Goal: Task Accomplishment & Management: Manage account settings

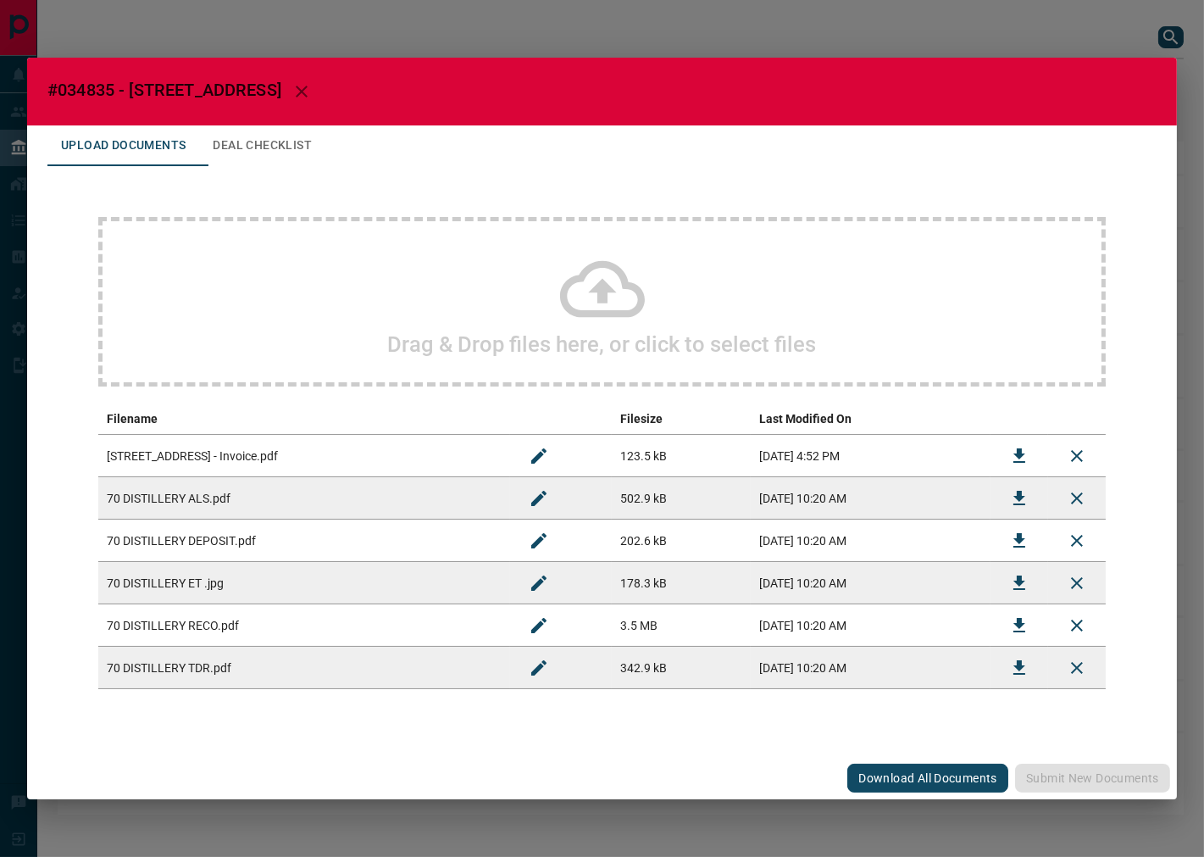
click at [93, 89] on span "#034835 - [STREET_ADDRESS]" at bounding box center [164, 90] width 234 height 20
copy span "034835"
click at [282, 155] on button "Deal Checklist" at bounding box center [262, 145] width 126 height 41
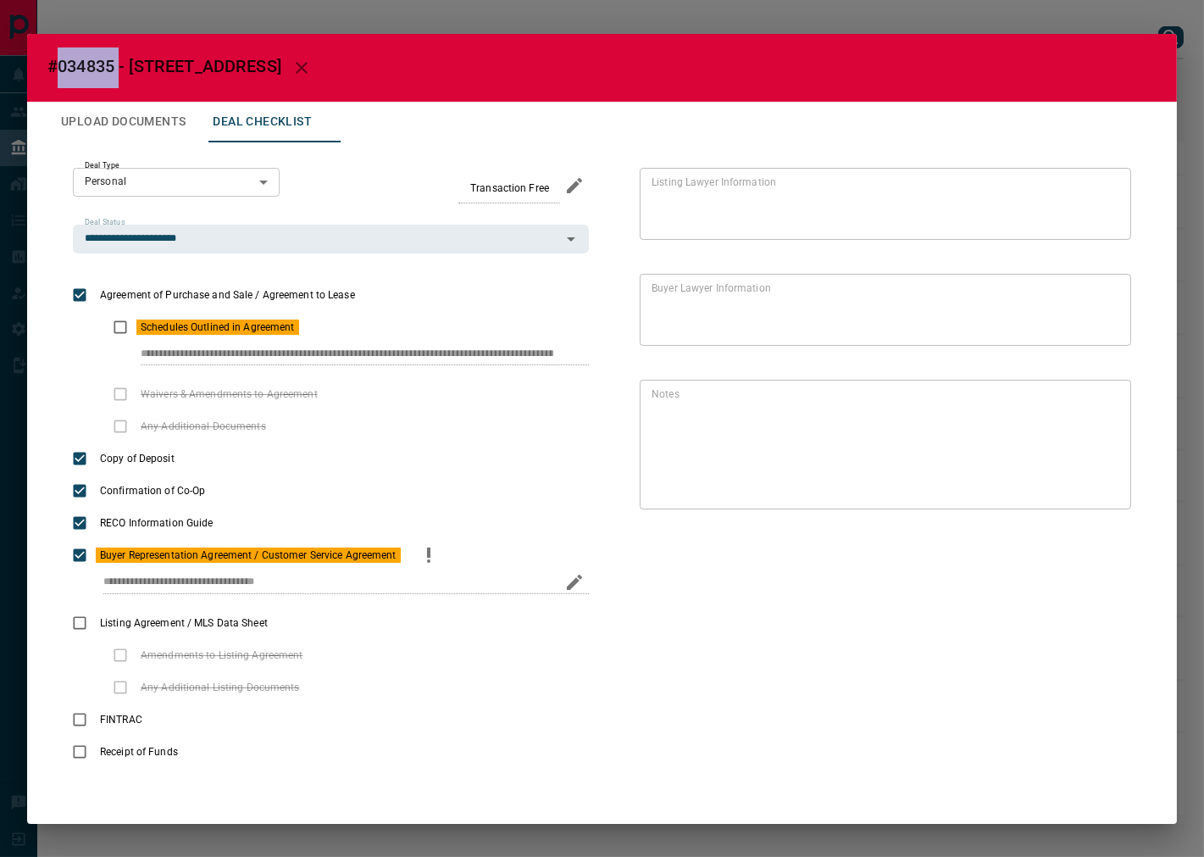
click at [426, 552] on icon "priority" at bounding box center [429, 555] width 20 height 20
click at [153, 119] on button "Upload Documents" at bounding box center [123, 122] width 152 height 41
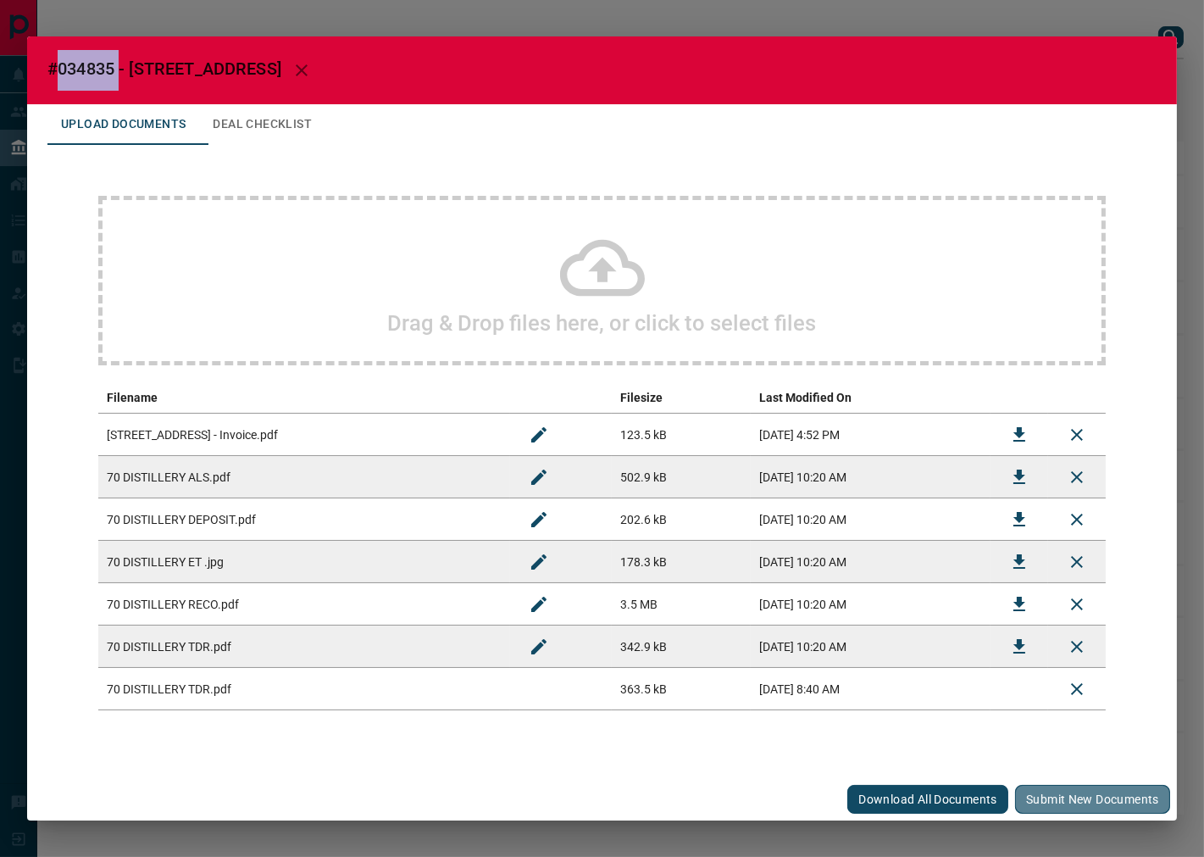
click at [1141, 790] on button "Submit new documents" at bounding box center [1092, 799] width 155 height 29
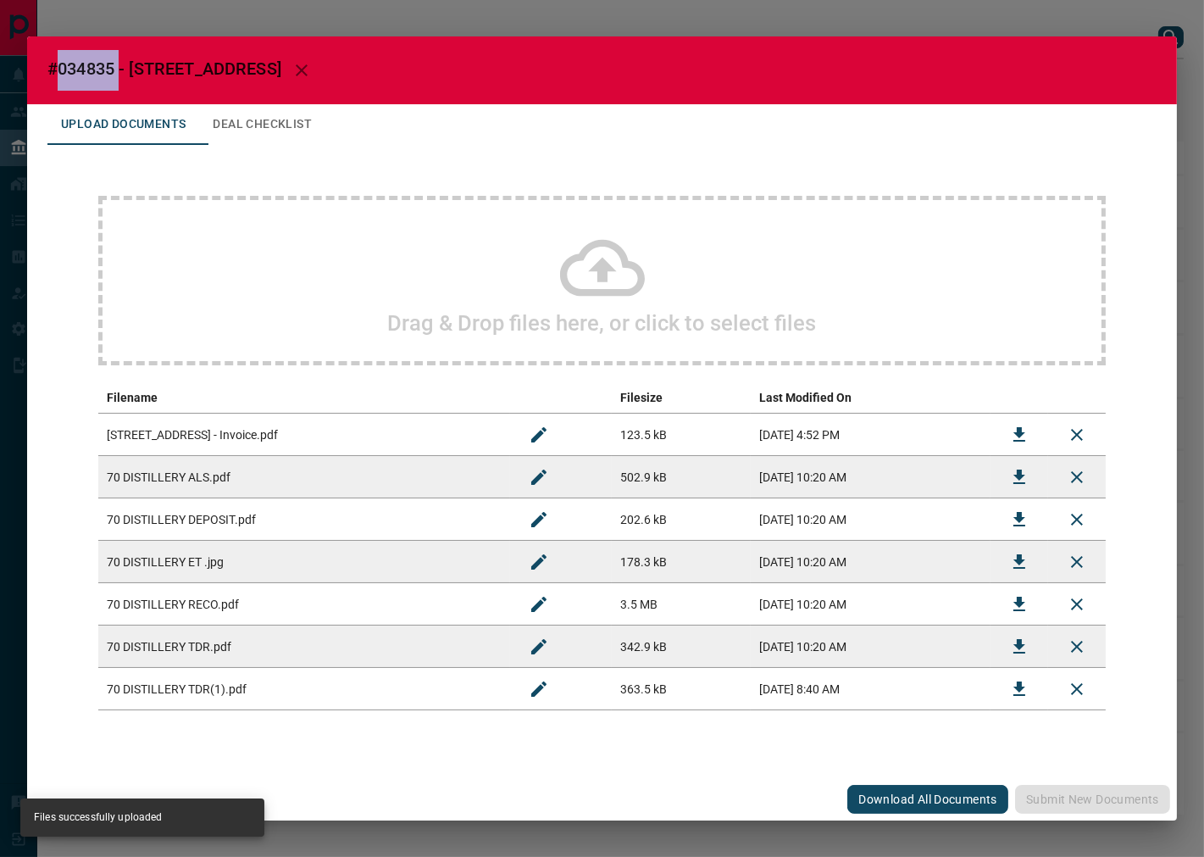
click at [271, 129] on button "Deal Checklist" at bounding box center [262, 124] width 126 height 41
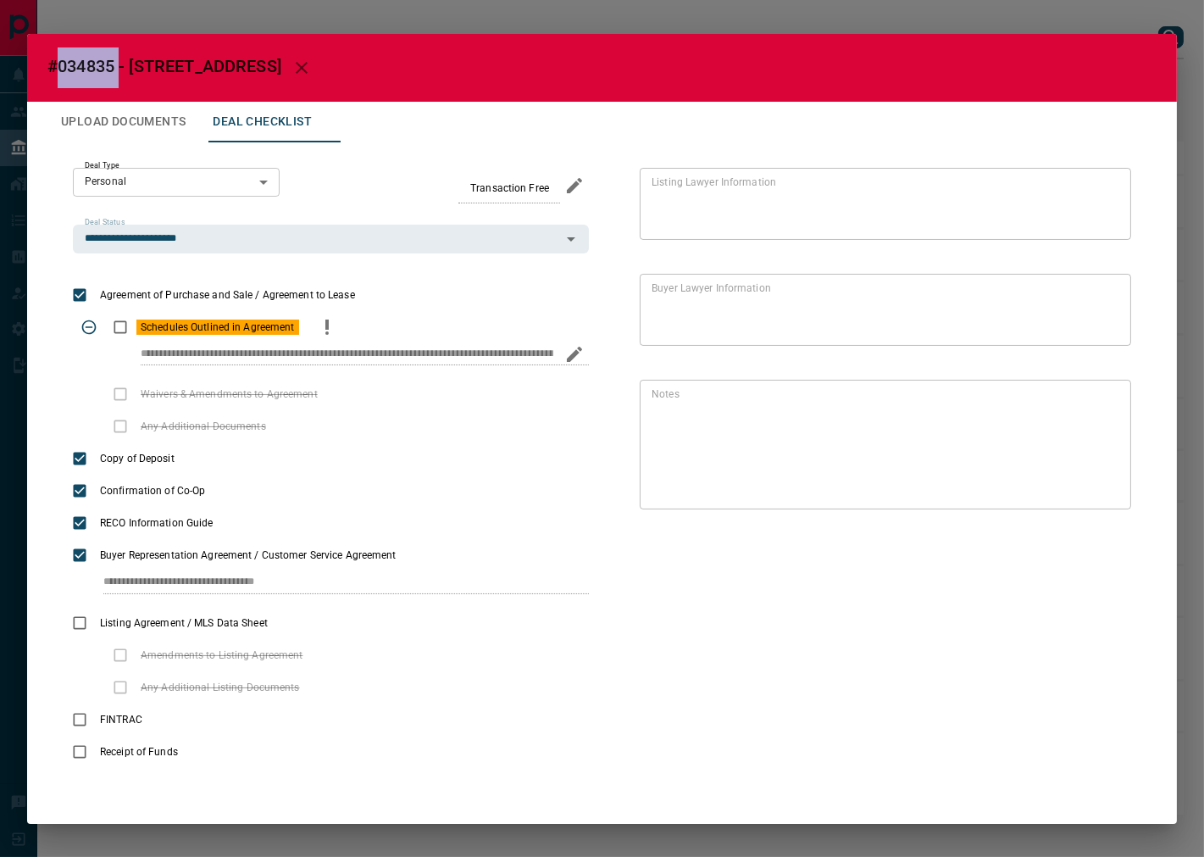
drag, startPoint x: 330, startPoint y: 322, endPoint x: 275, endPoint y: 320, distance: 55.1
click at [330, 320] on icon "priority" at bounding box center [327, 327] width 20 height 20
click at [324, 317] on icon "priority" at bounding box center [327, 327] width 20 height 20
click at [1090, 496] on div "* Notes" at bounding box center [885, 445] width 491 height 130
click at [1098, 501] on icon "Edit" at bounding box center [1105, 499] width 20 height 20
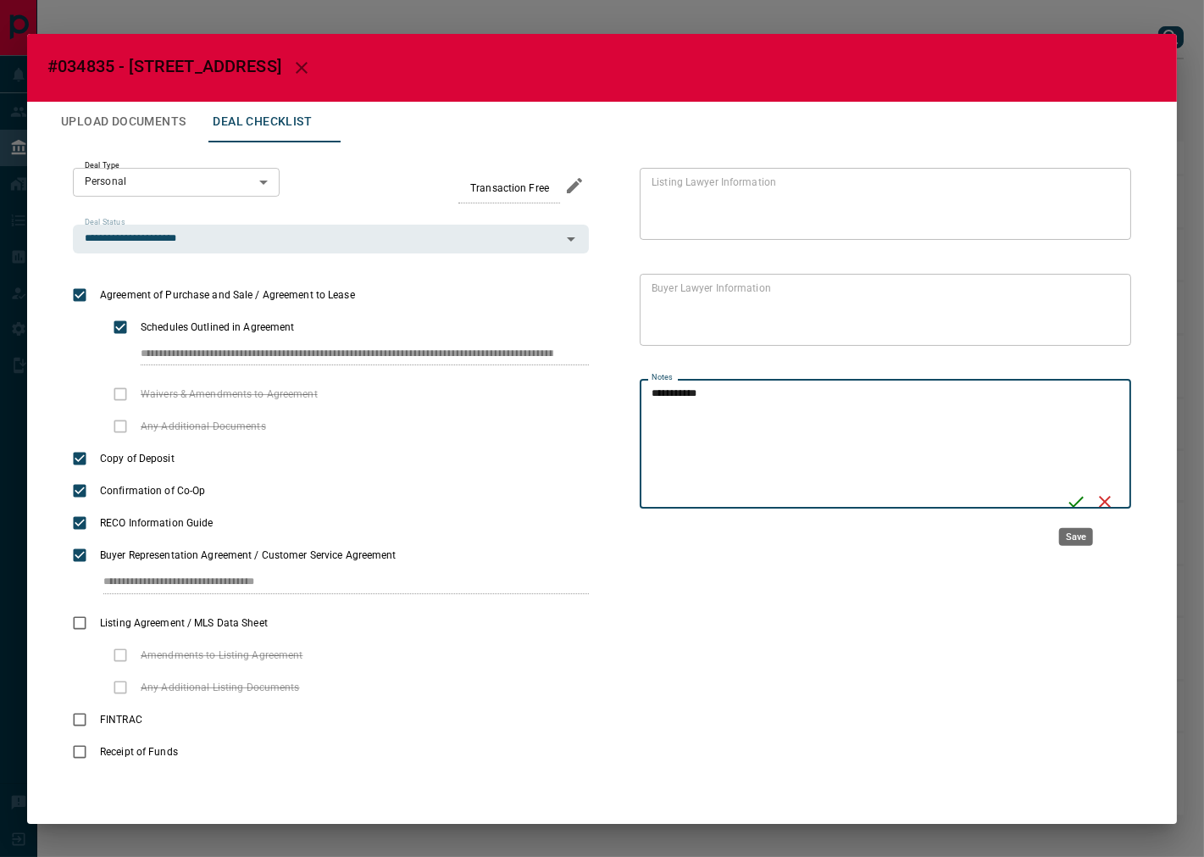
type textarea "**********"
click at [1066, 507] on icon "Save" at bounding box center [1076, 501] width 20 height 20
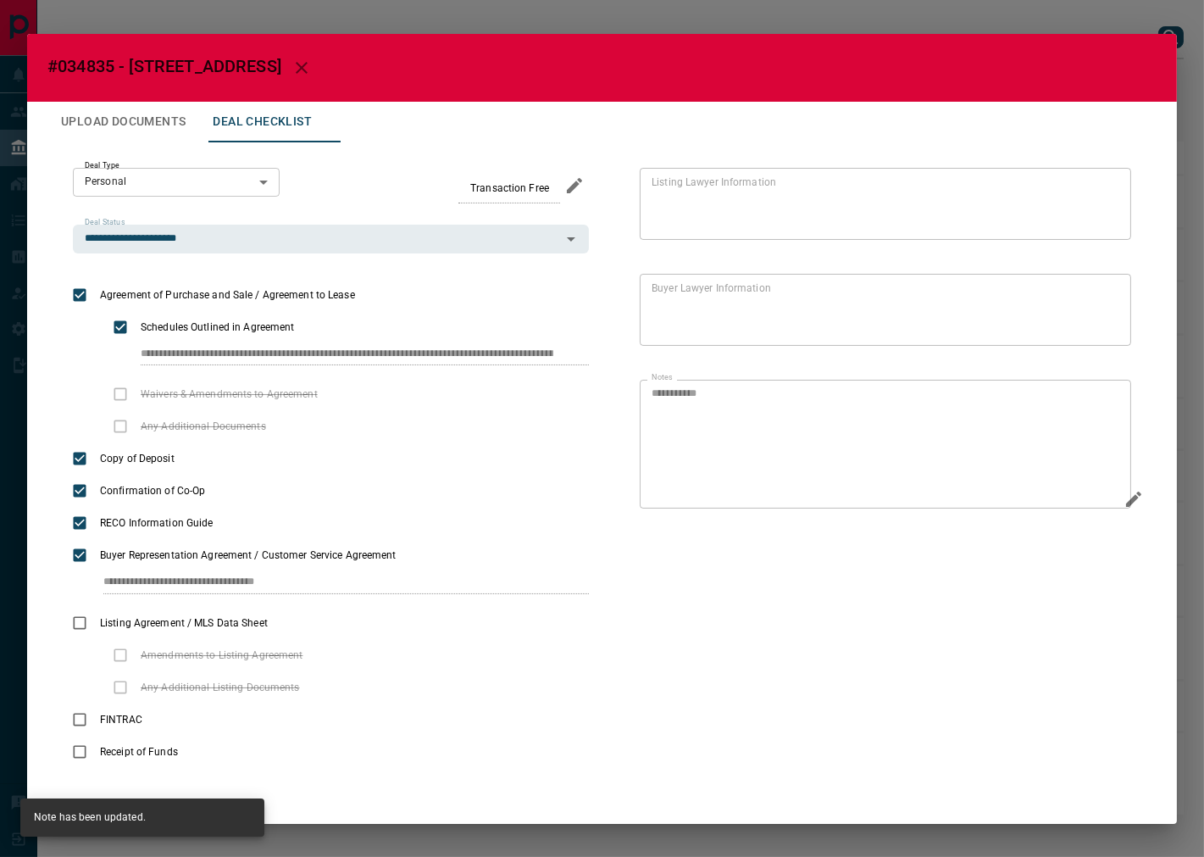
click at [312, 61] on icon "button" at bounding box center [301, 68] width 20 height 20
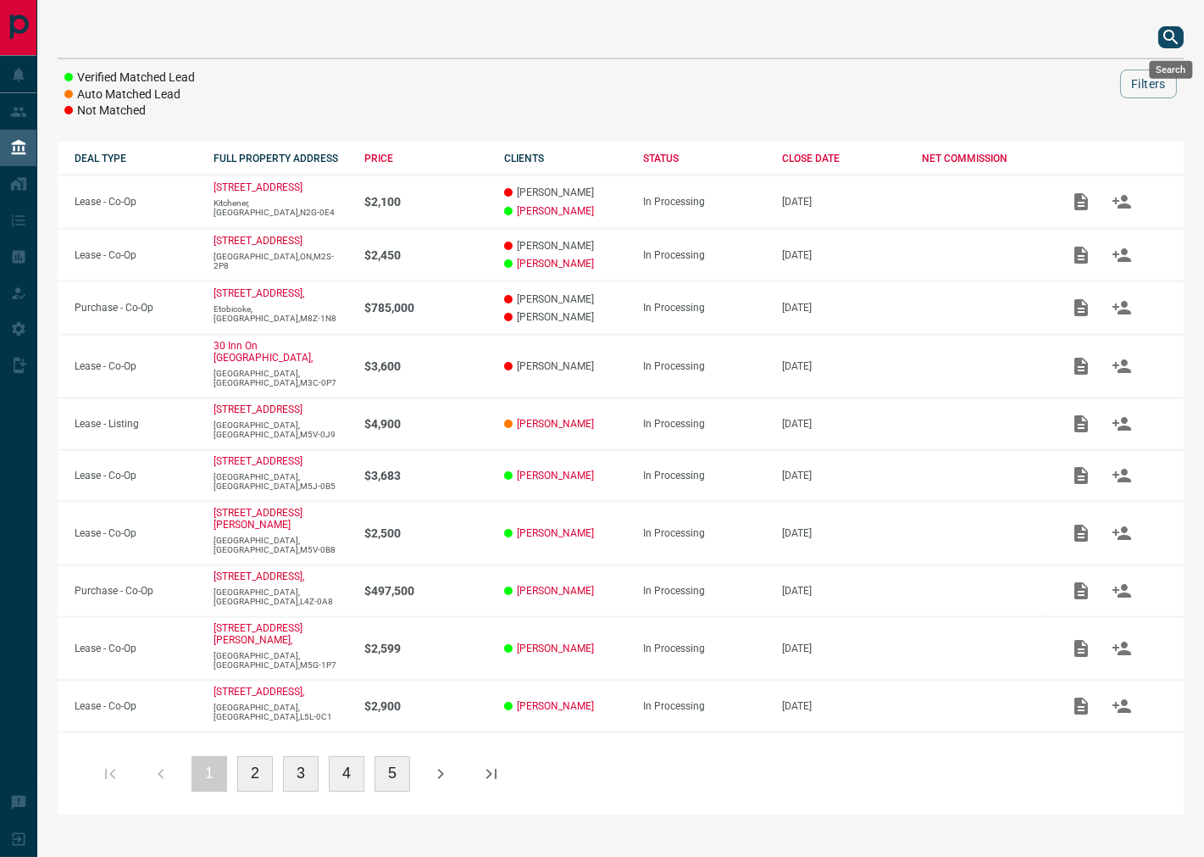
click at [1158, 41] on button "search button" at bounding box center [1170, 37] width 25 height 22
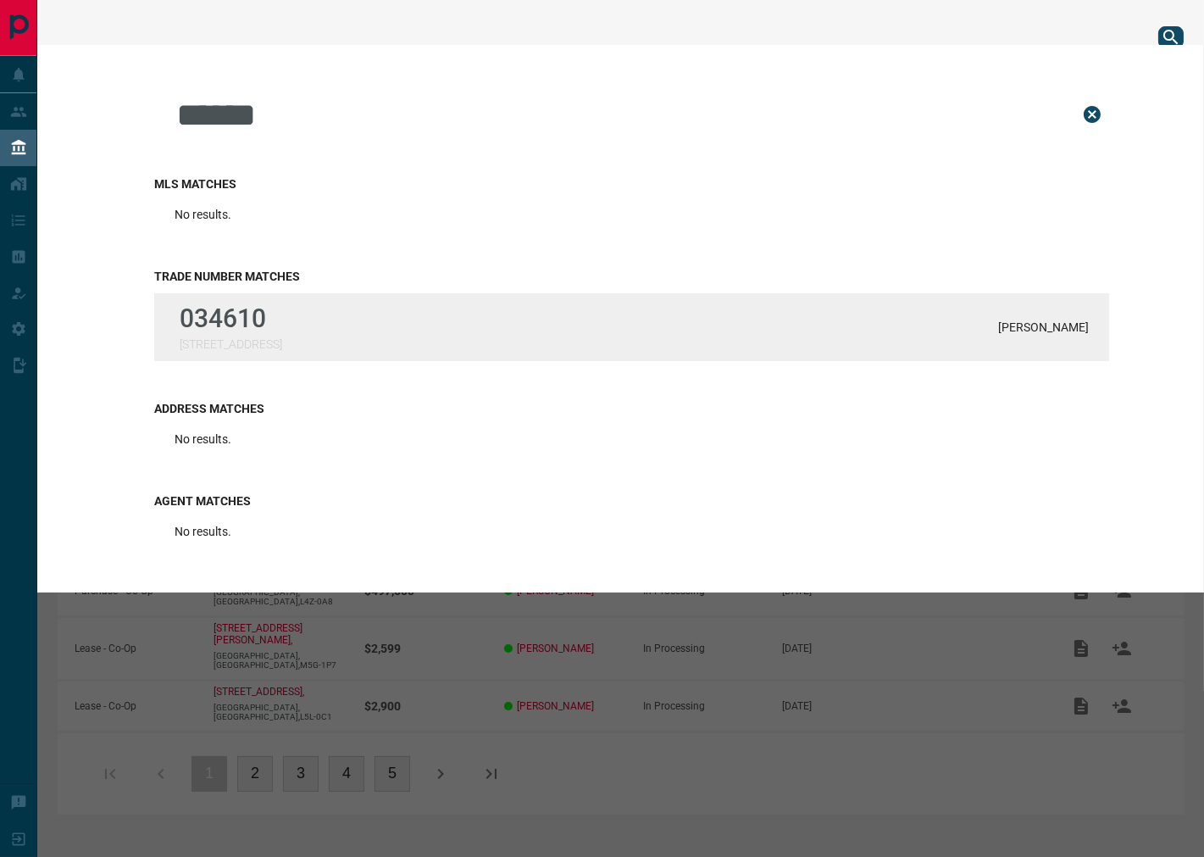
type input "******"
click at [343, 336] on div "034610 [STREET_ADDRESS][PERSON_NAME]" at bounding box center [631, 327] width 955 height 68
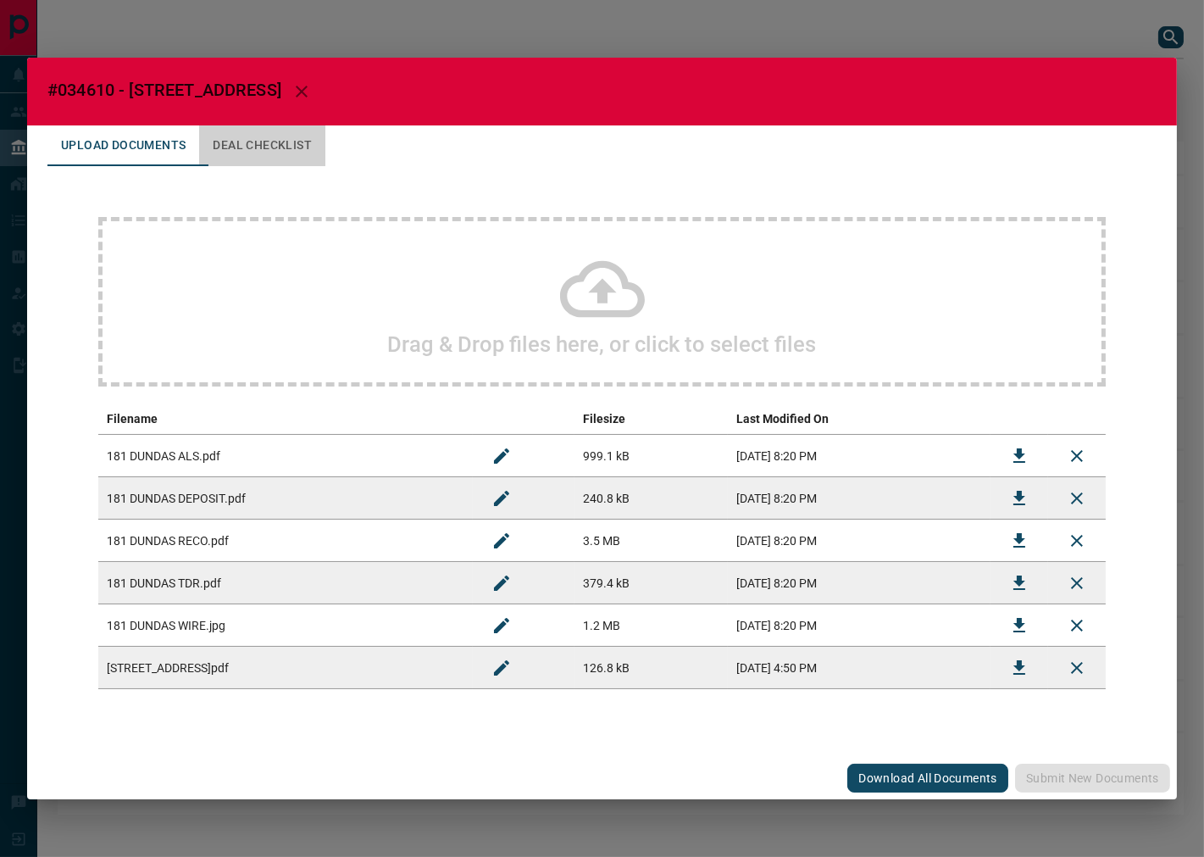
click at [276, 158] on button "Deal Checklist" at bounding box center [262, 145] width 126 height 41
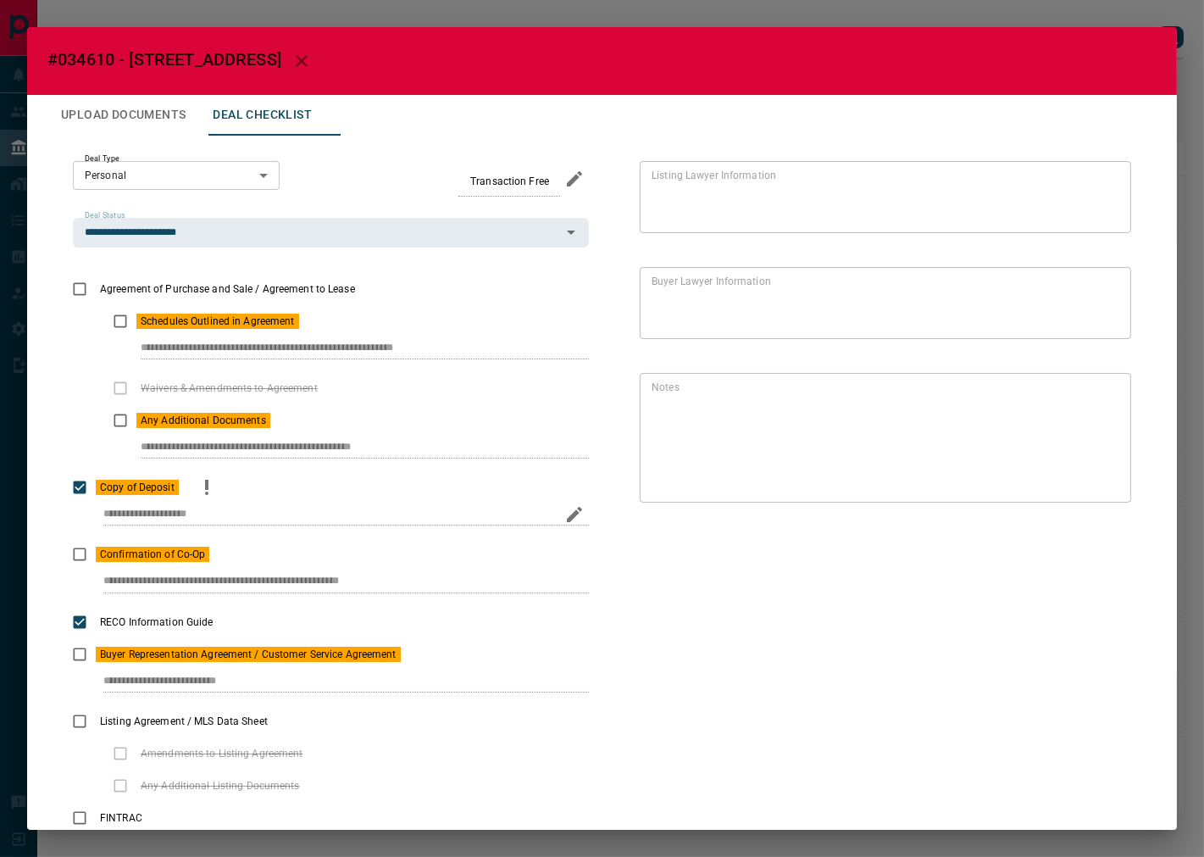
drag, startPoint x: 234, startPoint y: 484, endPoint x: 217, endPoint y: 486, distance: 17.1
click at [233, 484] on div "Copy of Deposit" at bounding box center [331, 487] width 516 height 32
click at [203, 489] on icon "priority" at bounding box center [207, 487] width 20 height 20
click at [337, 320] on button "priority" at bounding box center [327, 321] width 29 height 32
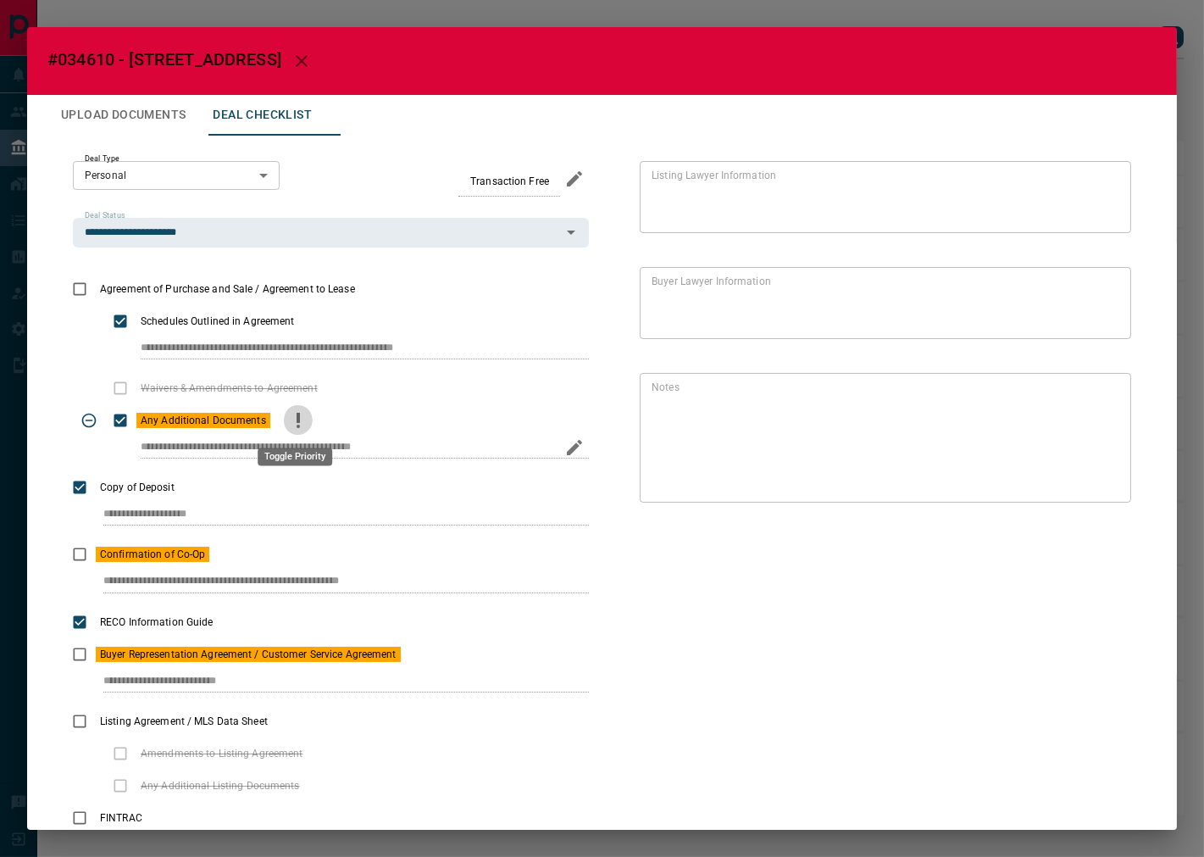
click at [294, 421] on icon "priority" at bounding box center [298, 420] width 20 height 20
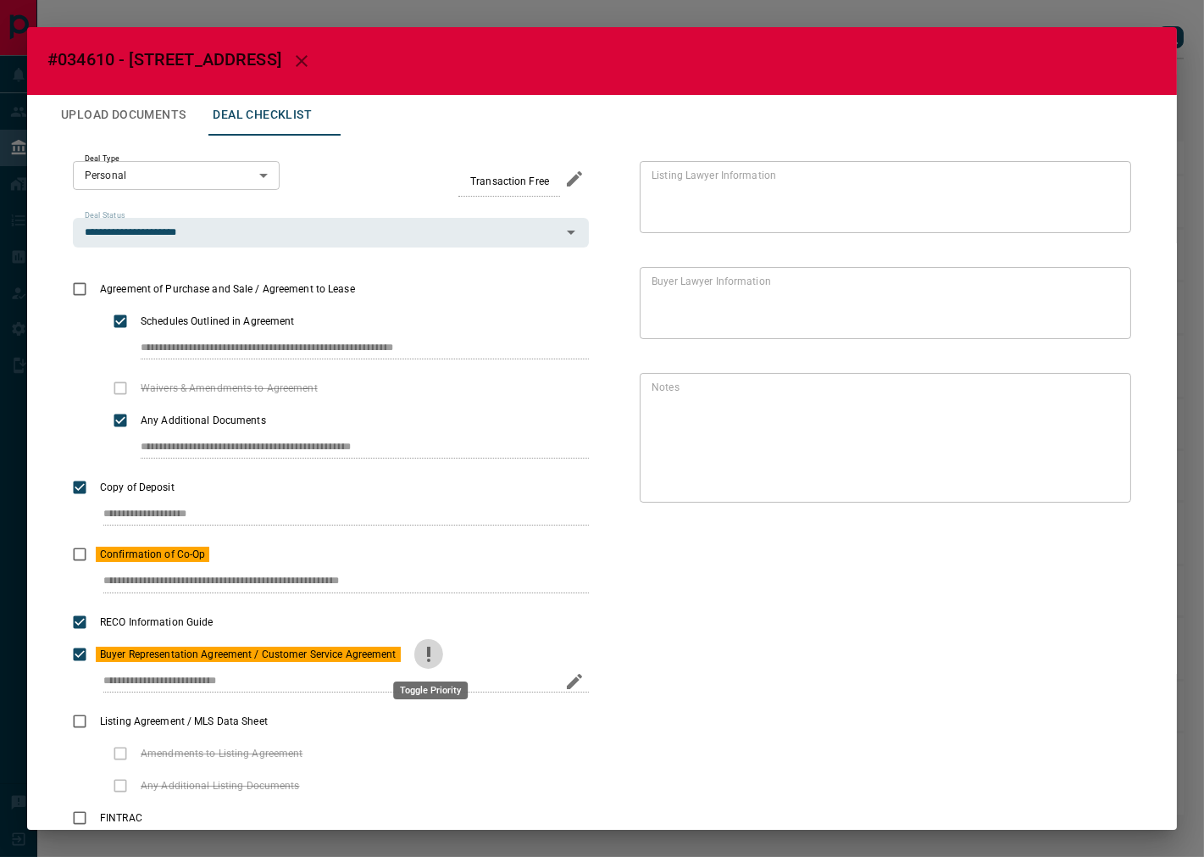
click at [427, 656] on icon "priority" at bounding box center [429, 654] width 20 height 20
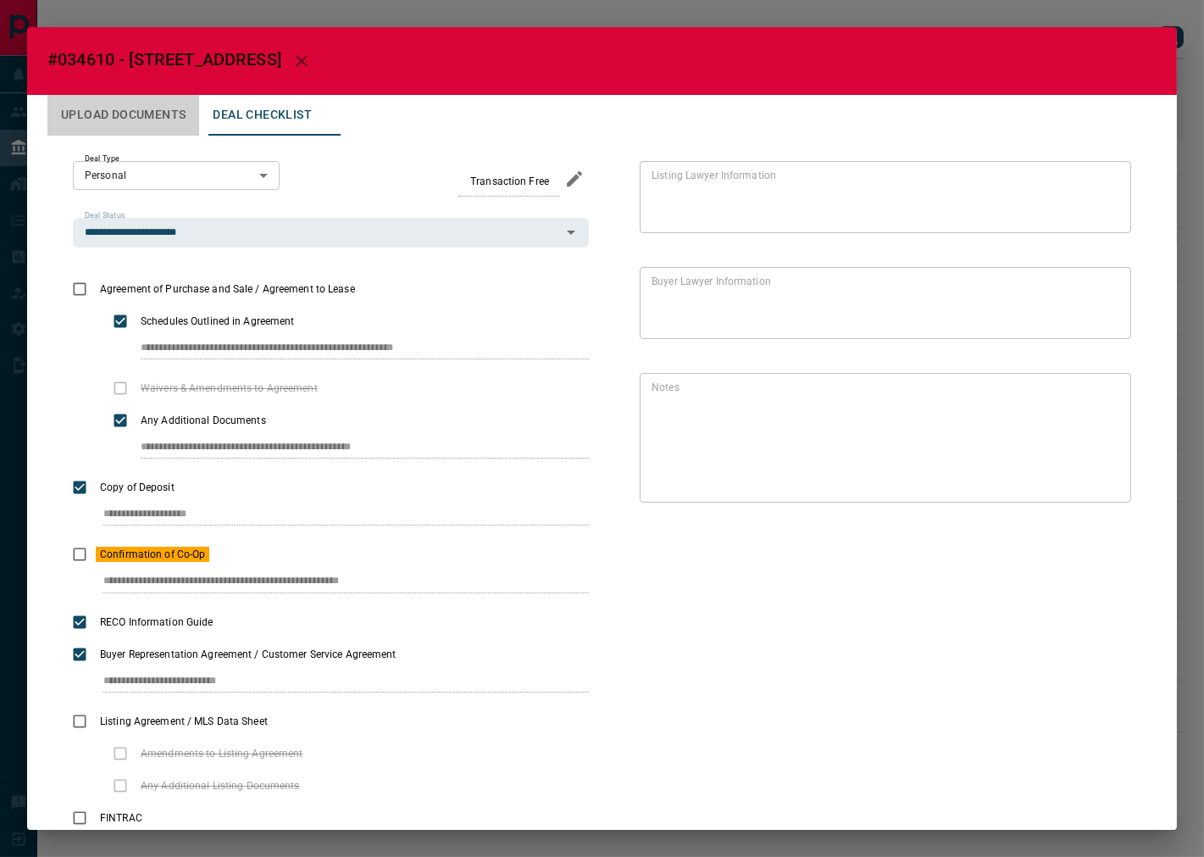
click at [130, 113] on button "Upload Documents" at bounding box center [123, 115] width 152 height 41
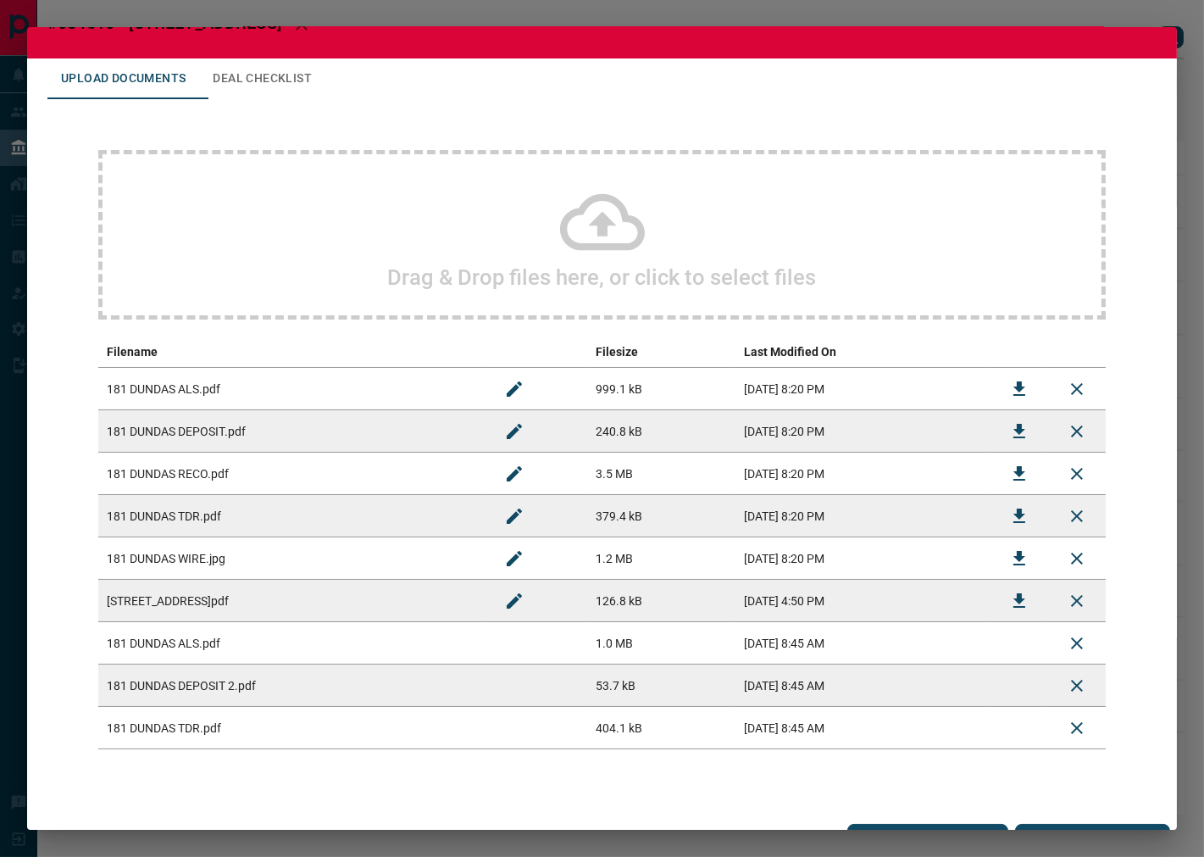
scroll to position [65, 0]
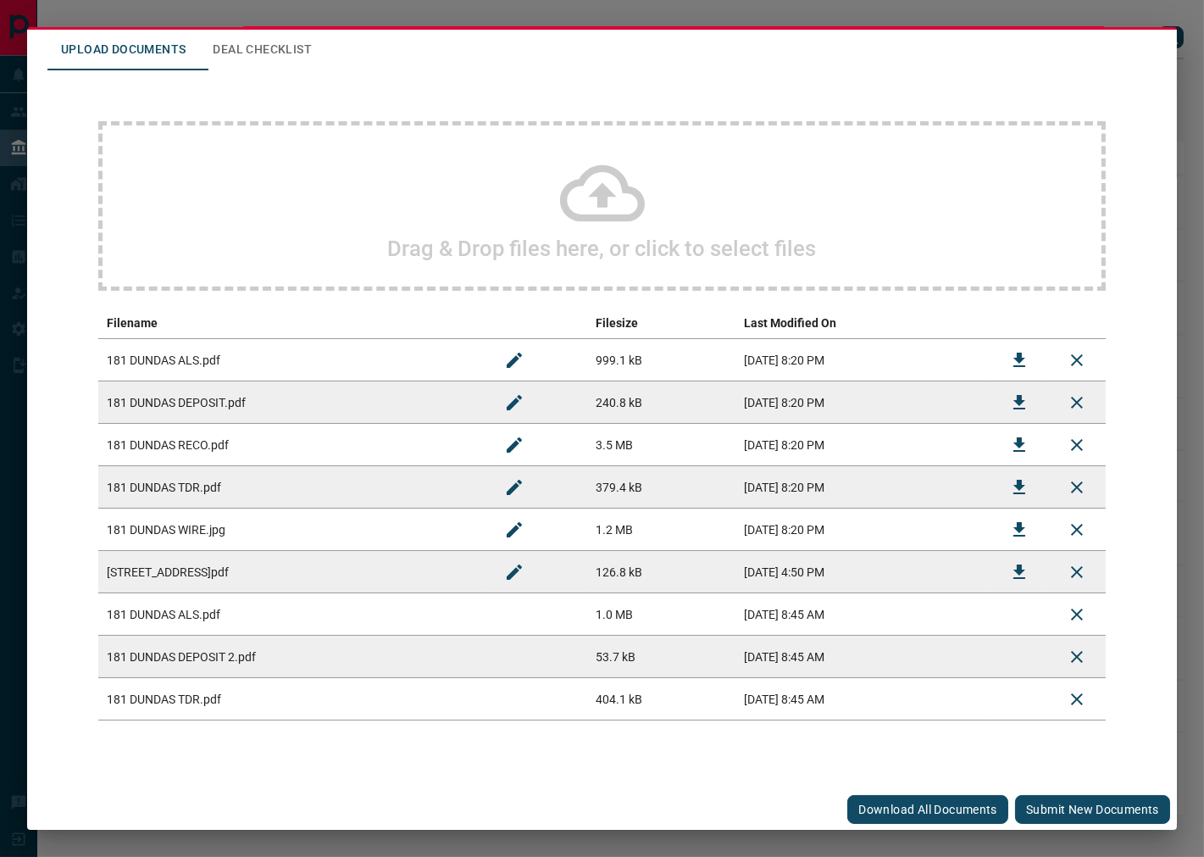
click at [1057, 795] on button "Submit new documents" at bounding box center [1092, 809] width 155 height 29
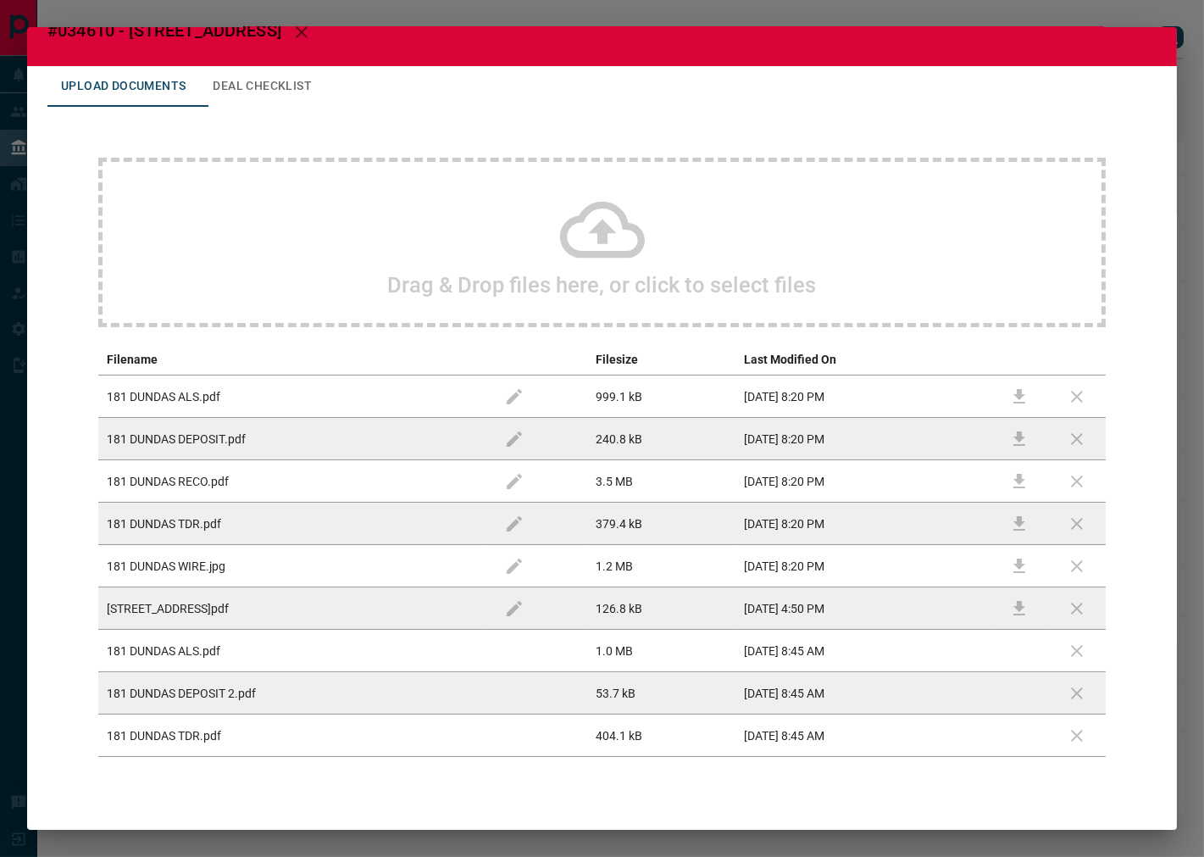
scroll to position [0, 0]
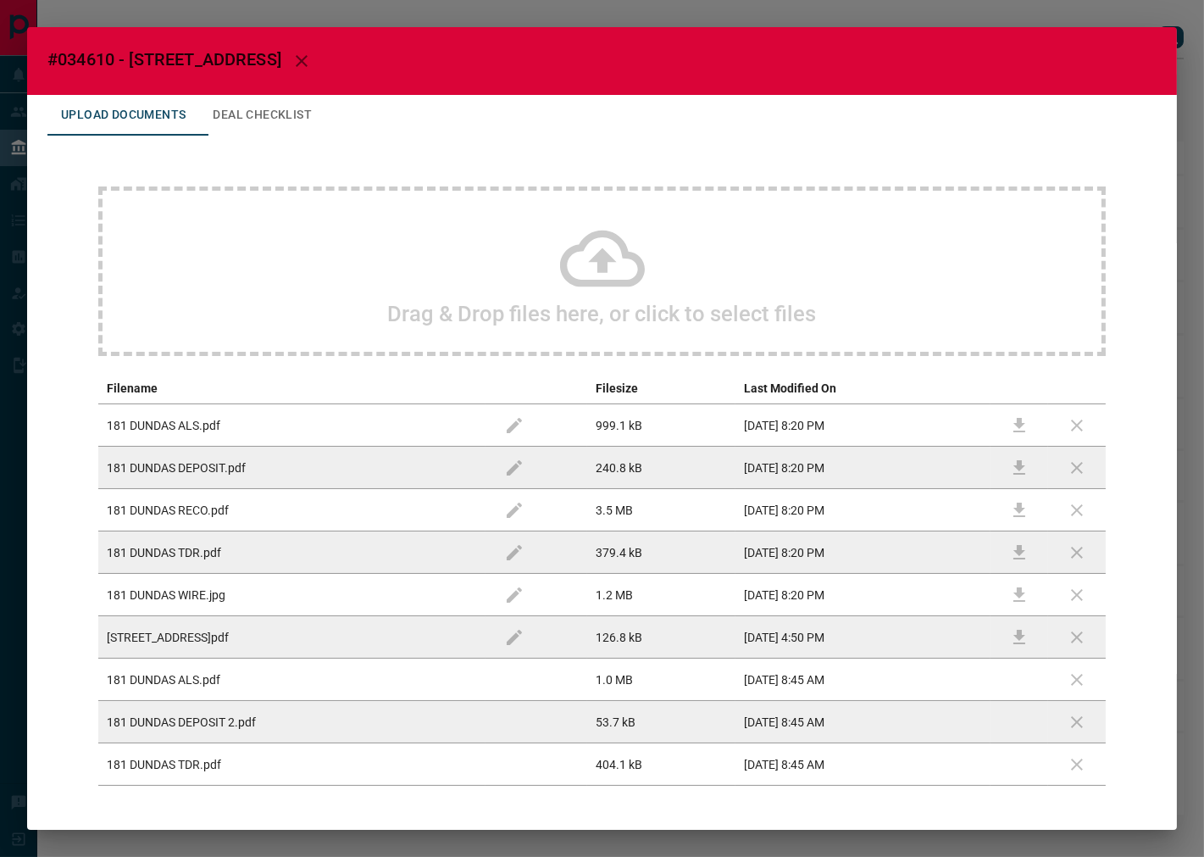
click at [252, 100] on button "Deal Checklist" at bounding box center [262, 115] width 126 height 41
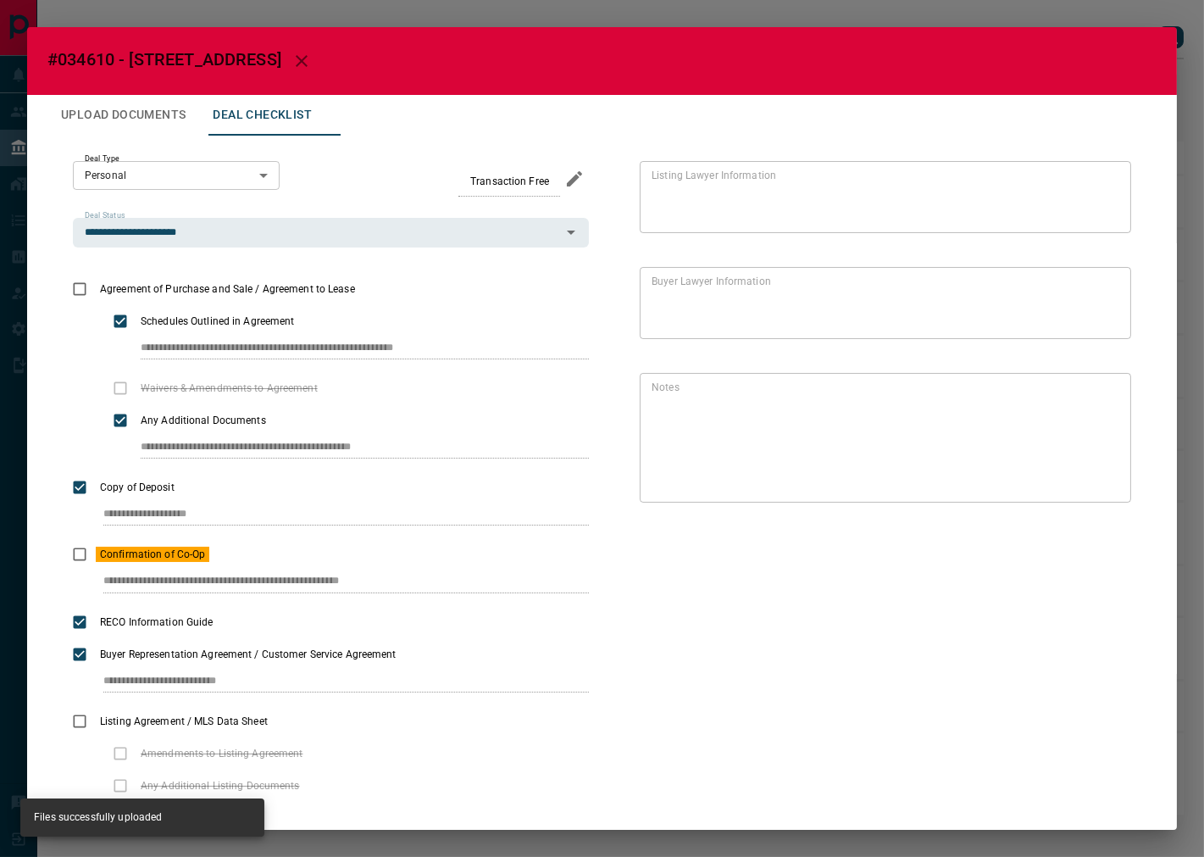
click at [146, 122] on button "Upload Documents" at bounding box center [123, 115] width 152 height 41
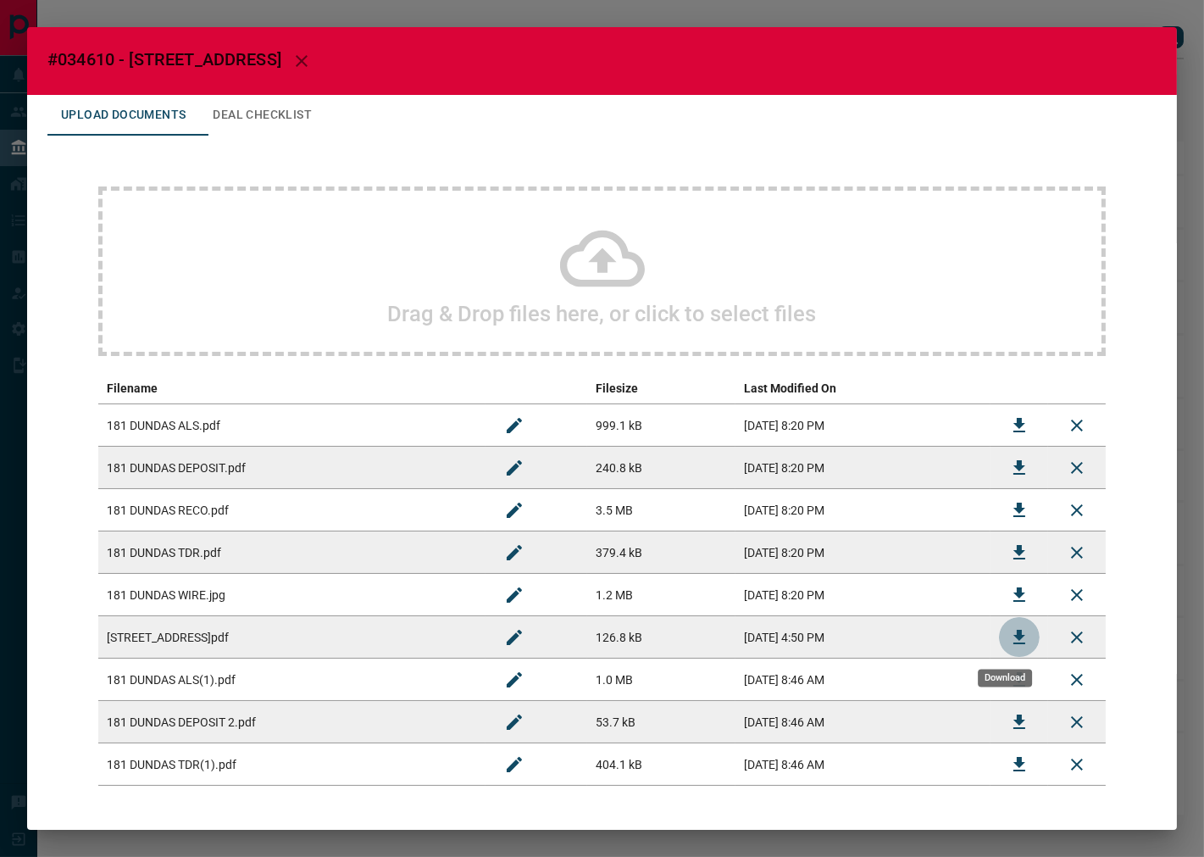
click at [1013, 635] on icon "Download" at bounding box center [1019, 636] width 12 height 14
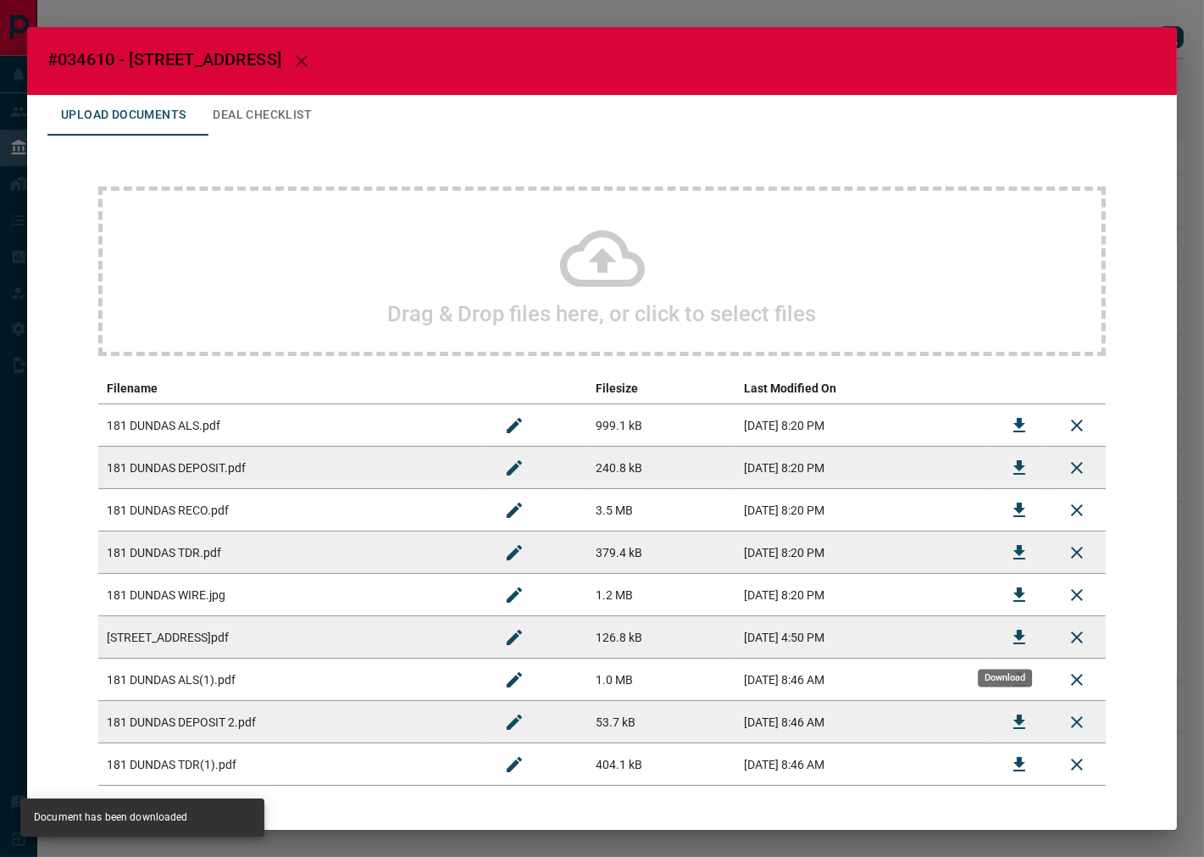
click at [999, 623] on button "Download" at bounding box center [1019, 637] width 41 height 41
click at [264, 124] on button "Deal Checklist" at bounding box center [262, 115] width 126 height 41
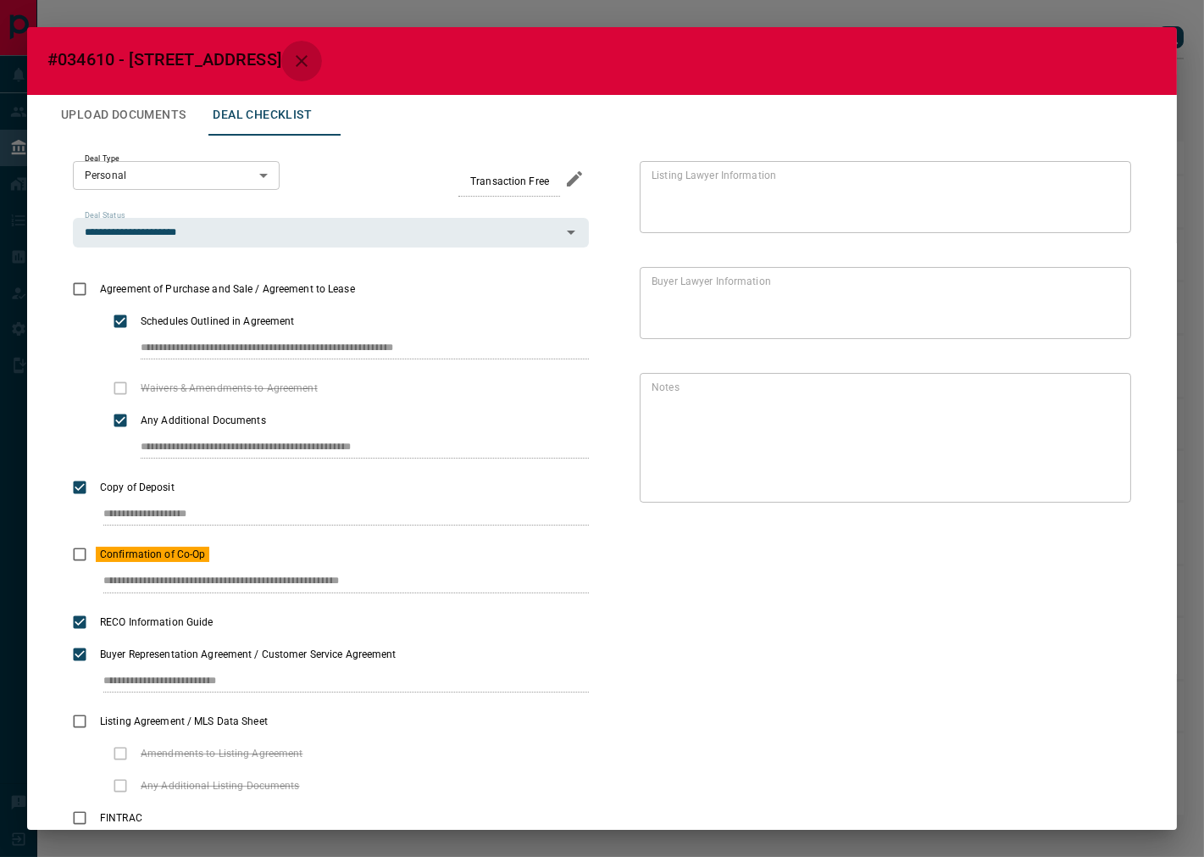
click at [312, 56] on icon "button" at bounding box center [301, 61] width 20 height 20
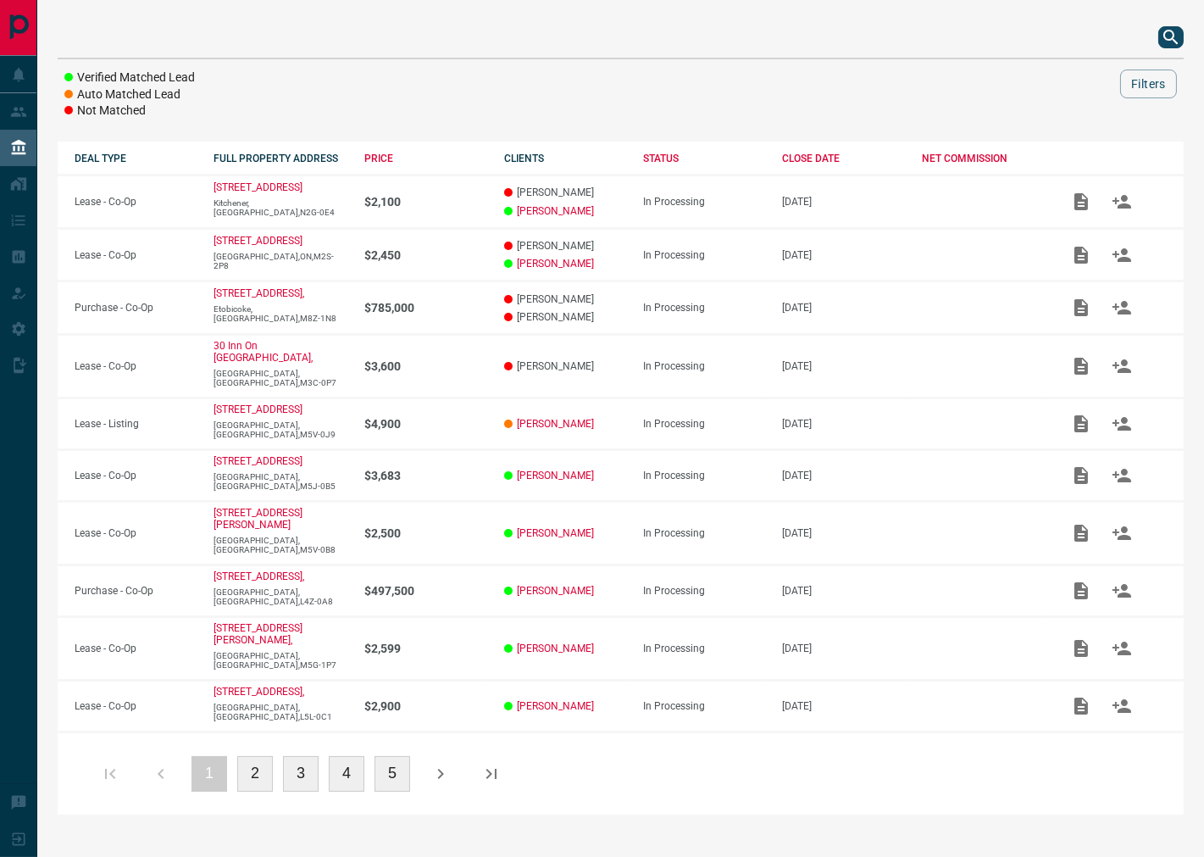
click at [1158, 40] on button "search button" at bounding box center [1170, 37] width 25 height 22
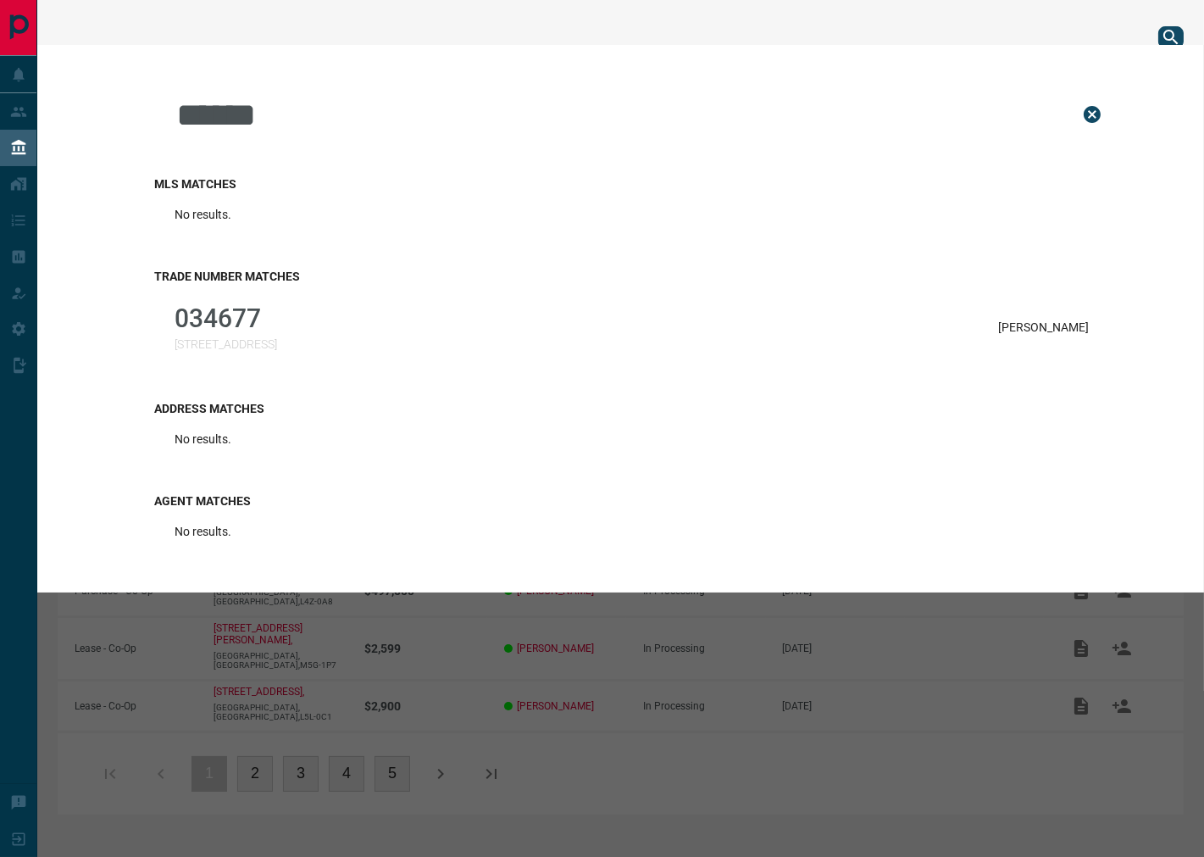
type input "******"
click at [277, 327] on p "034677" at bounding box center [226, 318] width 103 height 30
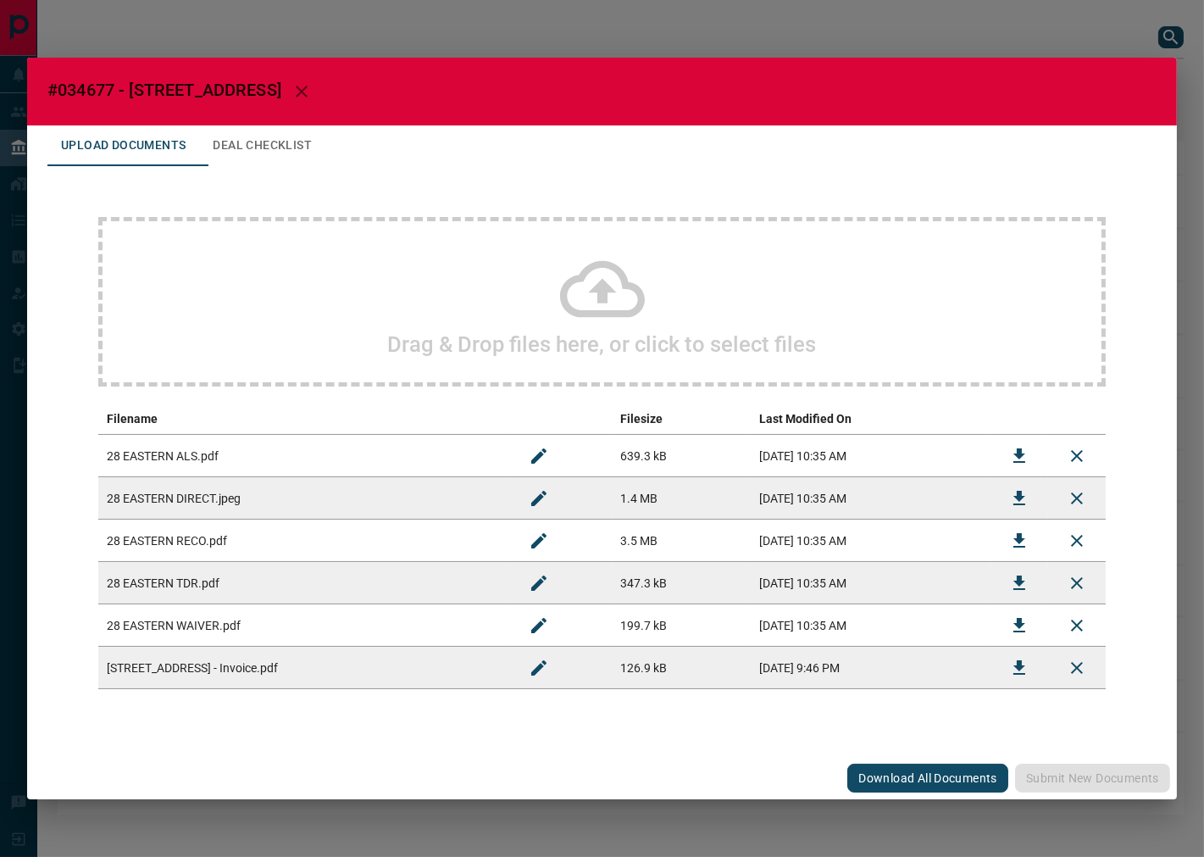
click at [247, 158] on button "Deal Checklist" at bounding box center [262, 145] width 126 height 41
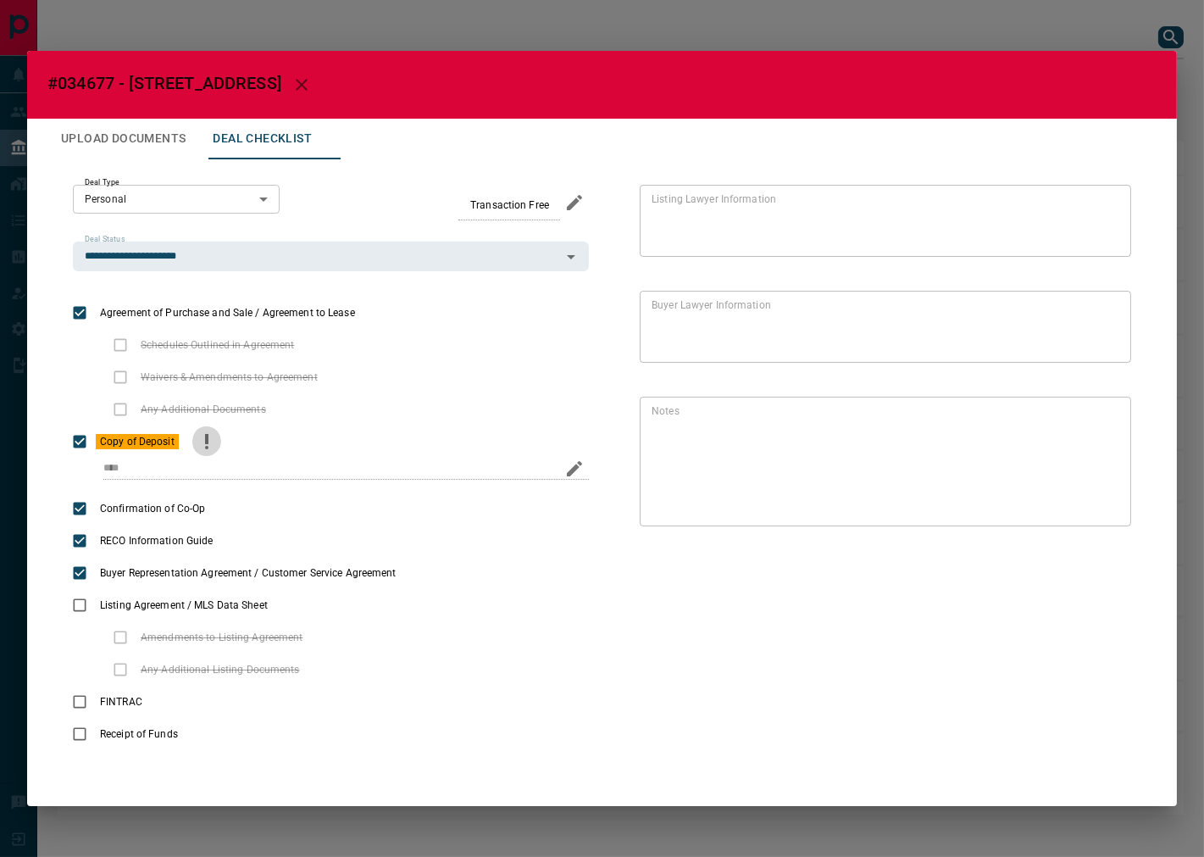
click at [214, 435] on icon "priority" at bounding box center [207, 441] width 20 height 20
click at [1095, 513] on icon "Edit" at bounding box center [1105, 517] width 20 height 20
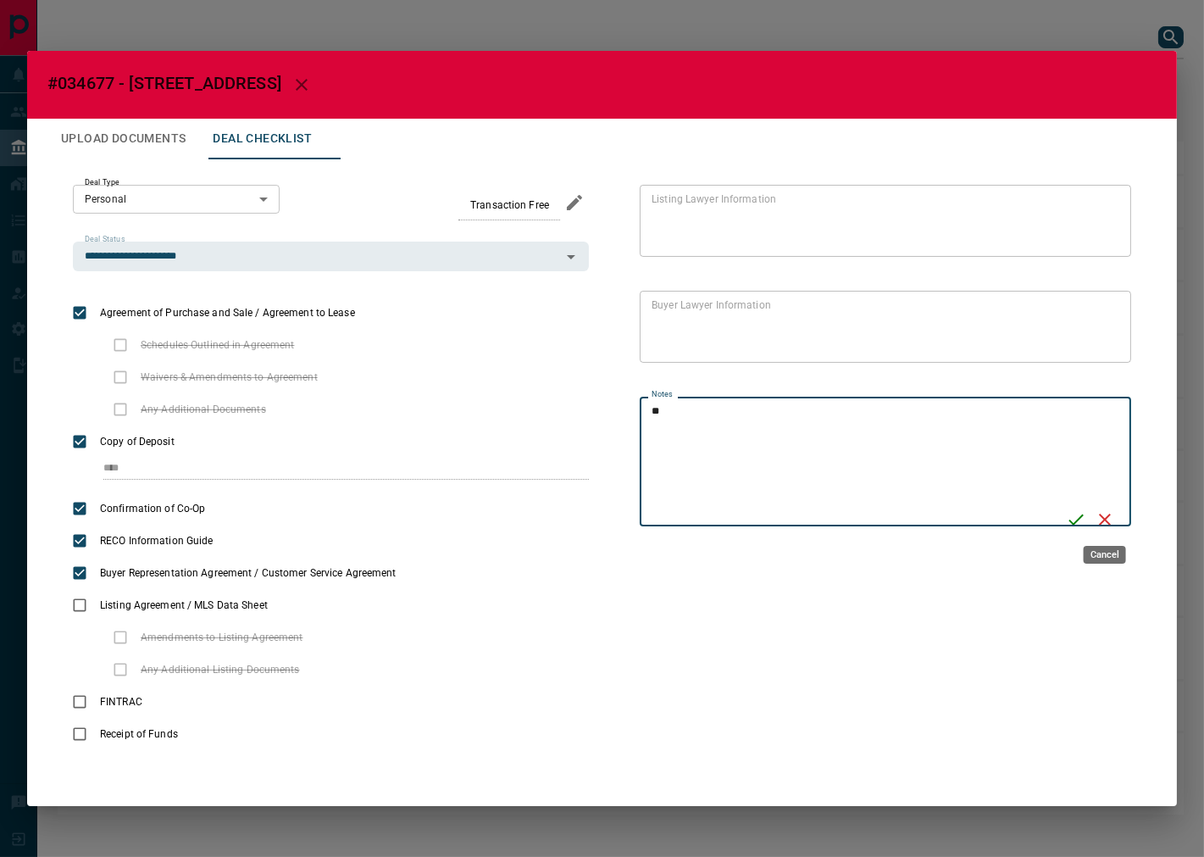
type textarea "*"
type textarea "**********"
drag, startPoint x: 769, startPoint y: 441, endPoint x: 599, endPoint y: 385, distance: 179.5
click at [599, 385] on div "**********" at bounding box center [860, 467] width 542 height 565
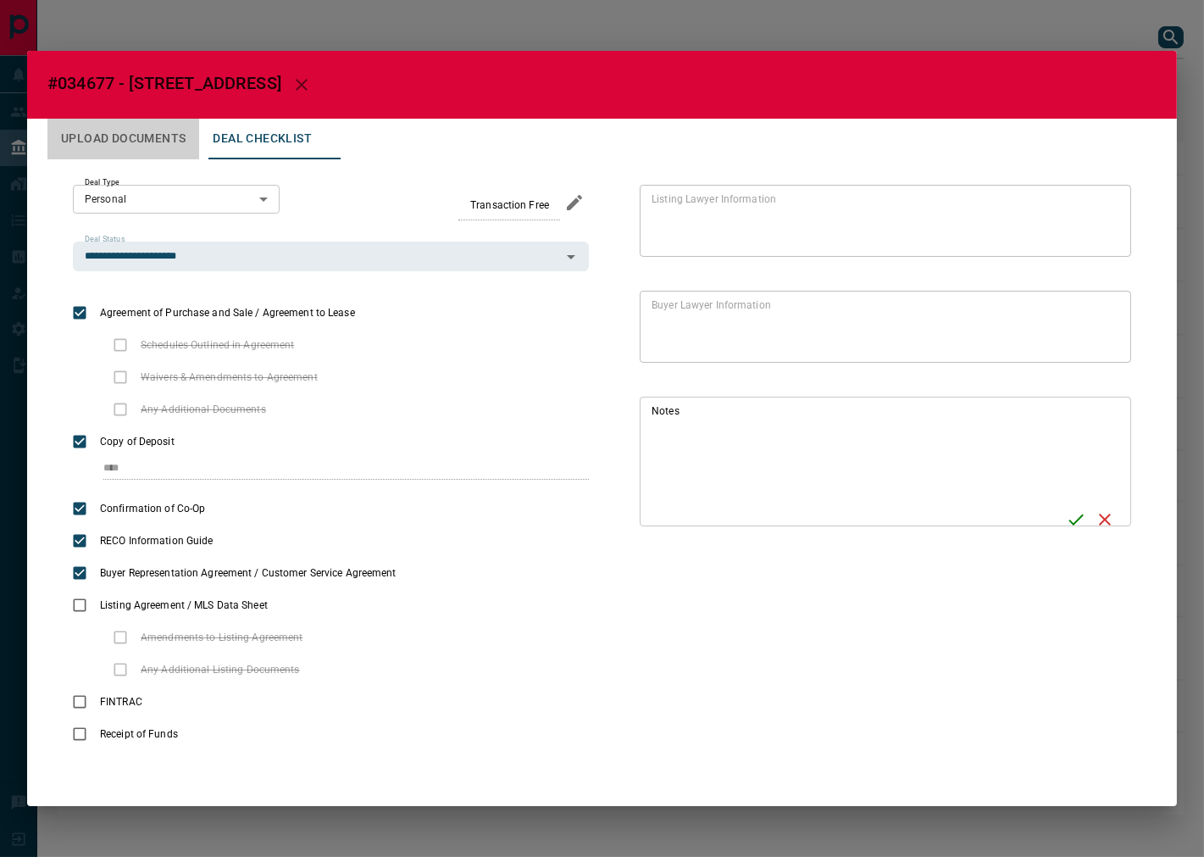
click at [60, 138] on button "Upload Documents" at bounding box center [123, 139] width 152 height 41
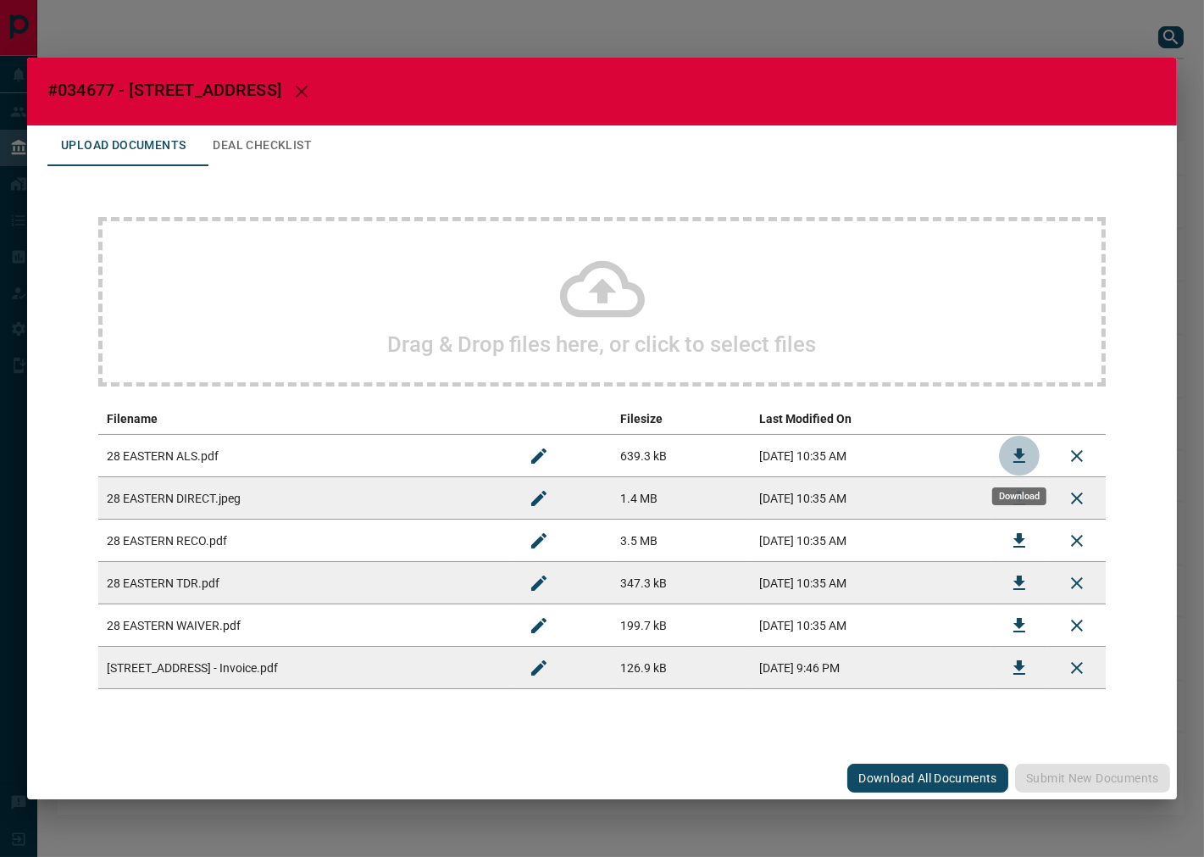
click at [1017, 446] on icon "Download" at bounding box center [1019, 456] width 20 height 20
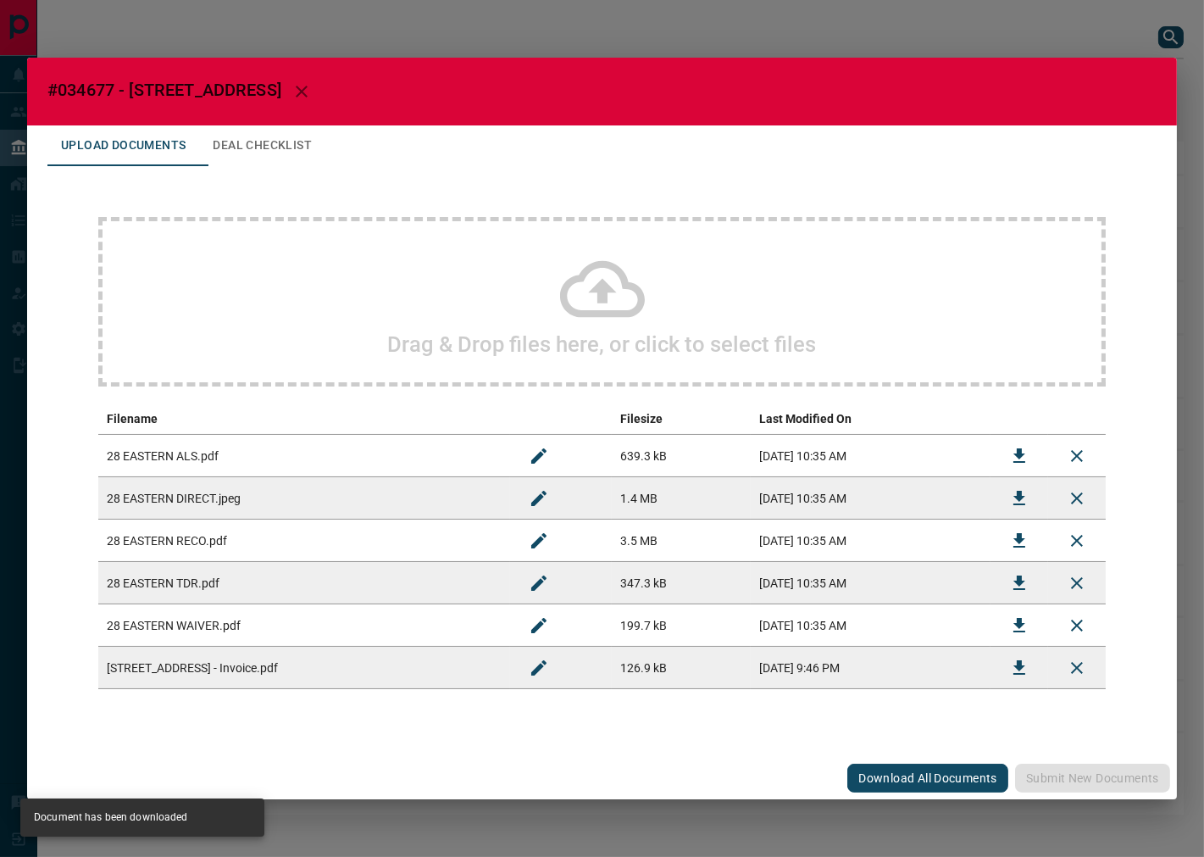
click at [297, 157] on button "Deal Checklist" at bounding box center [262, 145] width 126 height 41
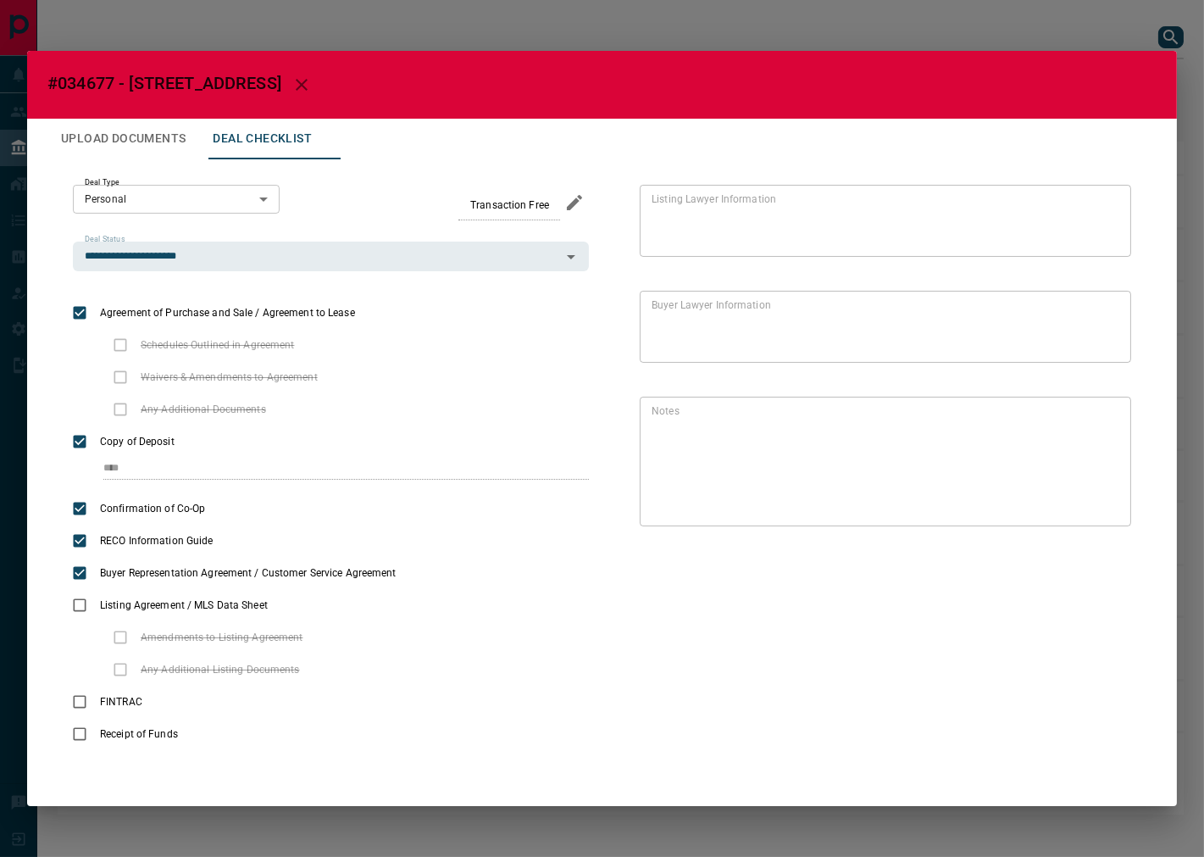
drag, startPoint x: 99, startPoint y: 161, endPoint x: 136, endPoint y: 180, distance: 41.7
click at [98, 158] on div "**********" at bounding box center [602, 456] width 1150 height 674
click at [165, 148] on button "Upload Documents" at bounding box center [123, 139] width 152 height 41
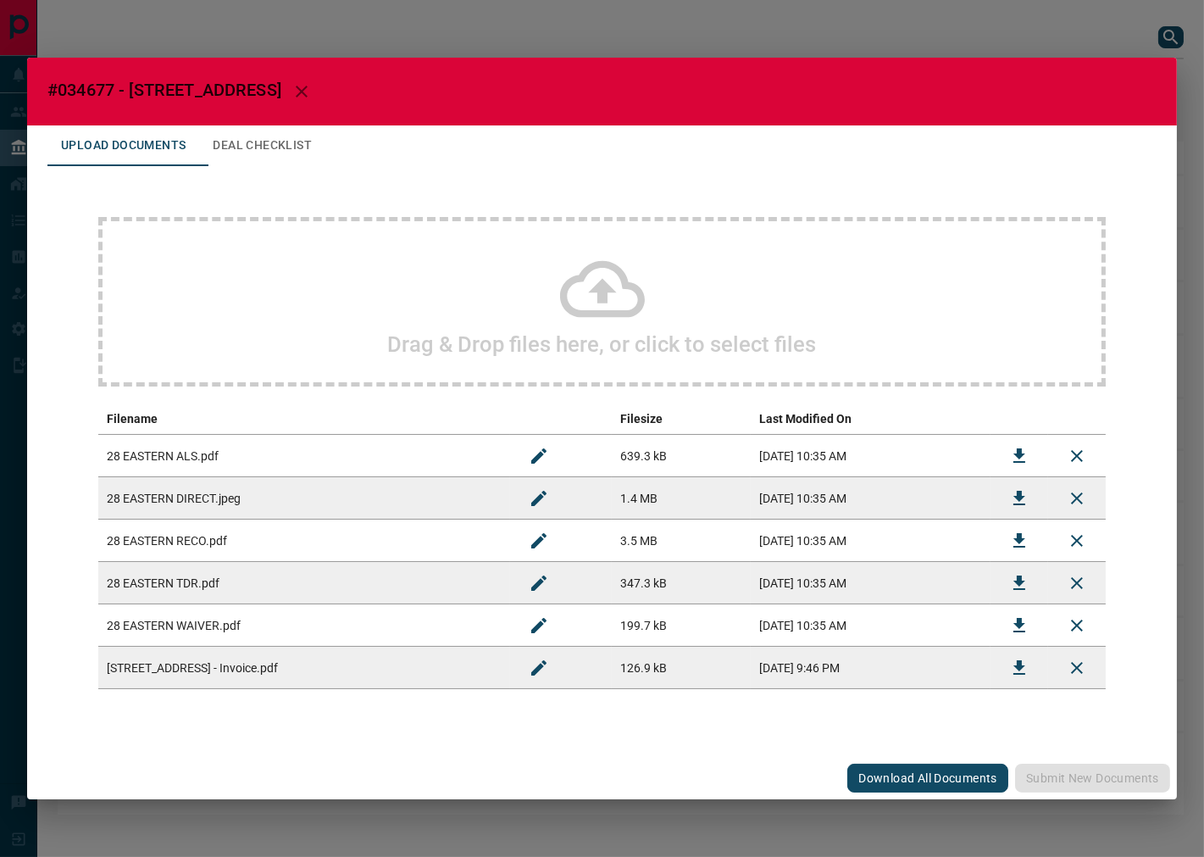
click at [247, 163] on button "Deal Checklist" at bounding box center [262, 145] width 126 height 41
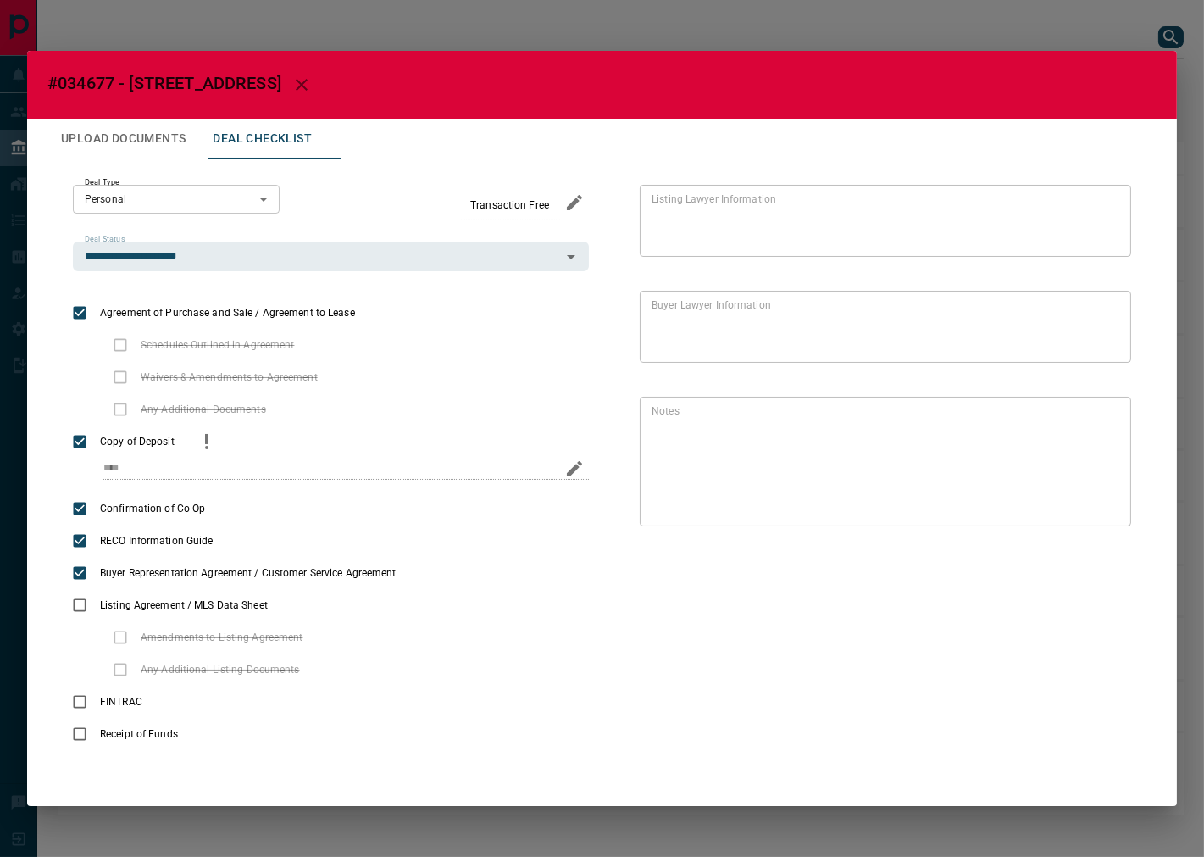
click at [568, 464] on icon "edit" at bounding box center [574, 468] width 20 height 20
drag, startPoint x: 191, startPoint y: 461, endPoint x: -38, endPoint y: 468, distance: 229.7
click at [0, 468] on html "Lead Transfers Leads Deals Listings Campaigns Quota Rules Agent Quotas Admin Mo…" at bounding box center [602, 428] width 1204 height 857
type input "**********"
drag, startPoint x: 549, startPoint y: 457, endPoint x: 509, endPoint y: 353, distance: 111.6
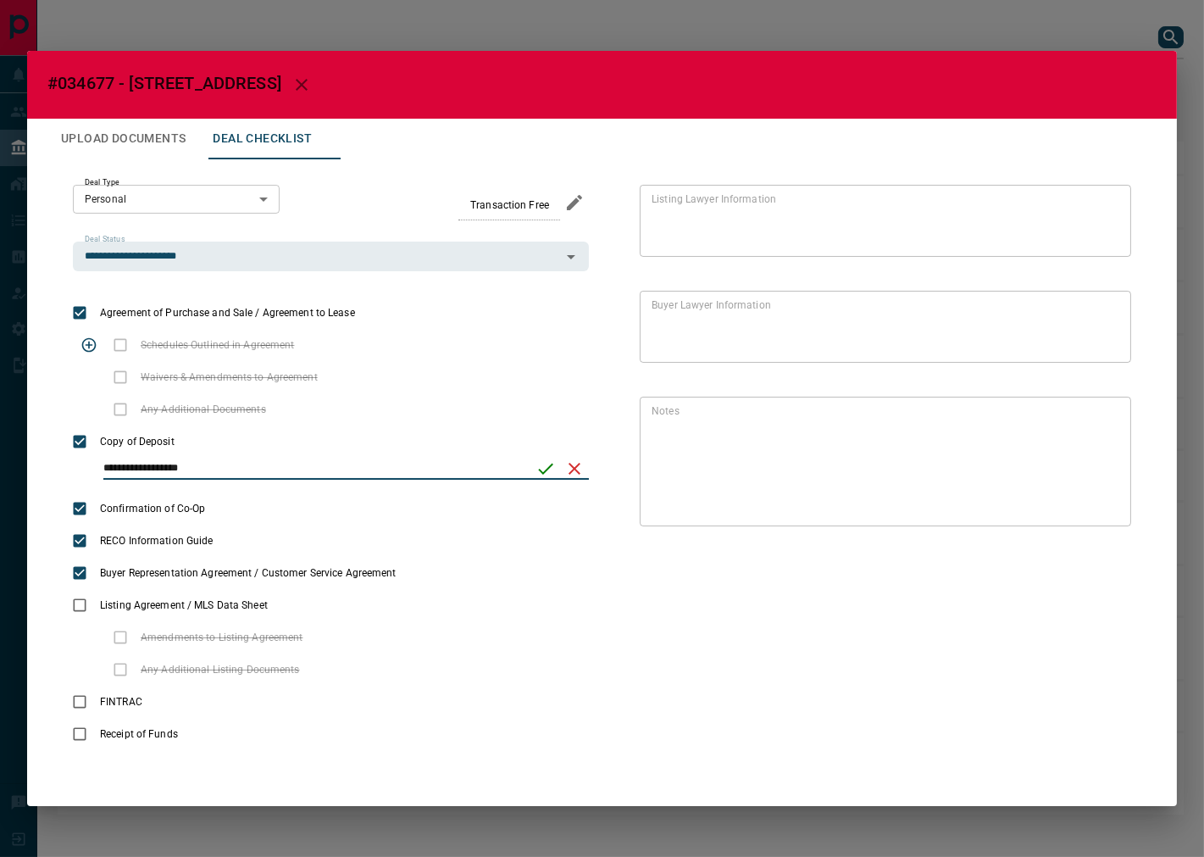
click at [549, 458] on icon "save" at bounding box center [545, 468] width 20 height 20
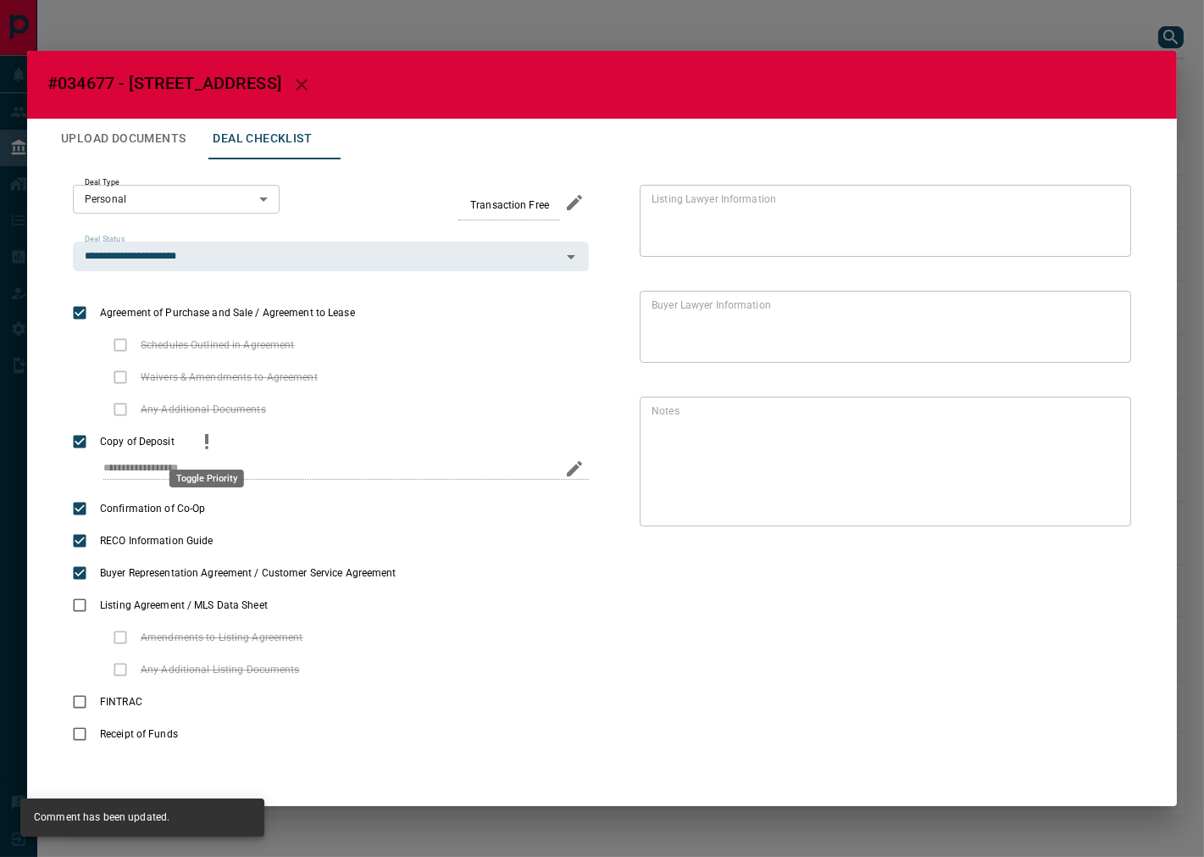
drag, startPoint x: 191, startPoint y: 435, endPoint x: 204, endPoint y: 435, distance: 13.6
click at [192, 435] on button "priority" at bounding box center [206, 441] width 29 height 32
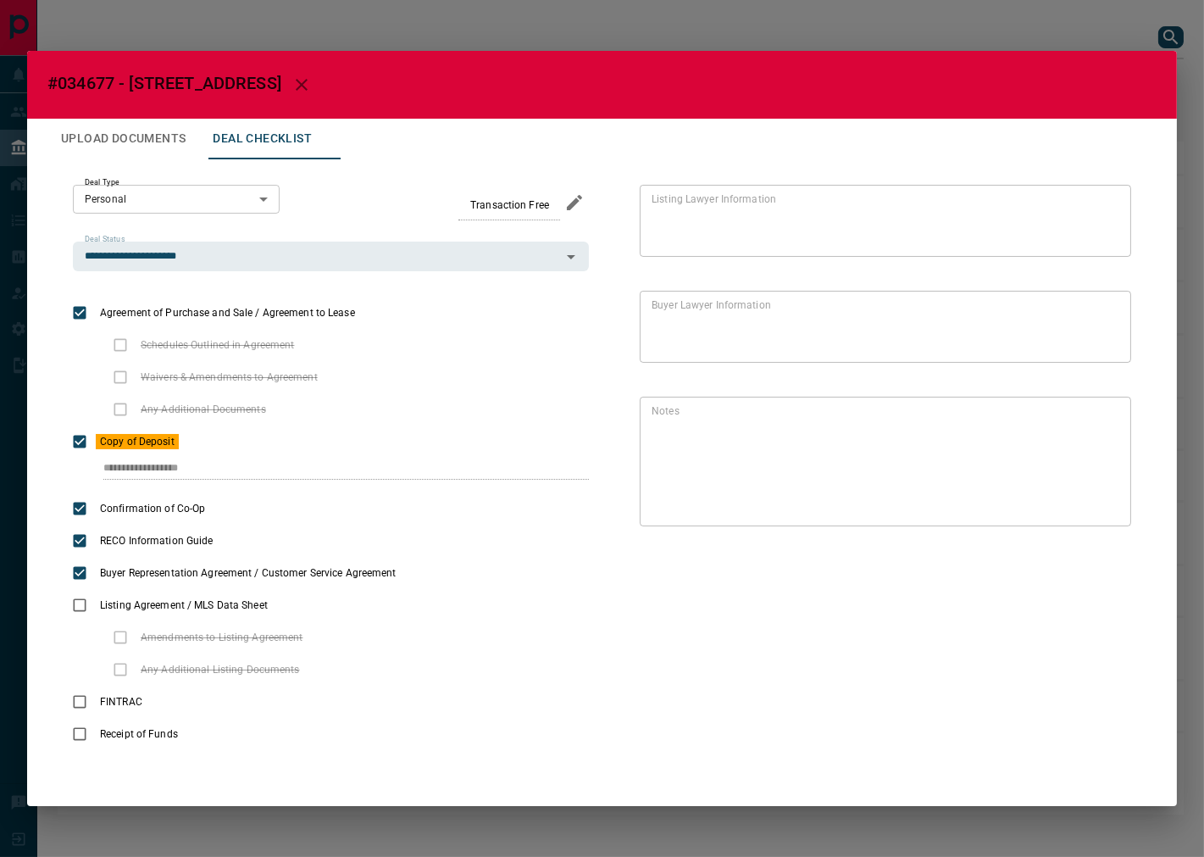
click at [343, 69] on h2 "#034677 - [STREET_ADDRESS]" at bounding box center [602, 85] width 1150 height 68
click at [312, 76] on icon "button" at bounding box center [301, 85] width 20 height 20
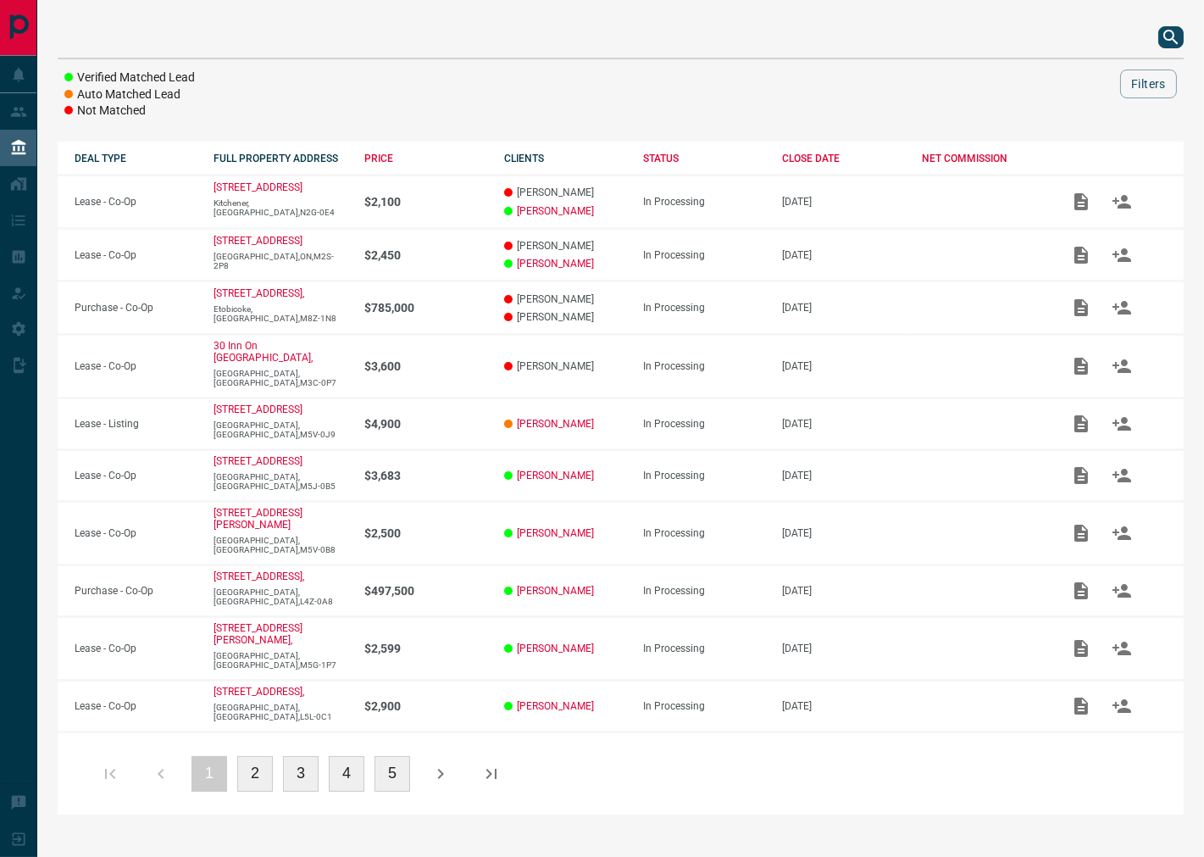
click at [1171, 32] on icon "search button" at bounding box center [1171, 37] width 20 height 20
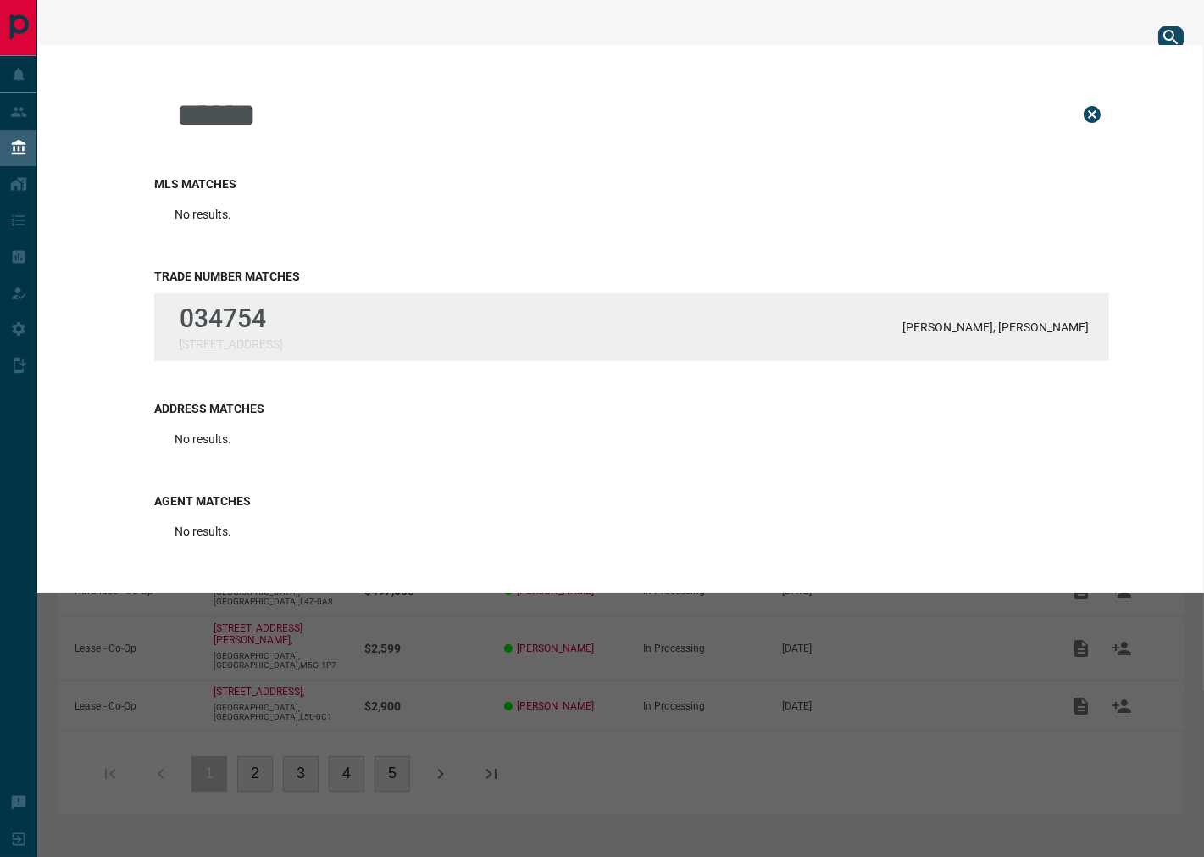
type input "******"
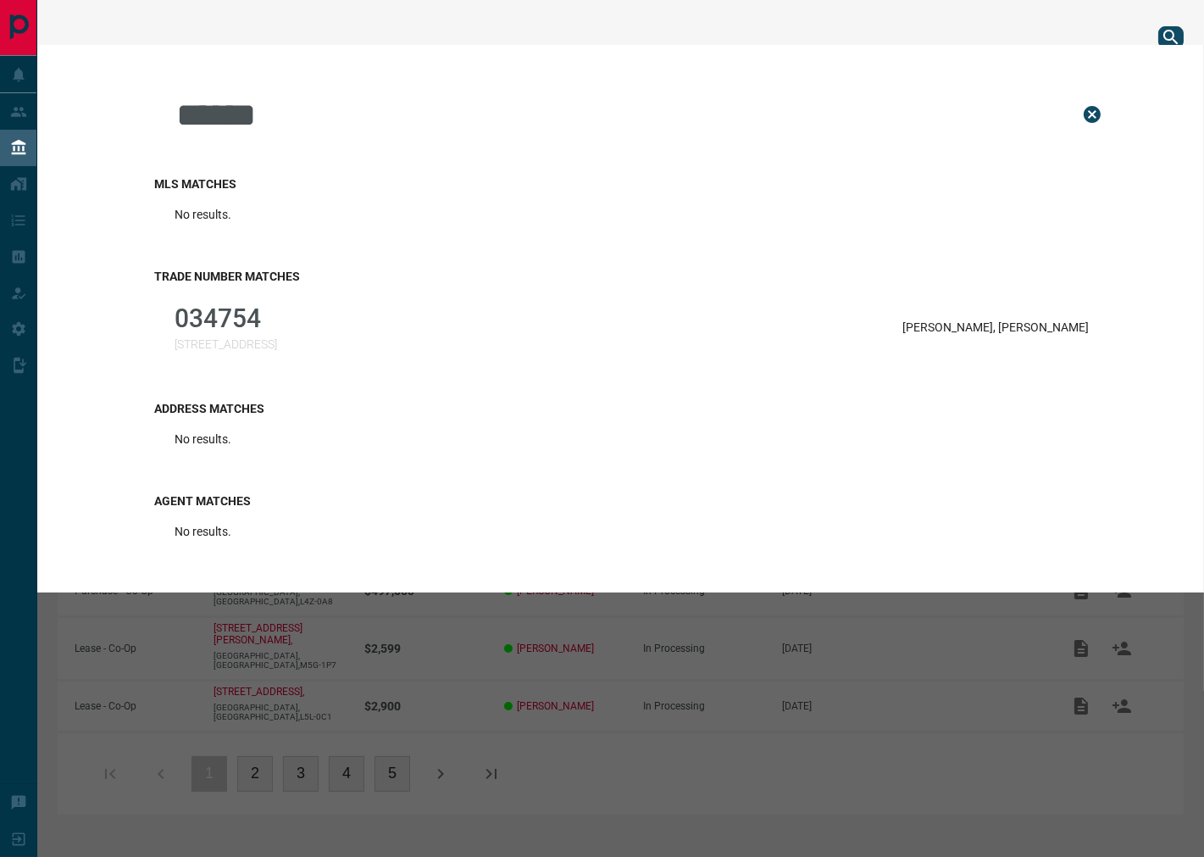
drag, startPoint x: 314, startPoint y: 333, endPoint x: 339, endPoint y: 332, distance: 24.6
click at [277, 332] on div "034754 [STREET_ADDRESS]" at bounding box center [226, 326] width 103 height 47
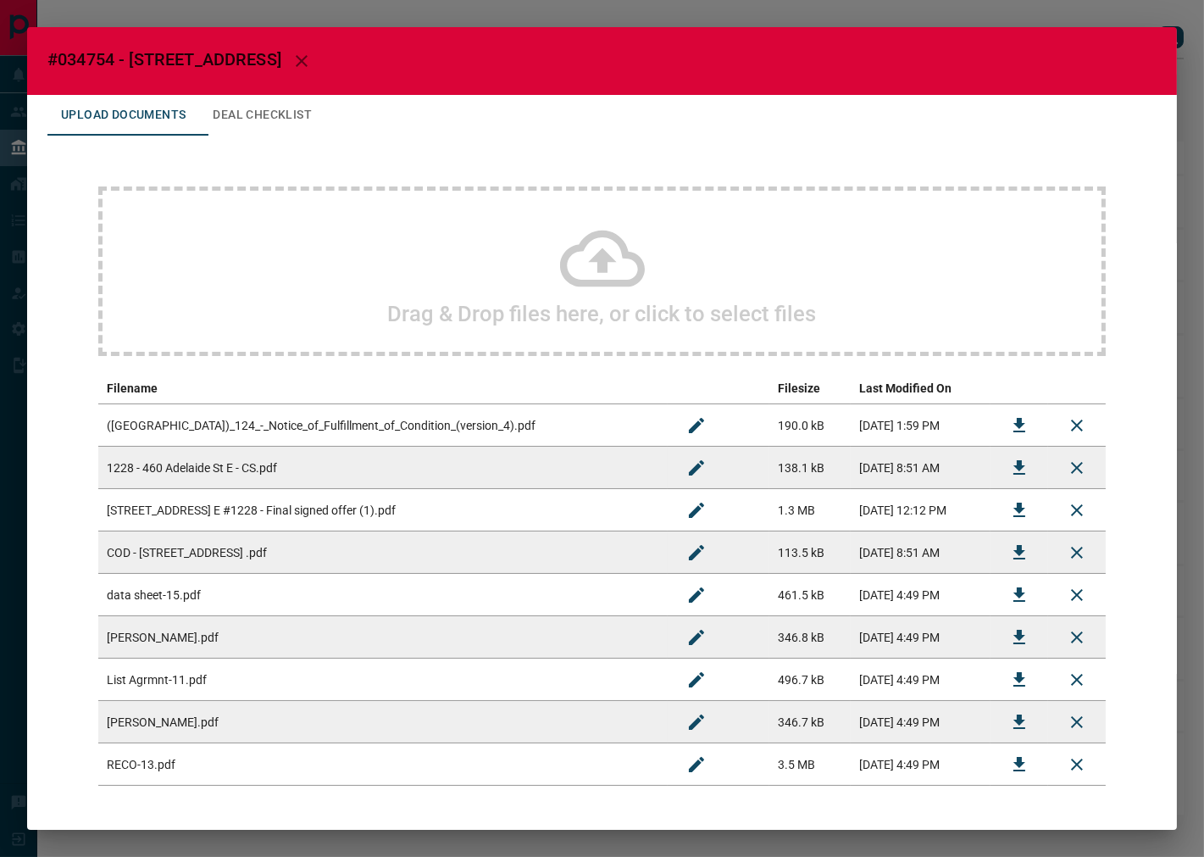
click at [320, 111] on button "Deal Checklist" at bounding box center [262, 115] width 126 height 41
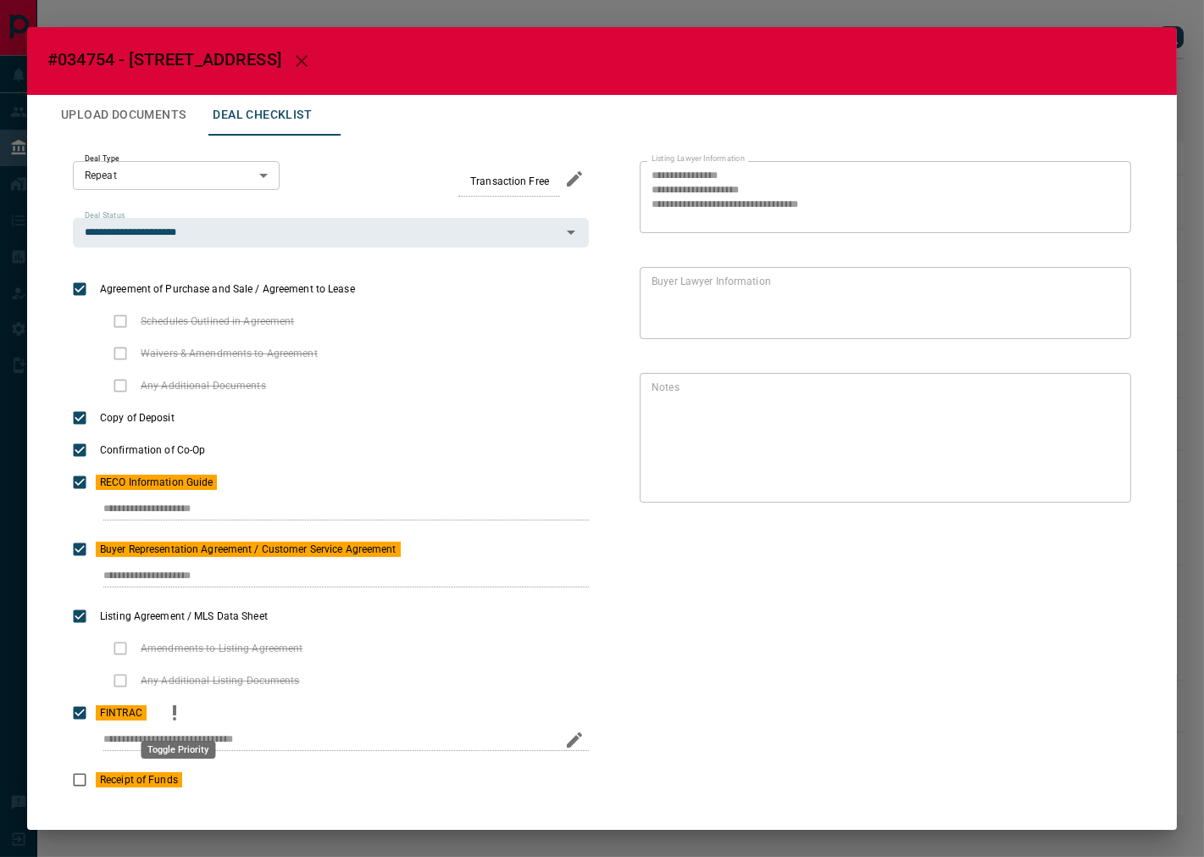
click at [185, 712] on icon "priority" at bounding box center [174, 712] width 20 height 20
click at [153, 110] on button "Upload Documents" at bounding box center [123, 115] width 152 height 41
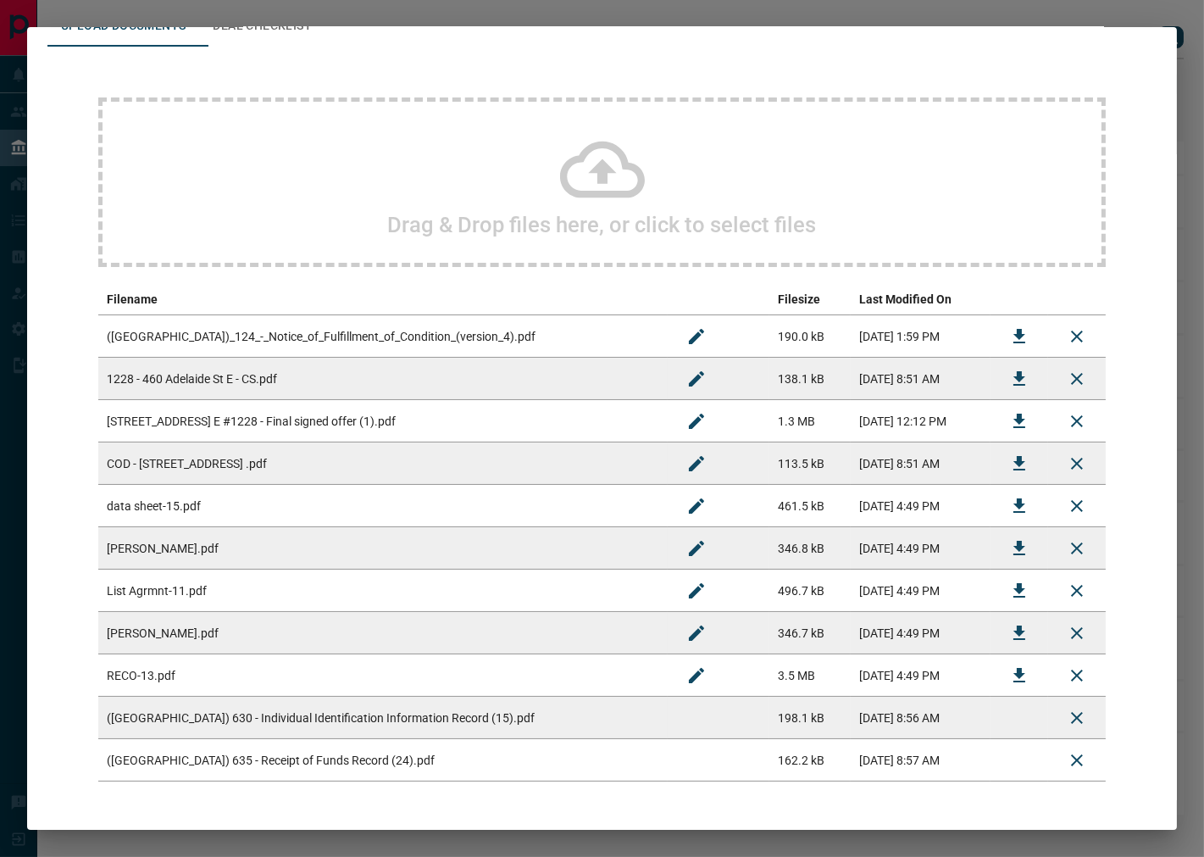
scroll to position [56, 0]
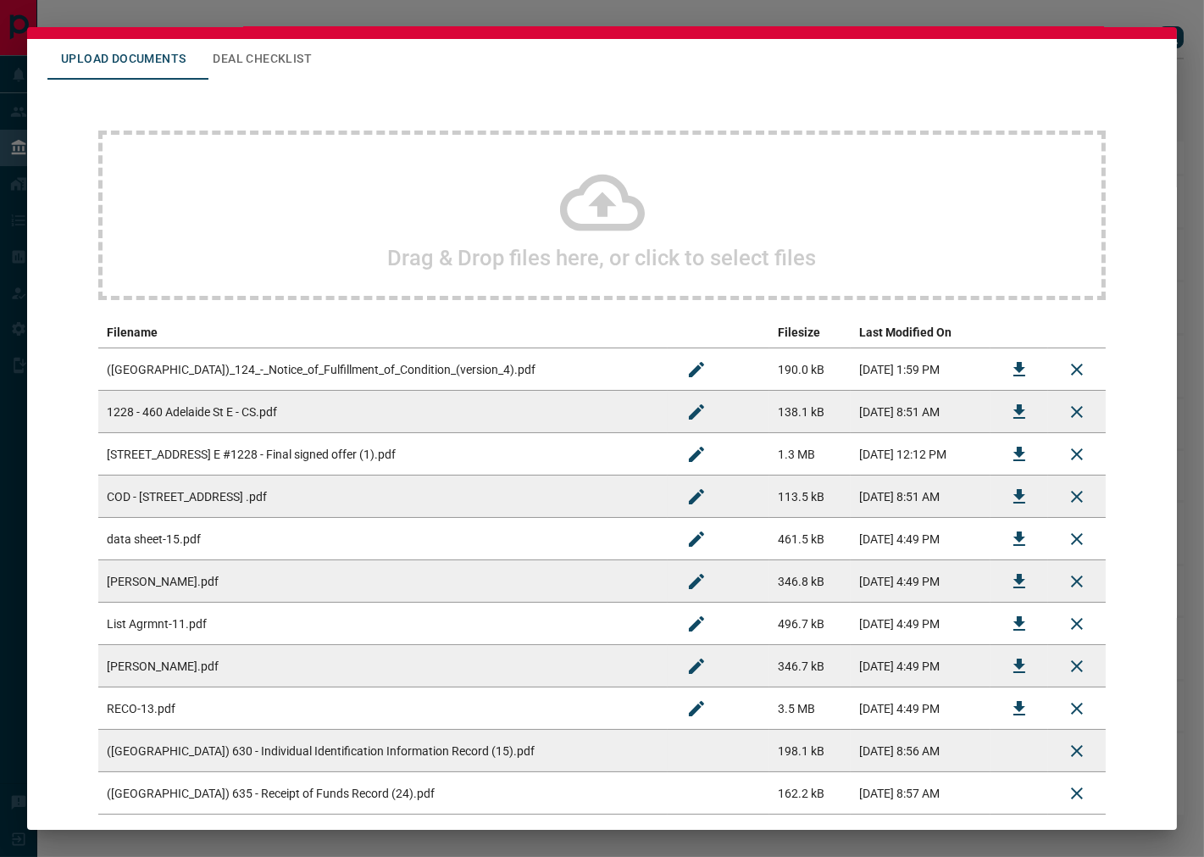
click at [280, 82] on div "Drag & Drop files here, or click to select files Filename Filesize Last Modifie…" at bounding box center [601, 472] width 1109 height 785
click at [283, 59] on button "Deal Checklist" at bounding box center [262, 59] width 126 height 41
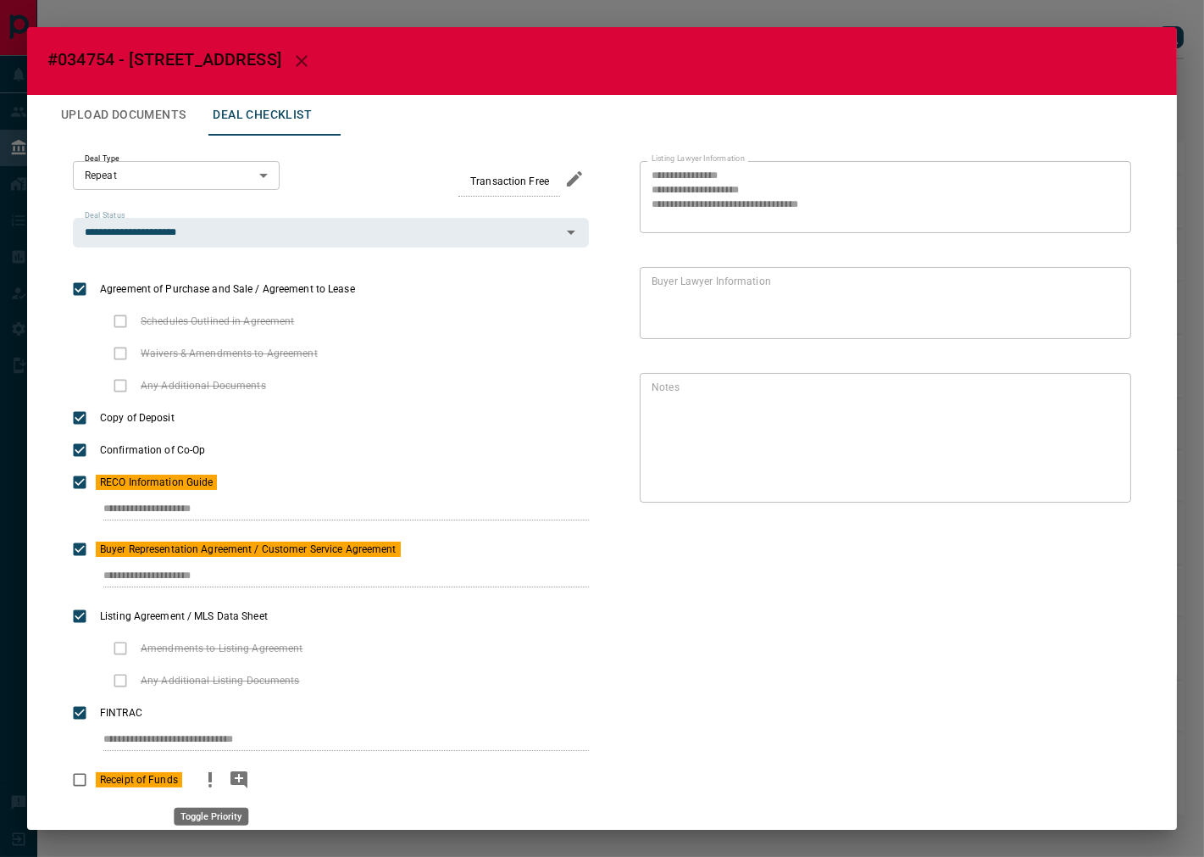
click at [200, 773] on icon "priority" at bounding box center [210, 779] width 20 height 20
click at [182, 104] on button "Upload Documents" at bounding box center [123, 115] width 152 height 41
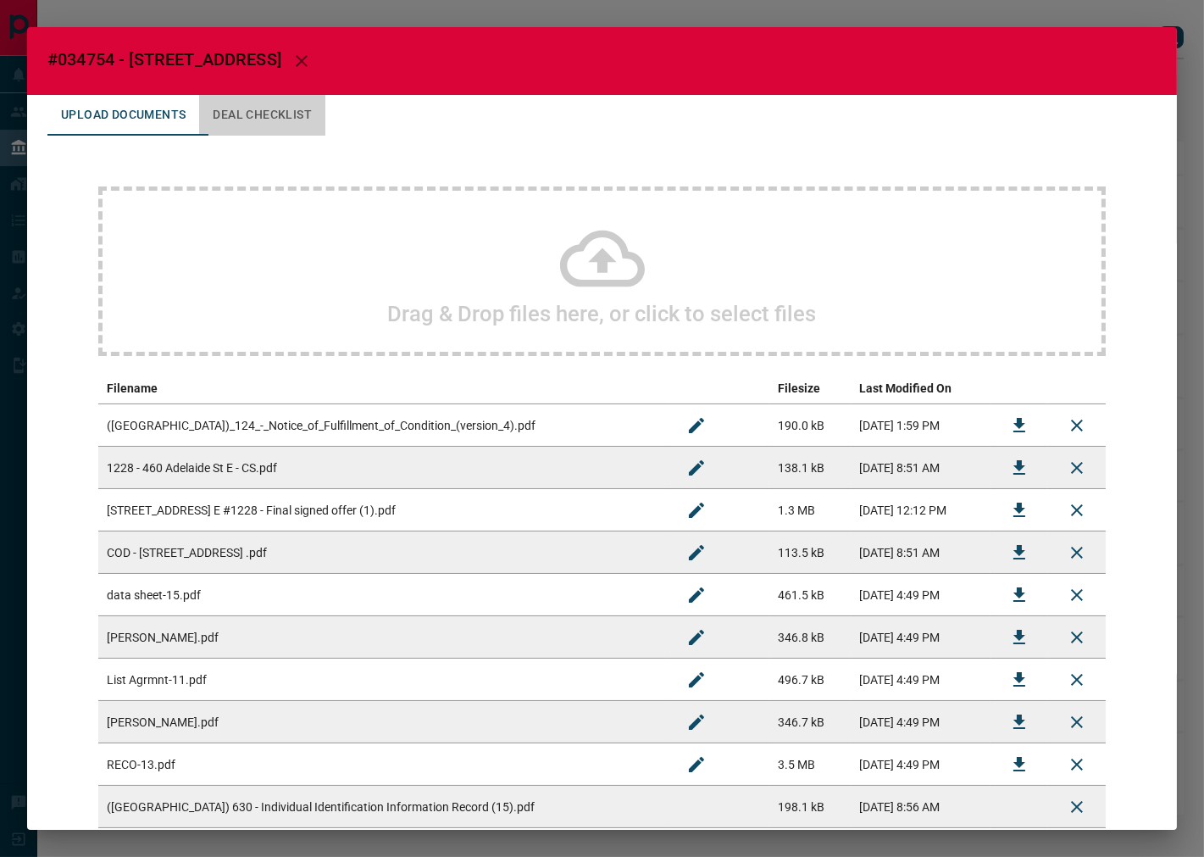
click at [247, 113] on button "Deal Checklist" at bounding box center [262, 115] width 126 height 41
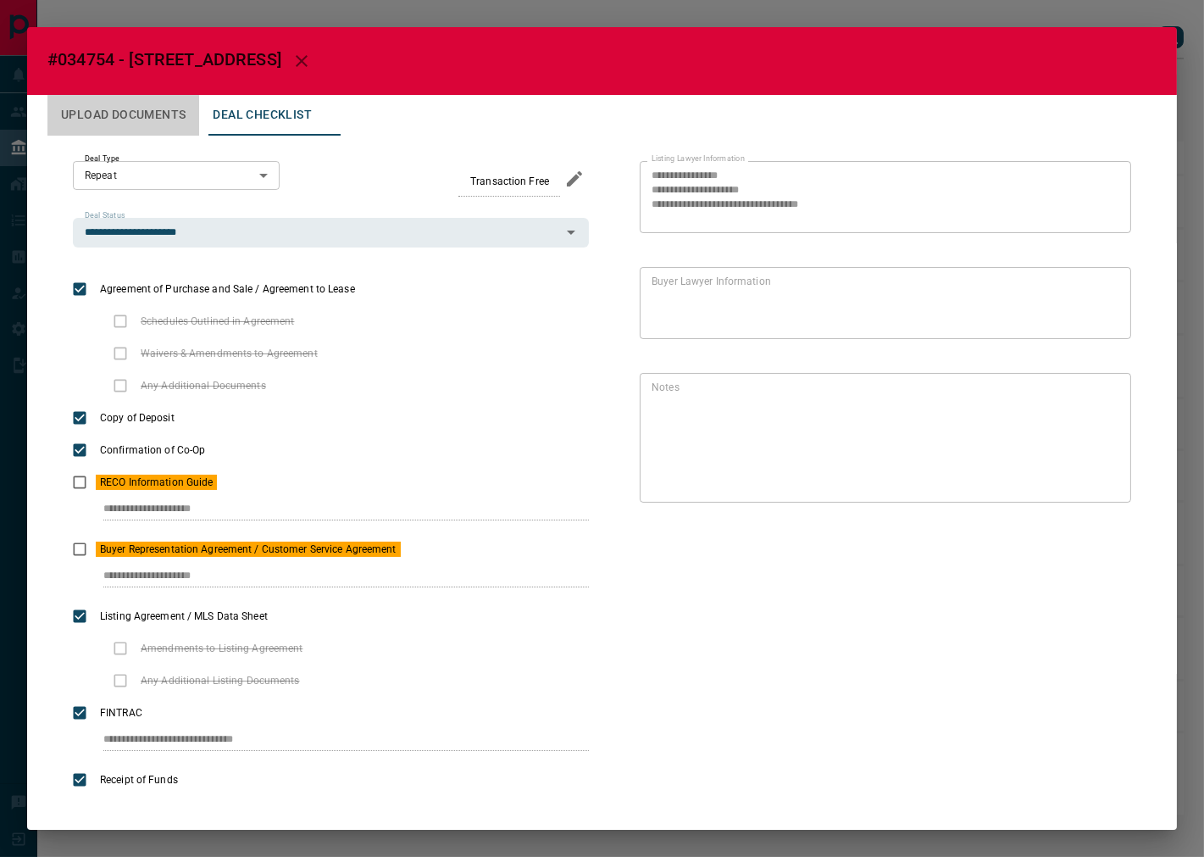
click at [125, 108] on button "Upload Documents" at bounding box center [123, 115] width 152 height 41
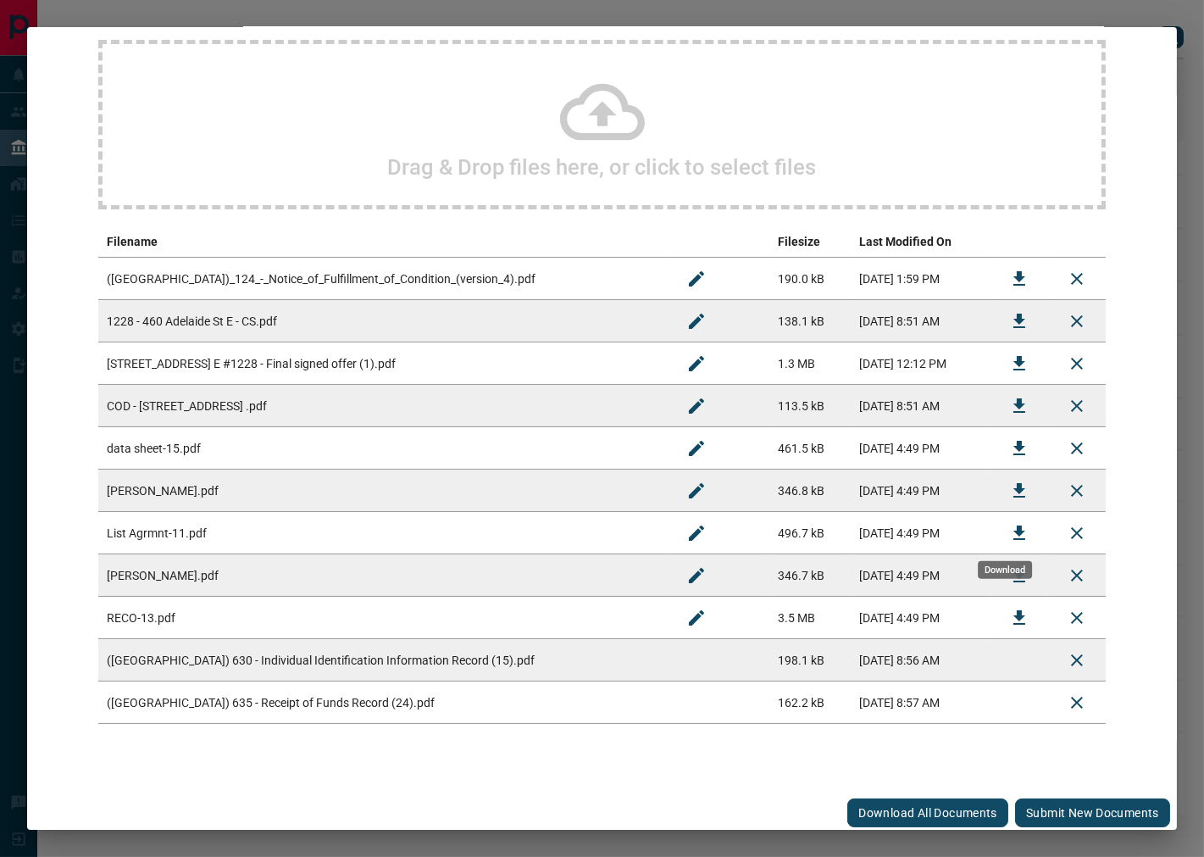
scroll to position [150, 0]
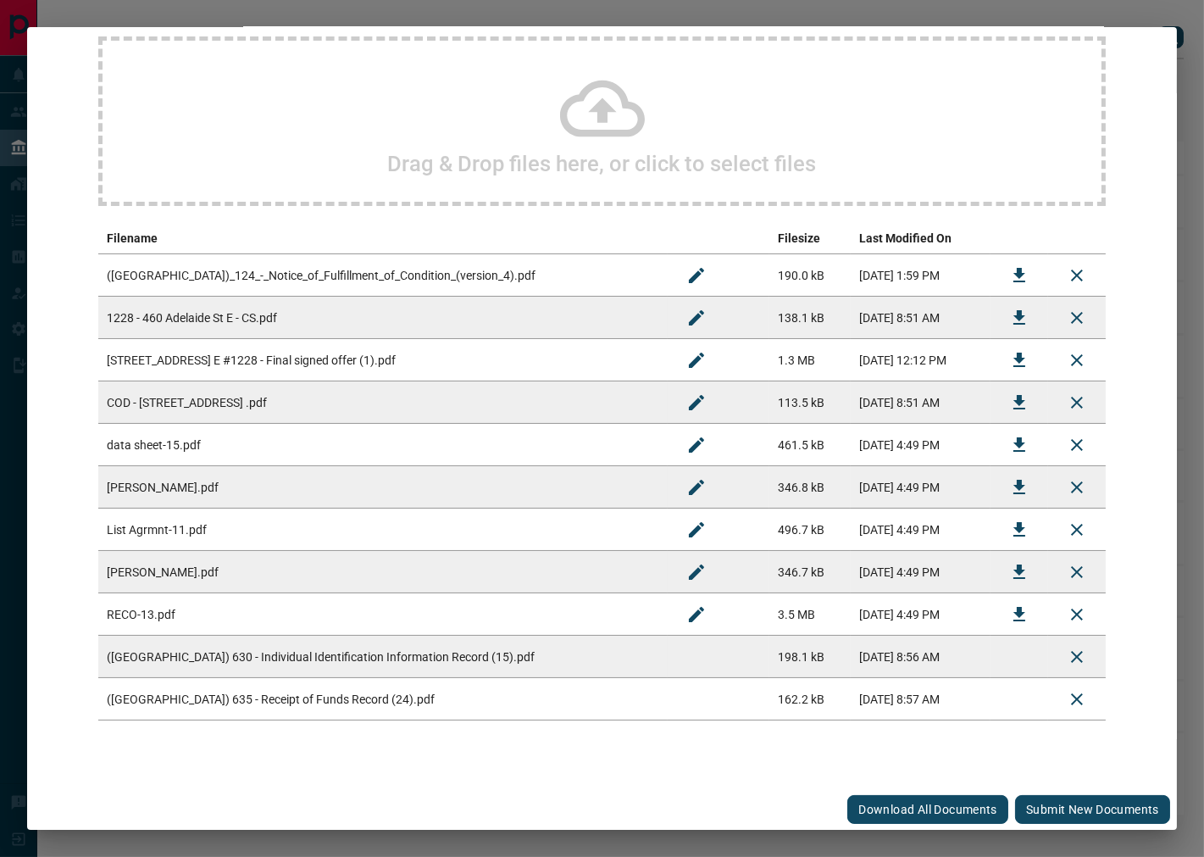
click at [1080, 805] on button "Submit new documents" at bounding box center [1092, 809] width 155 height 29
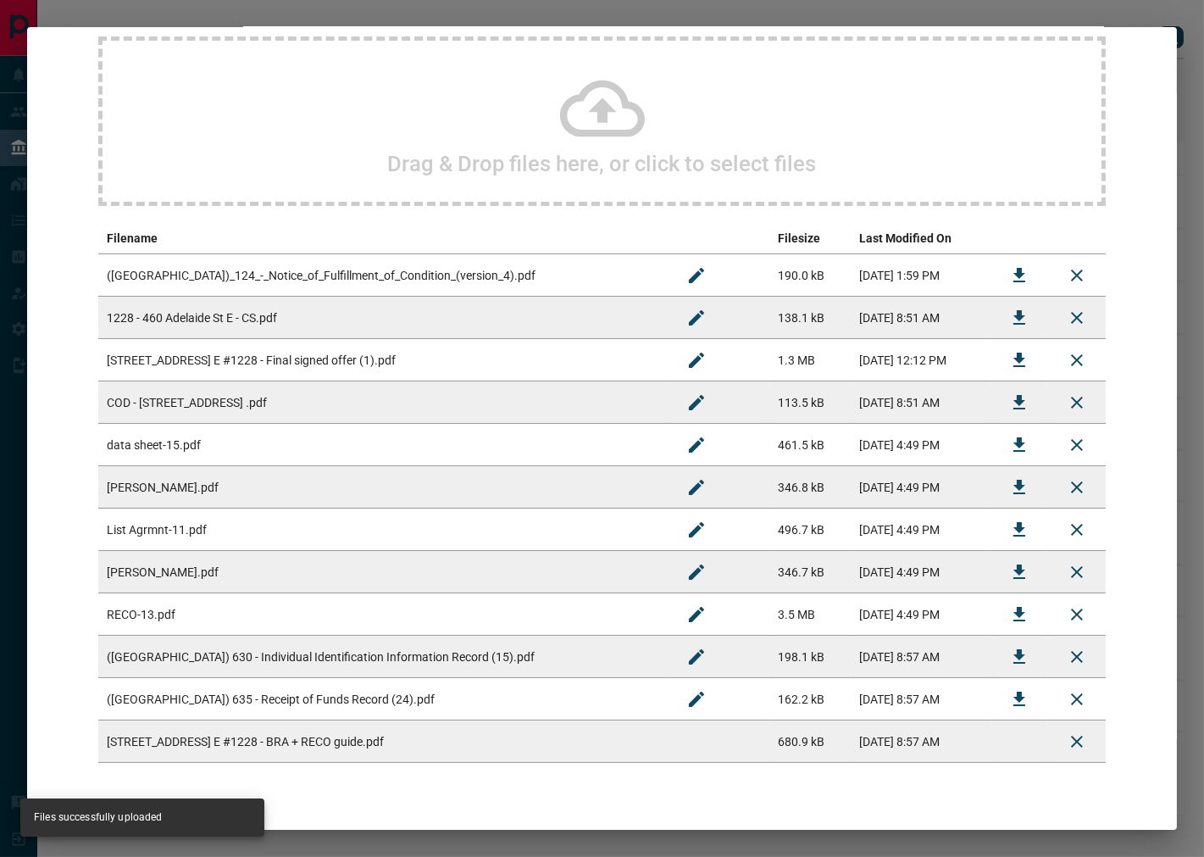
scroll to position [0, 0]
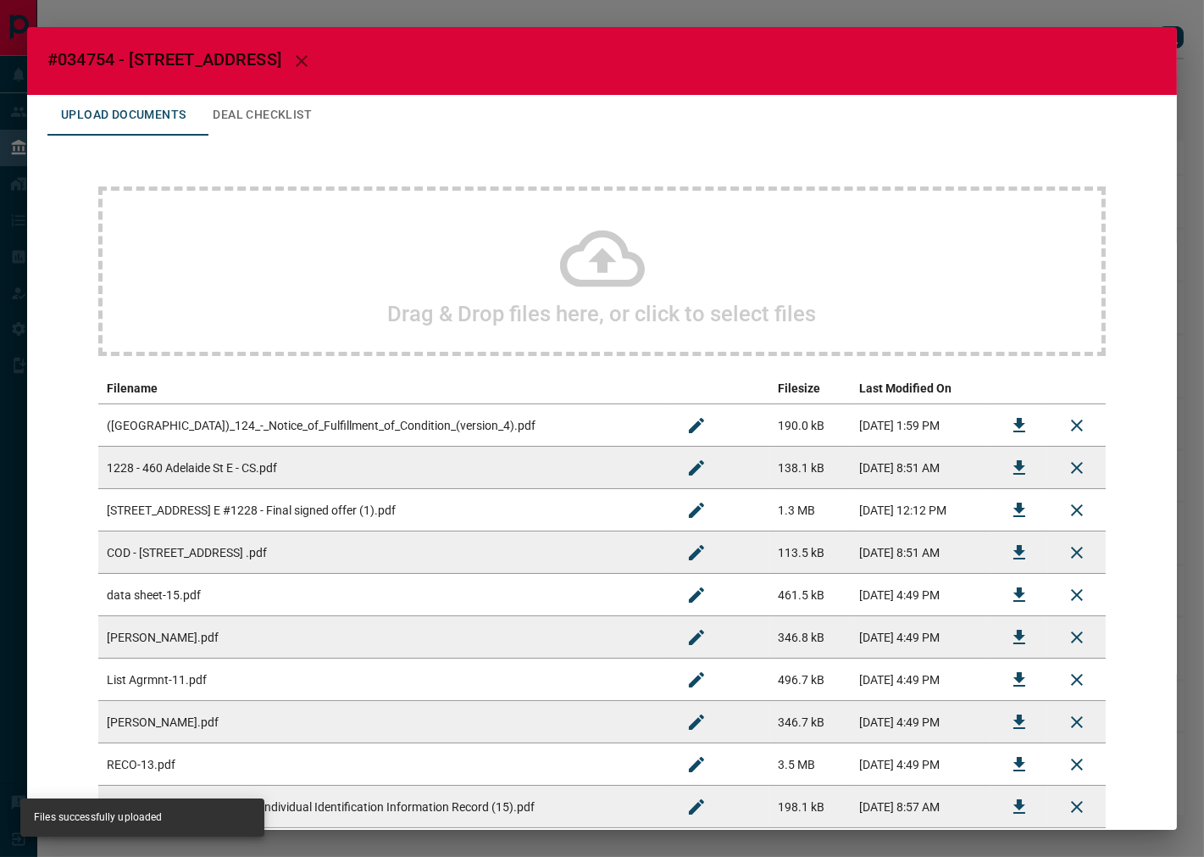
click at [256, 99] on button "Deal Checklist" at bounding box center [262, 115] width 126 height 41
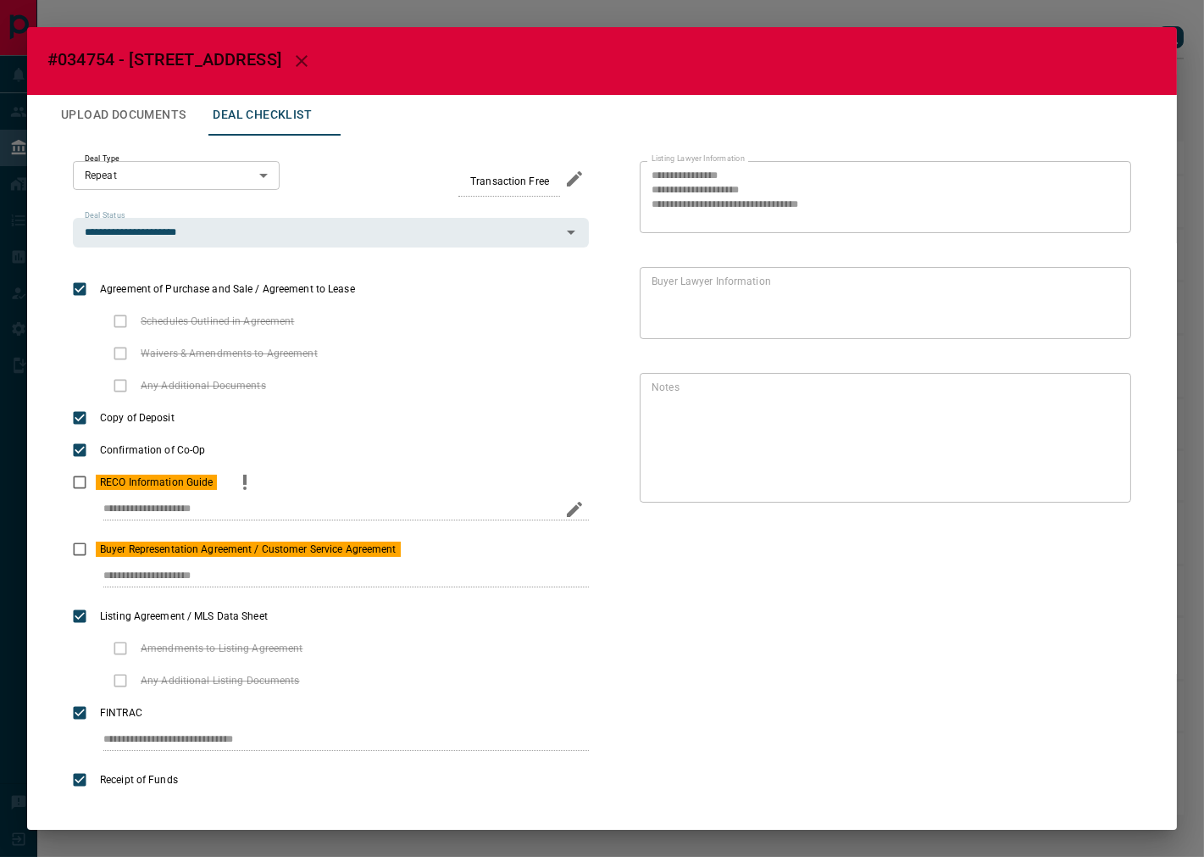
click at [242, 473] on icon "priority" at bounding box center [245, 482] width 20 height 20
click at [432, 552] on icon "priority" at bounding box center [429, 549] width 20 height 20
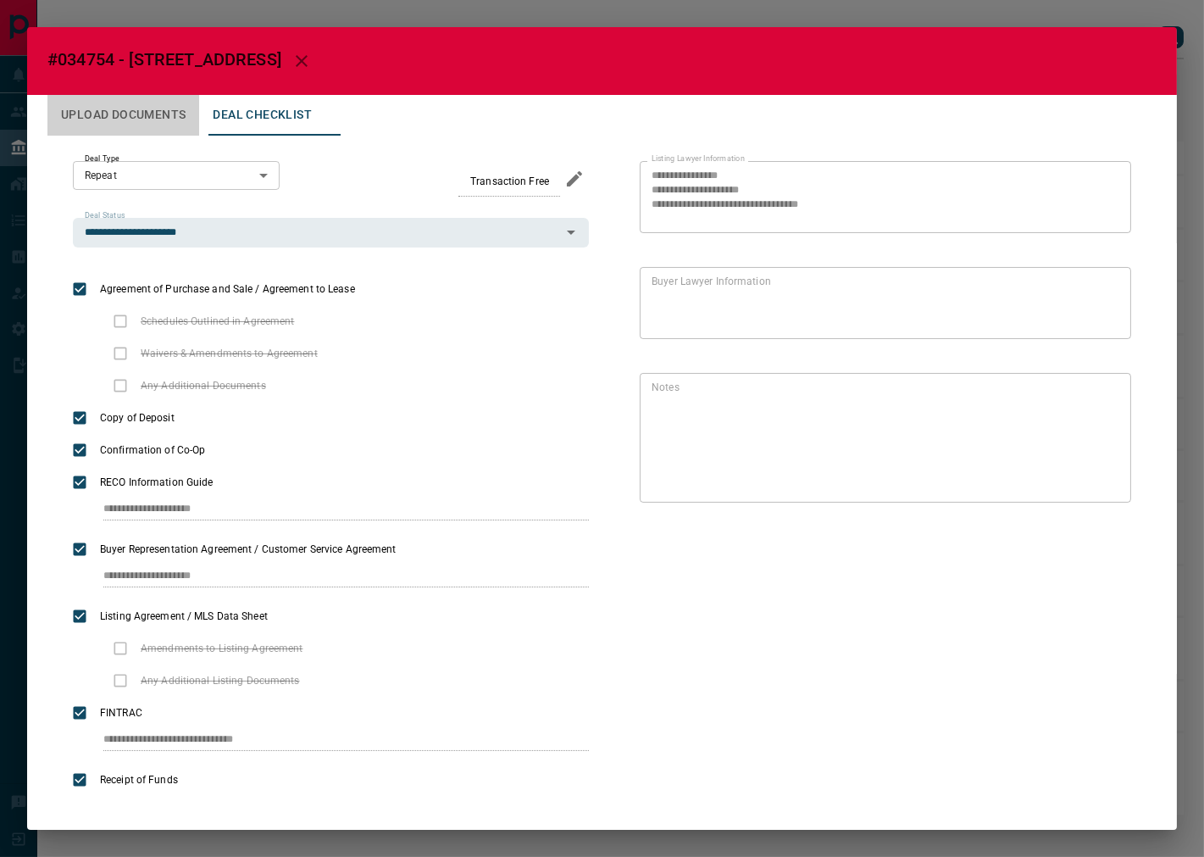
click at [162, 103] on button "Upload Documents" at bounding box center [123, 115] width 152 height 41
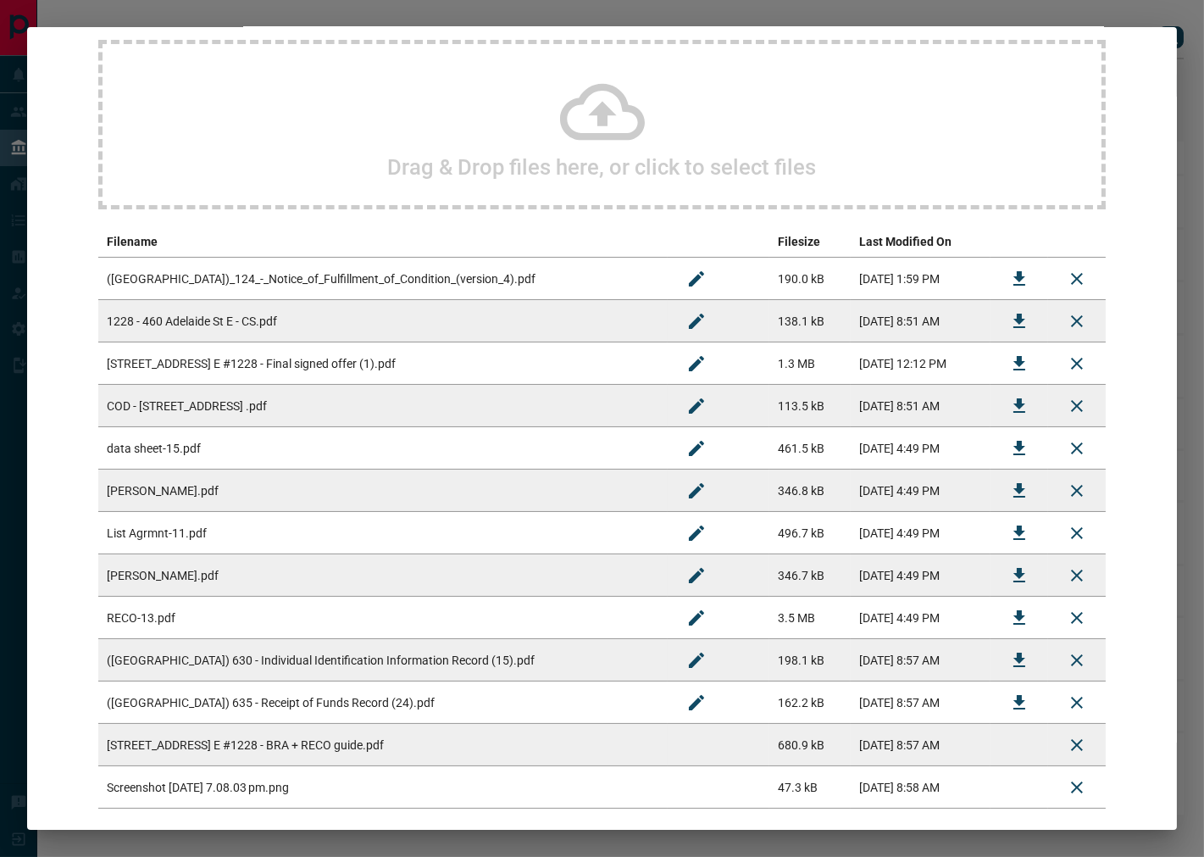
scroll to position [235, 0]
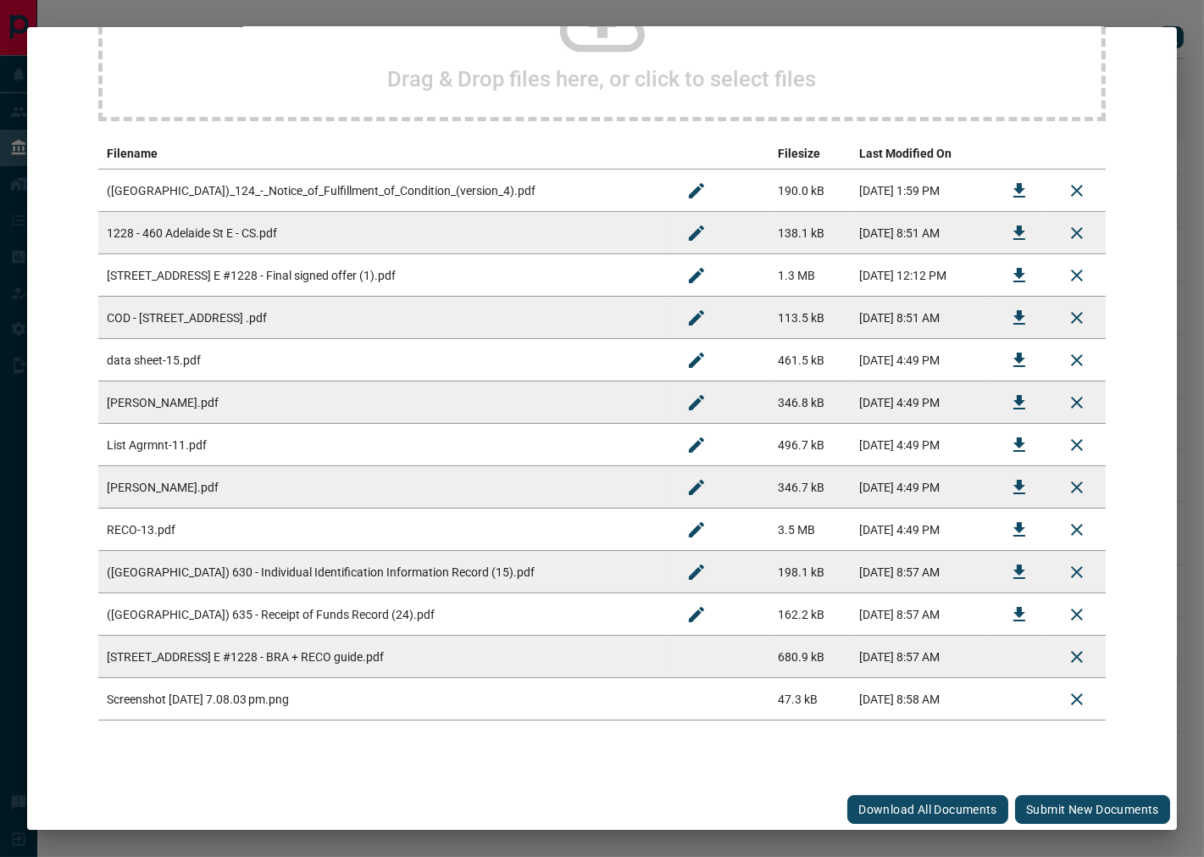
drag, startPoint x: 1032, startPoint y: 793, endPoint x: 782, endPoint y: 701, distance: 266.4
click at [1032, 795] on button "Submit new documents" at bounding box center [1092, 809] width 155 height 29
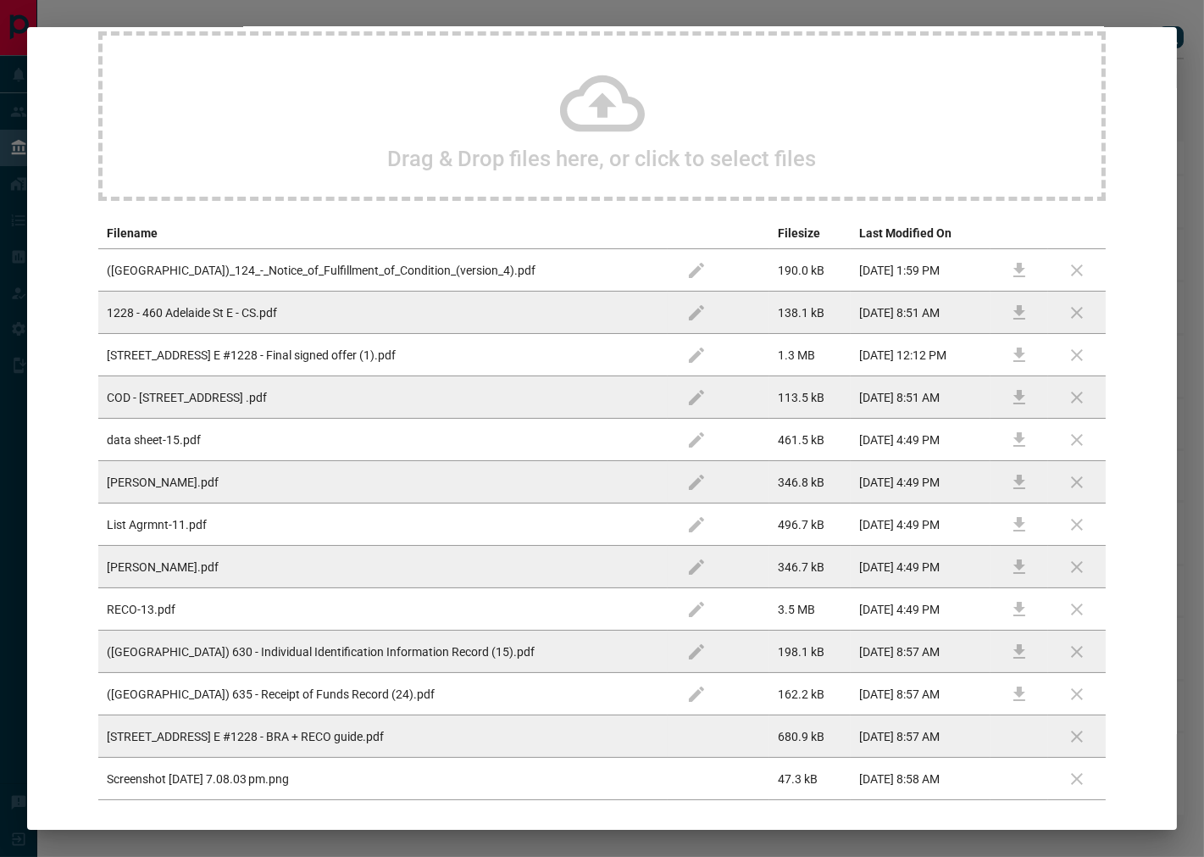
scroll to position [0, 0]
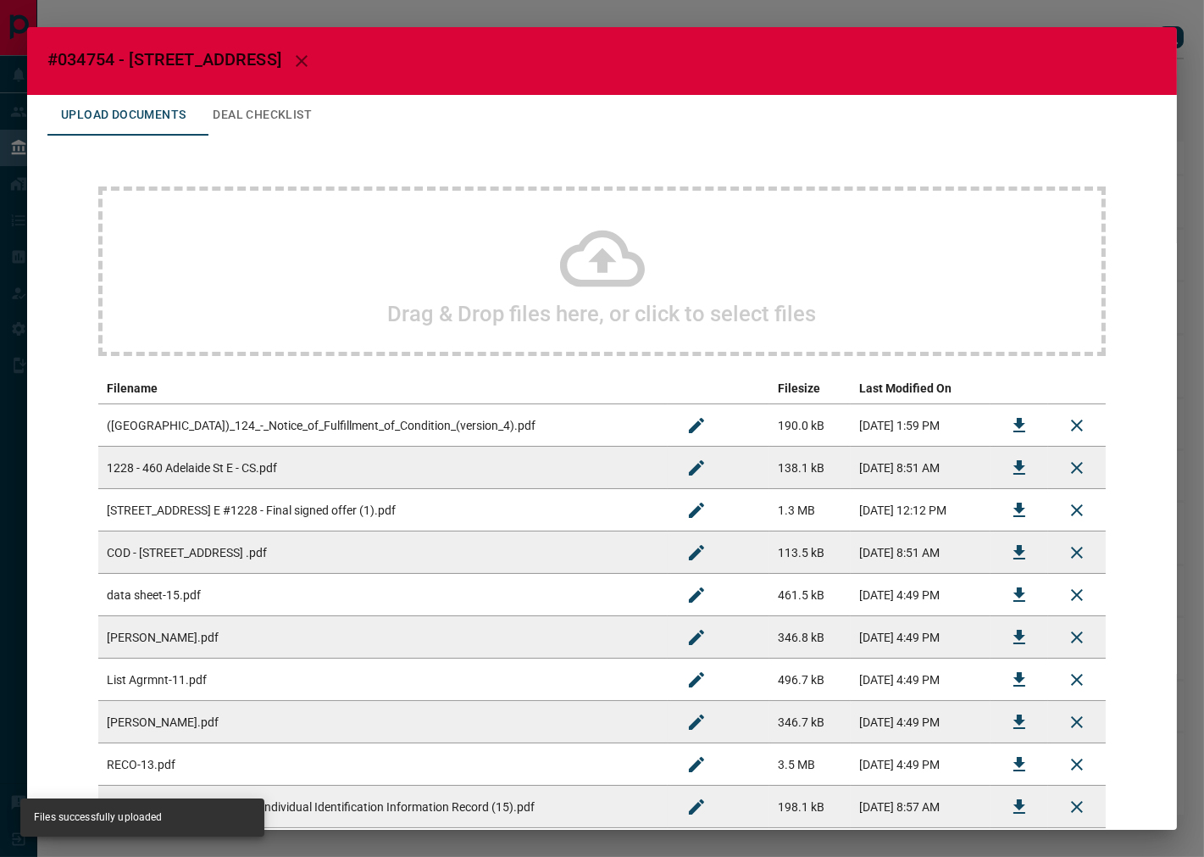
click at [215, 137] on div "Drag & Drop files here, or click to select files Filename Filesize Last Modifie…" at bounding box center [601, 571] width 1109 height 870
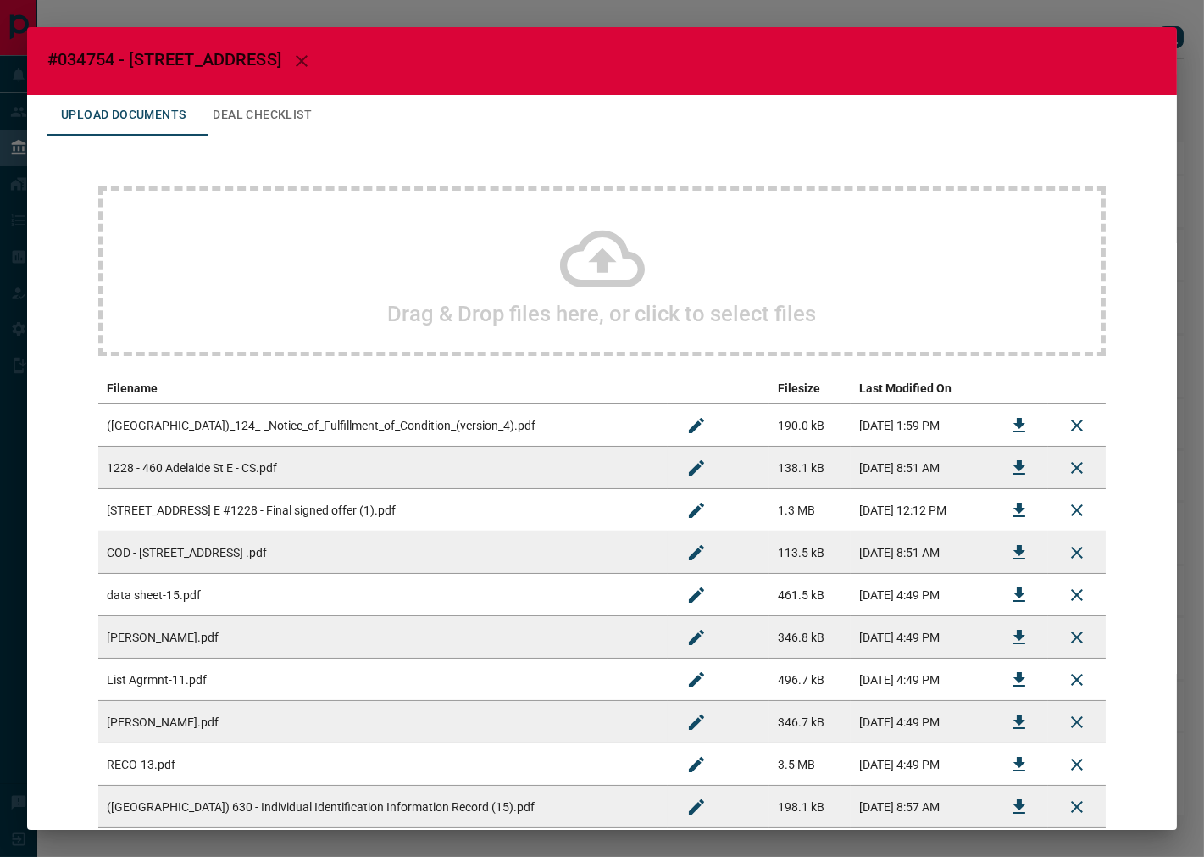
click at [234, 122] on button "Deal Checklist" at bounding box center [262, 115] width 126 height 41
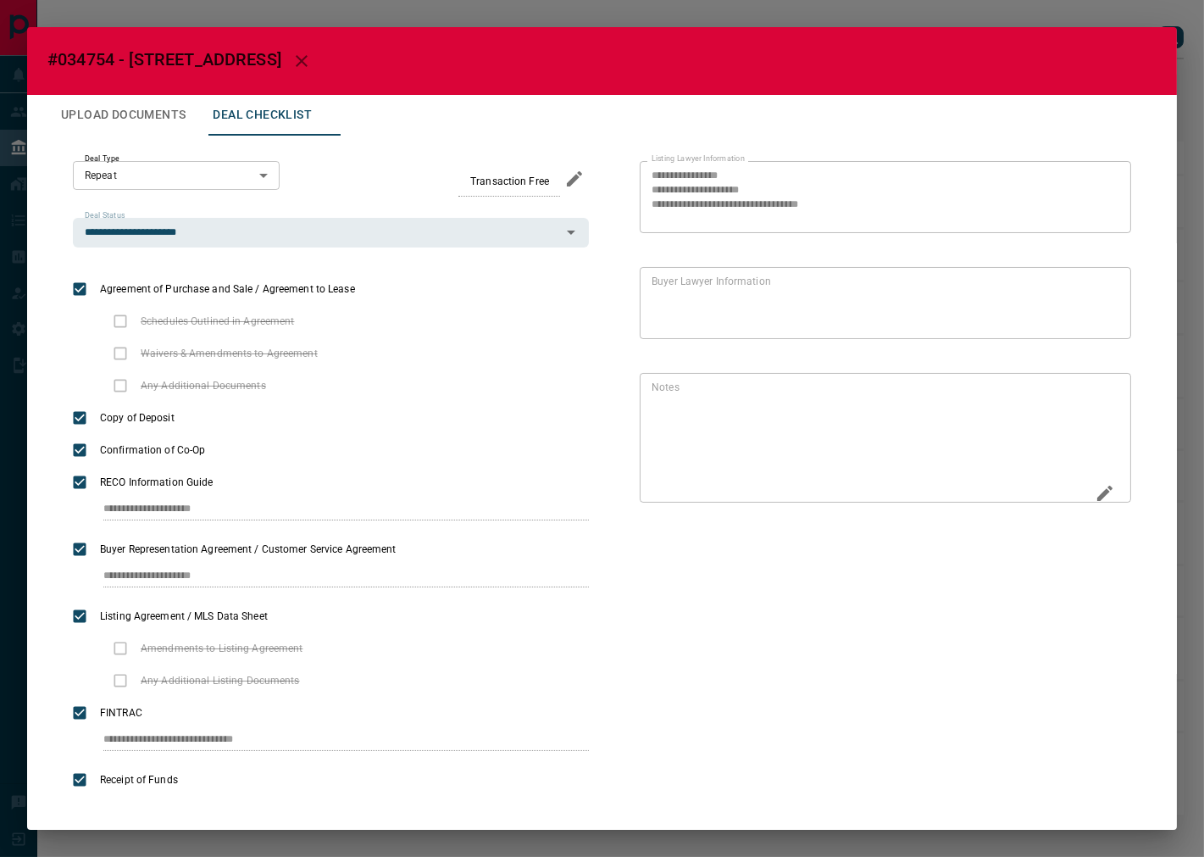
click at [1098, 487] on icon "Edit" at bounding box center [1105, 493] width 20 height 20
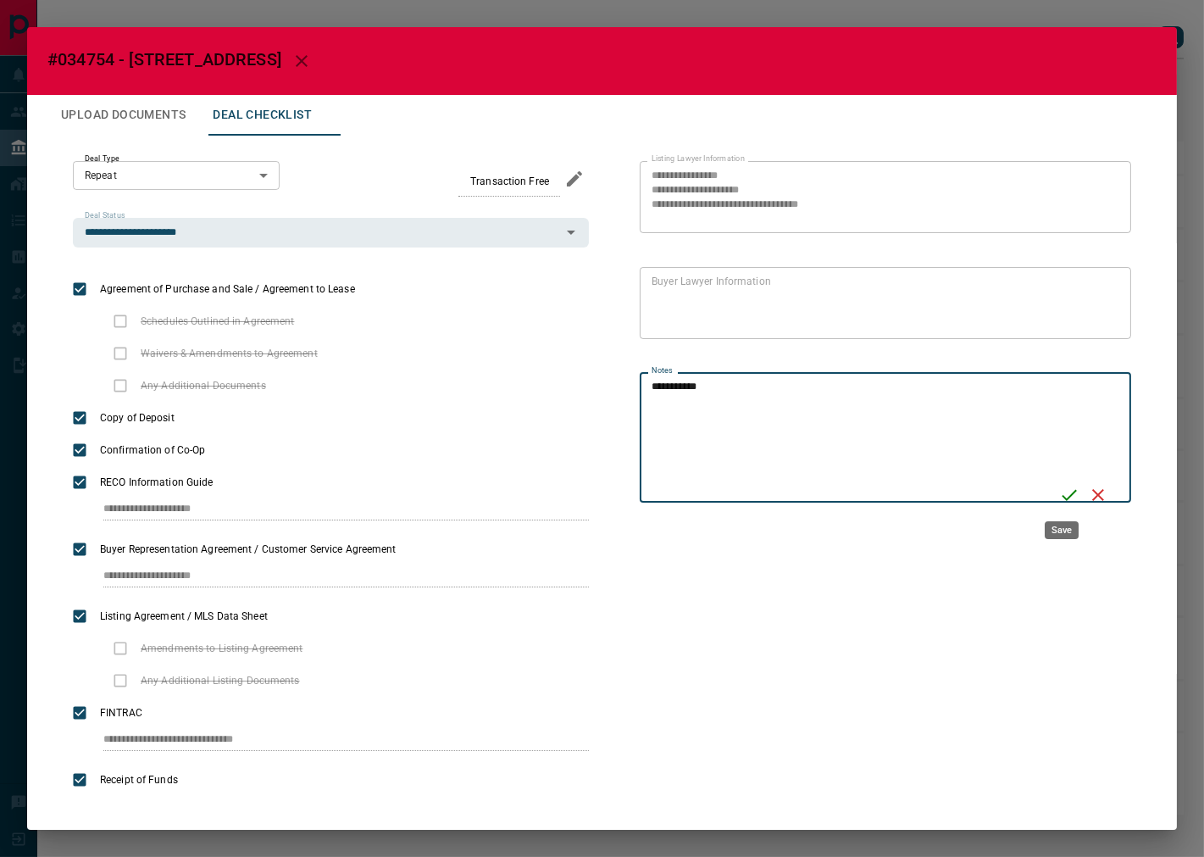
type textarea "**********"
click at [1069, 500] on icon "Save" at bounding box center [1069, 495] width 20 height 20
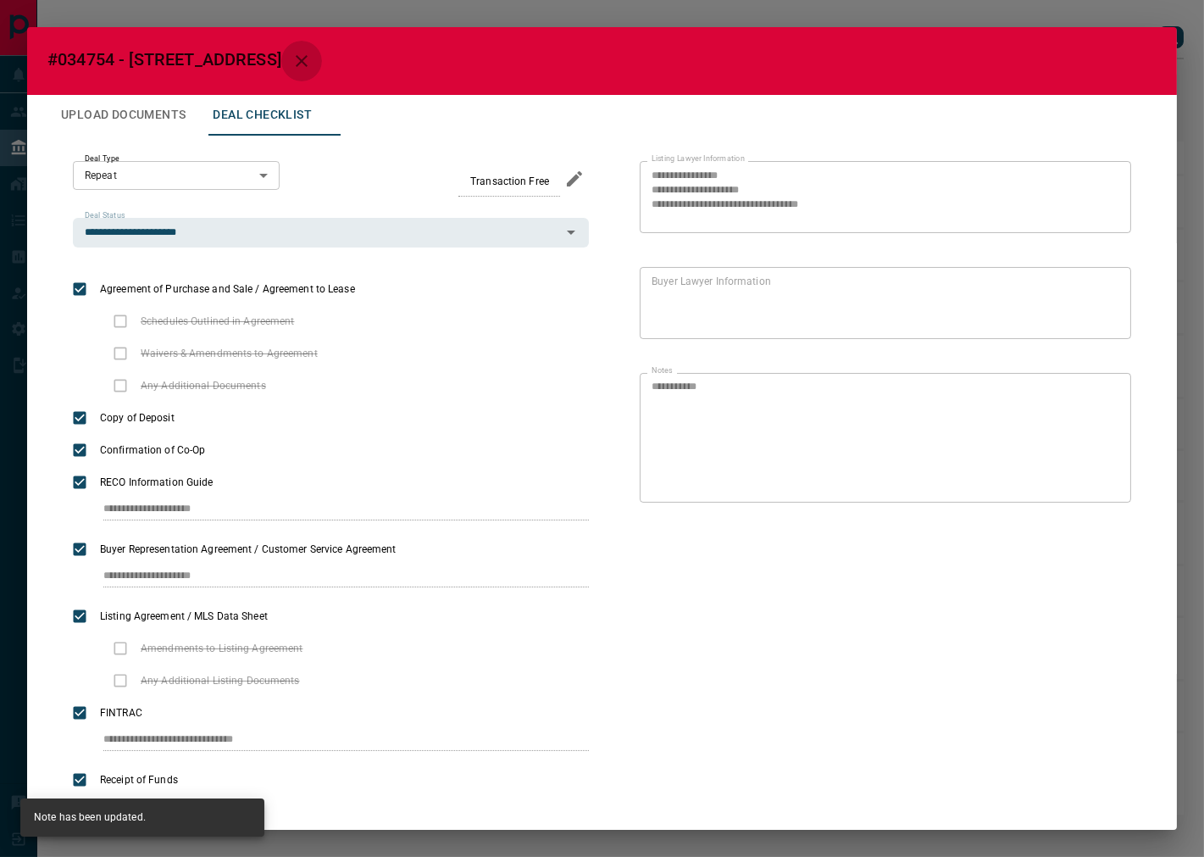
click at [322, 49] on button "button" at bounding box center [301, 61] width 41 height 41
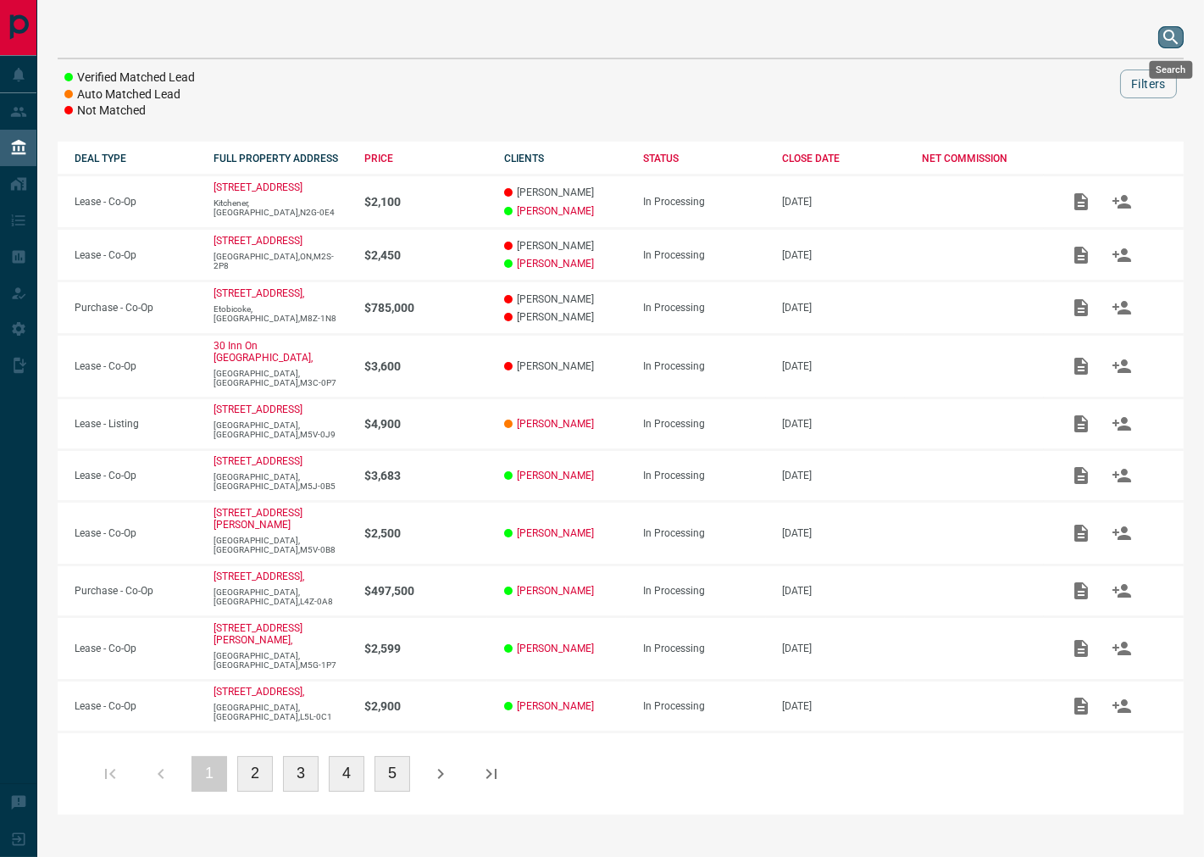
click at [1176, 38] on icon "search button" at bounding box center [1171, 37] width 20 height 20
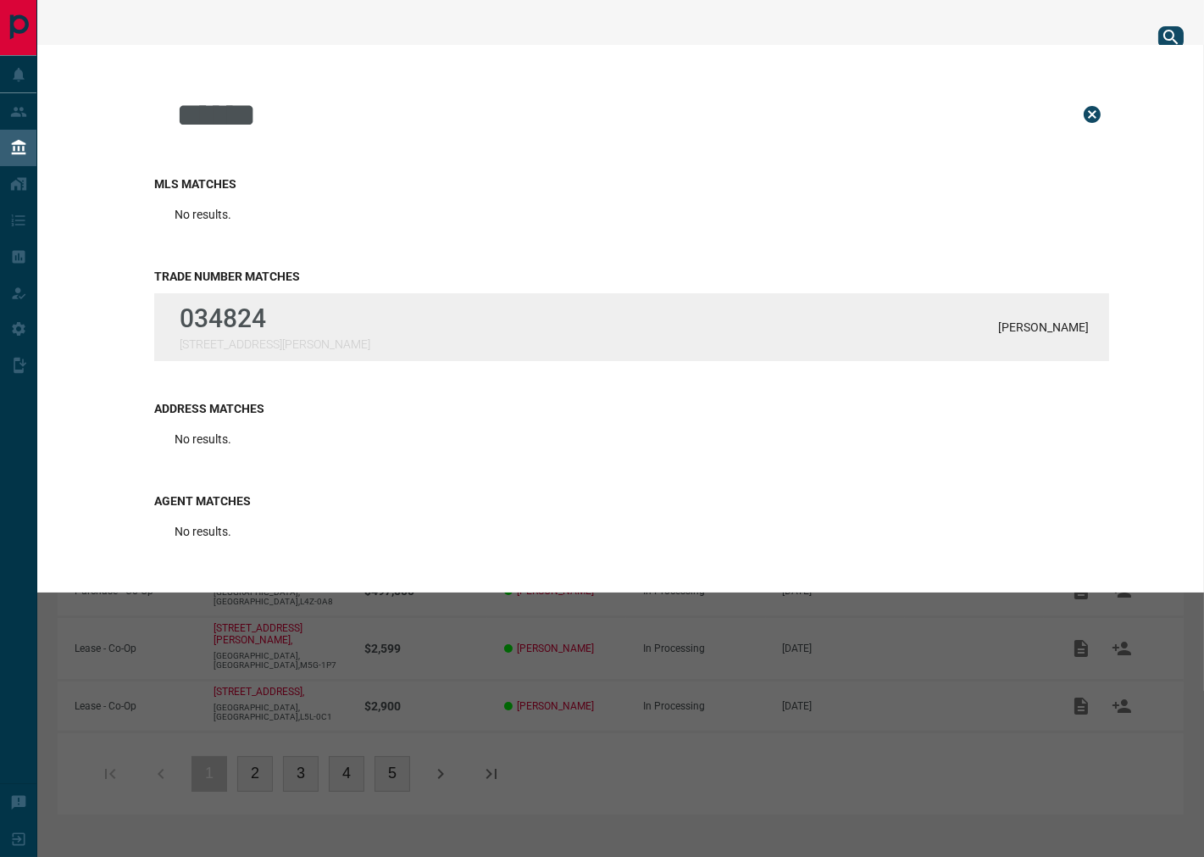
type input "******"
click at [332, 329] on div "034824 [STREET_ADDRESS][PERSON_NAME][PERSON_NAME]" at bounding box center [631, 327] width 955 height 68
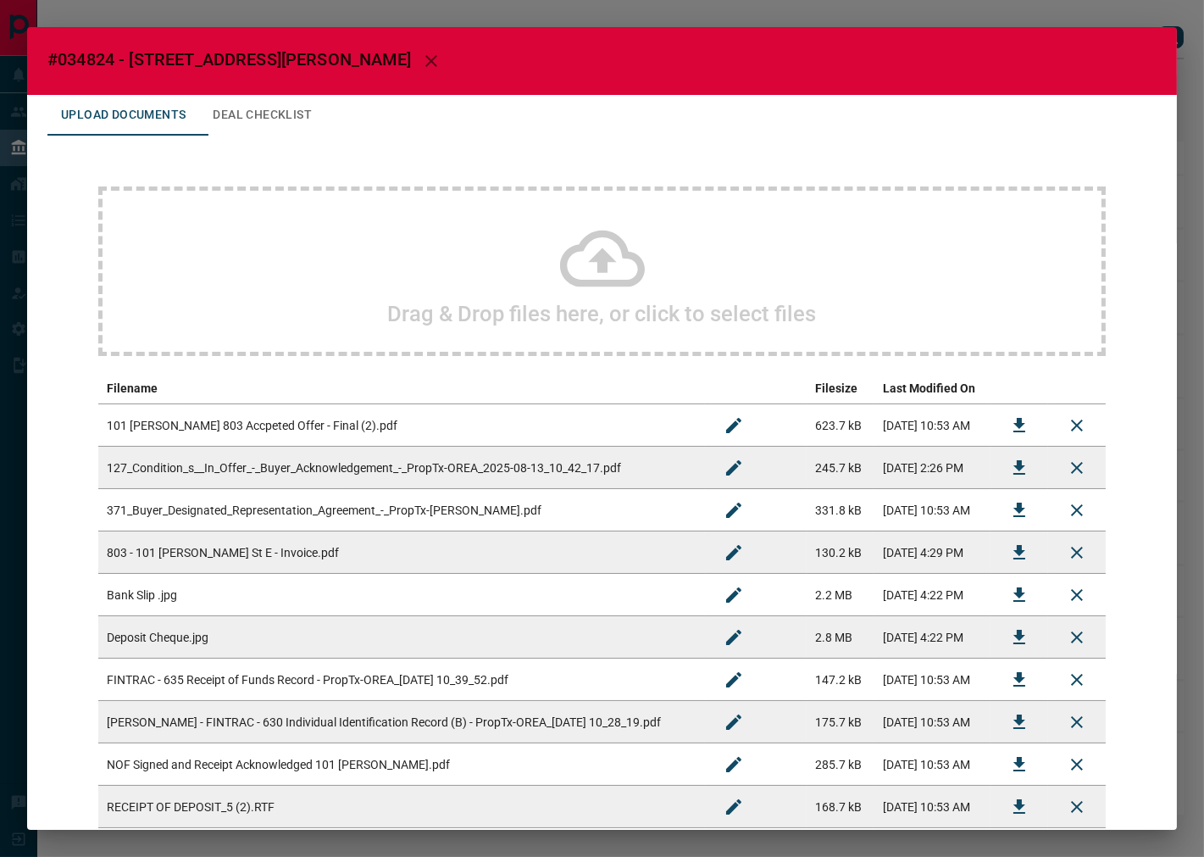
click at [260, 111] on button "Deal Checklist" at bounding box center [262, 115] width 126 height 41
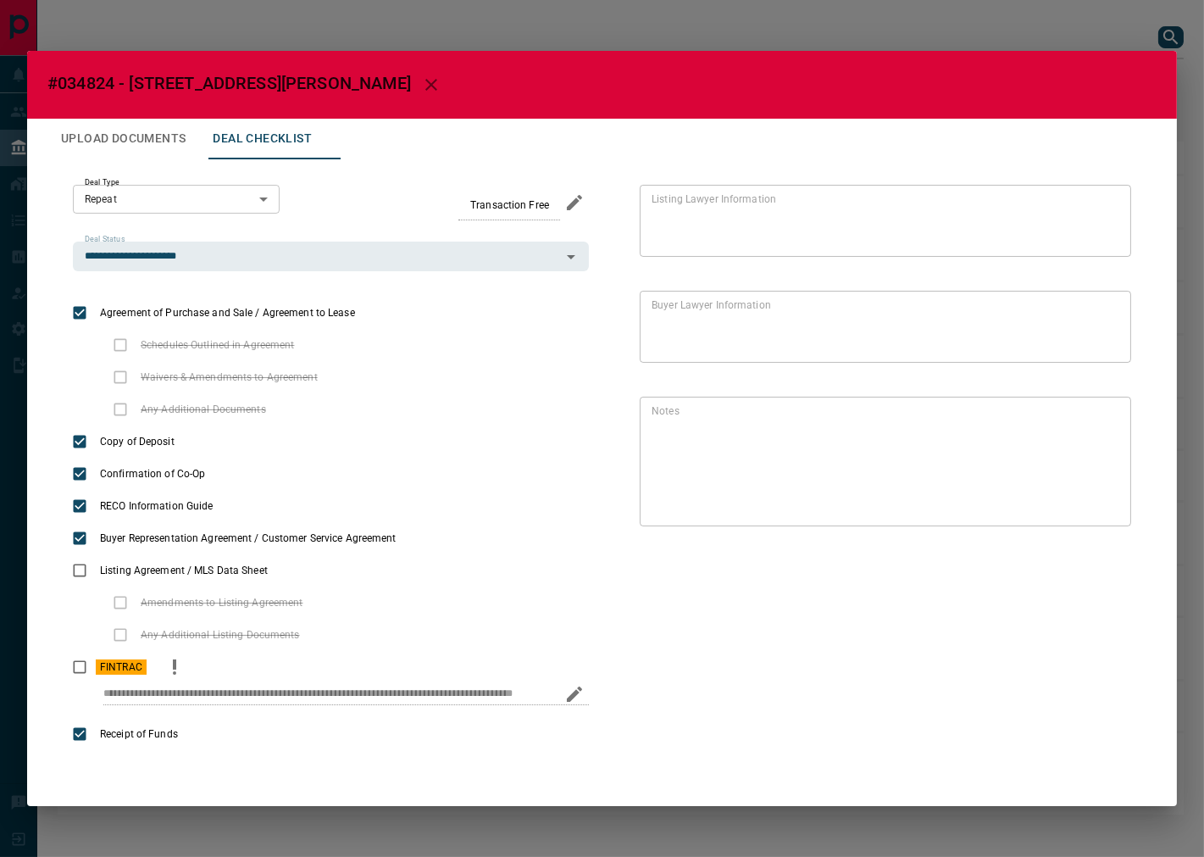
click at [191, 667] on div "FINTRAC" at bounding box center [331, 667] width 516 height 32
click at [184, 669] on icon "priority" at bounding box center [174, 667] width 20 height 20
click at [1102, 513] on icon "Edit" at bounding box center [1105, 517] width 20 height 20
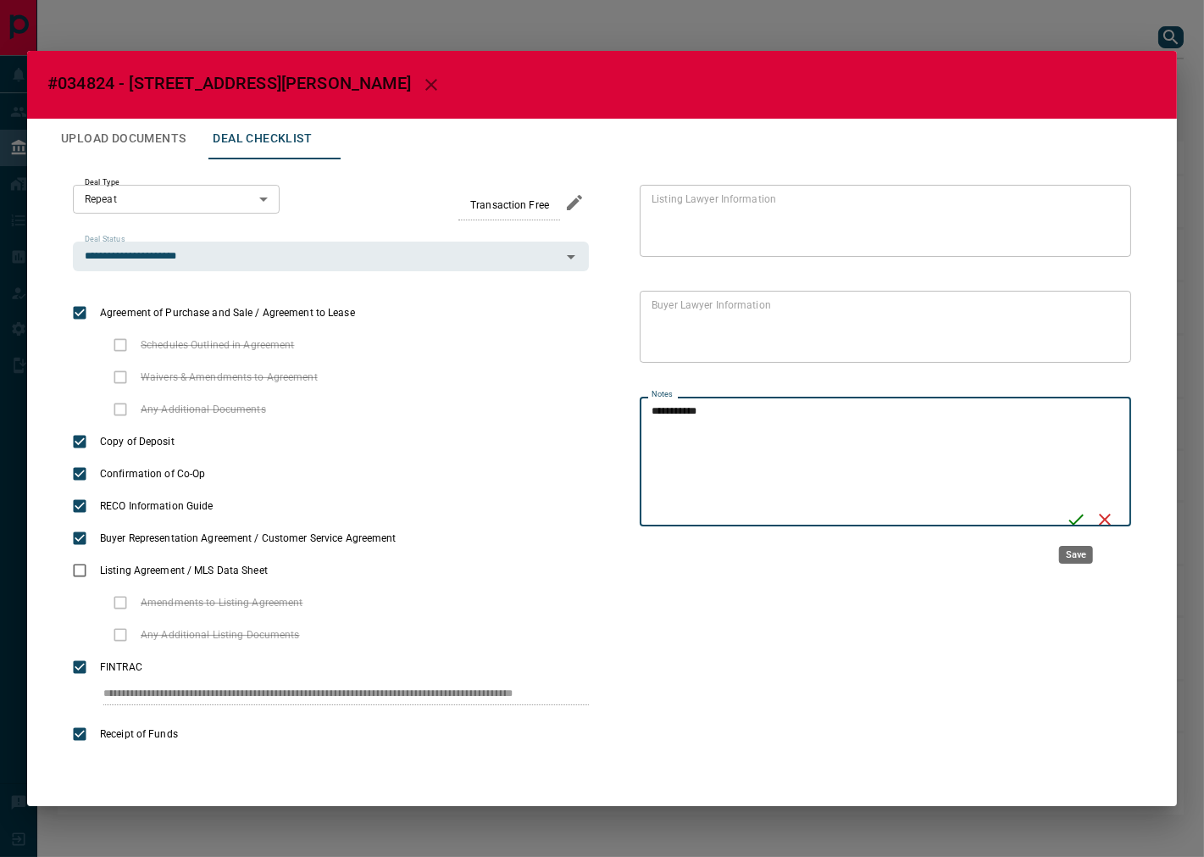
type textarea "**********"
click at [1081, 514] on icon "Save" at bounding box center [1075, 518] width 15 height 11
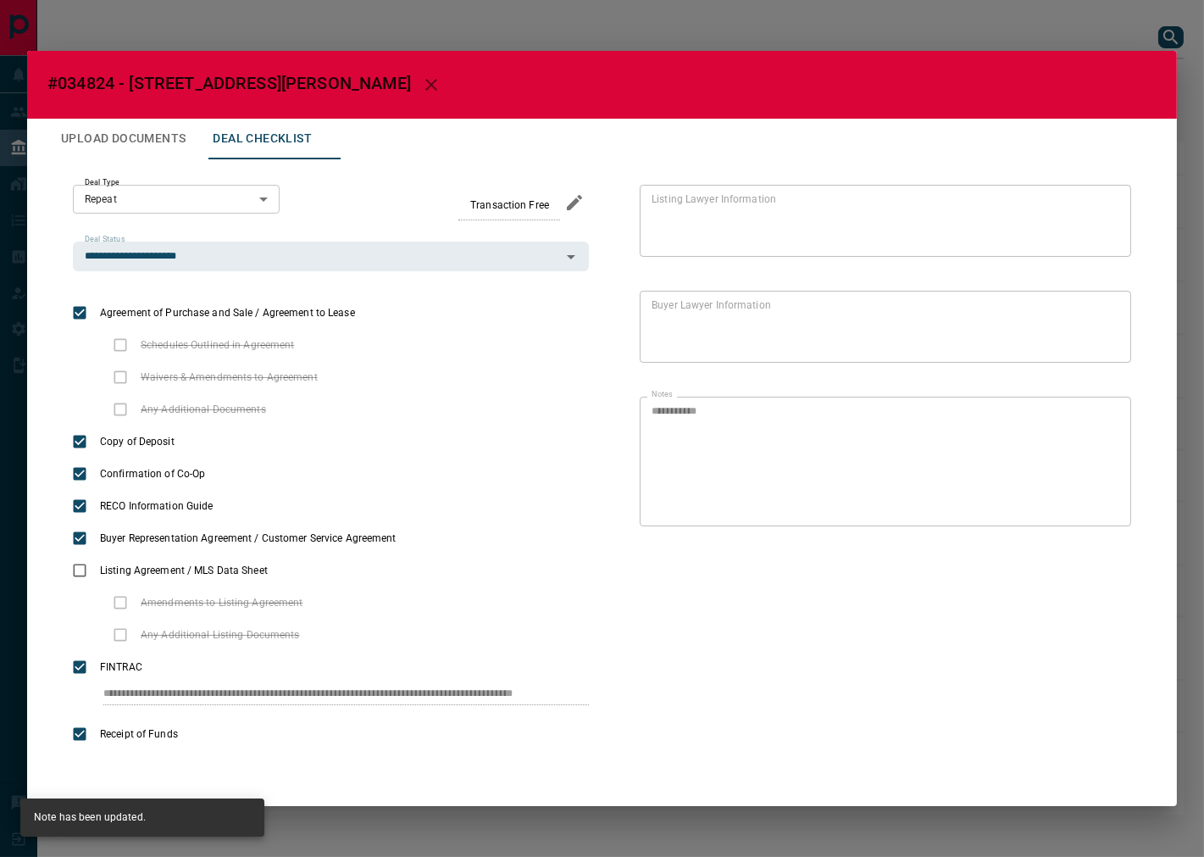
click at [155, 124] on button "Upload Documents" at bounding box center [123, 139] width 152 height 41
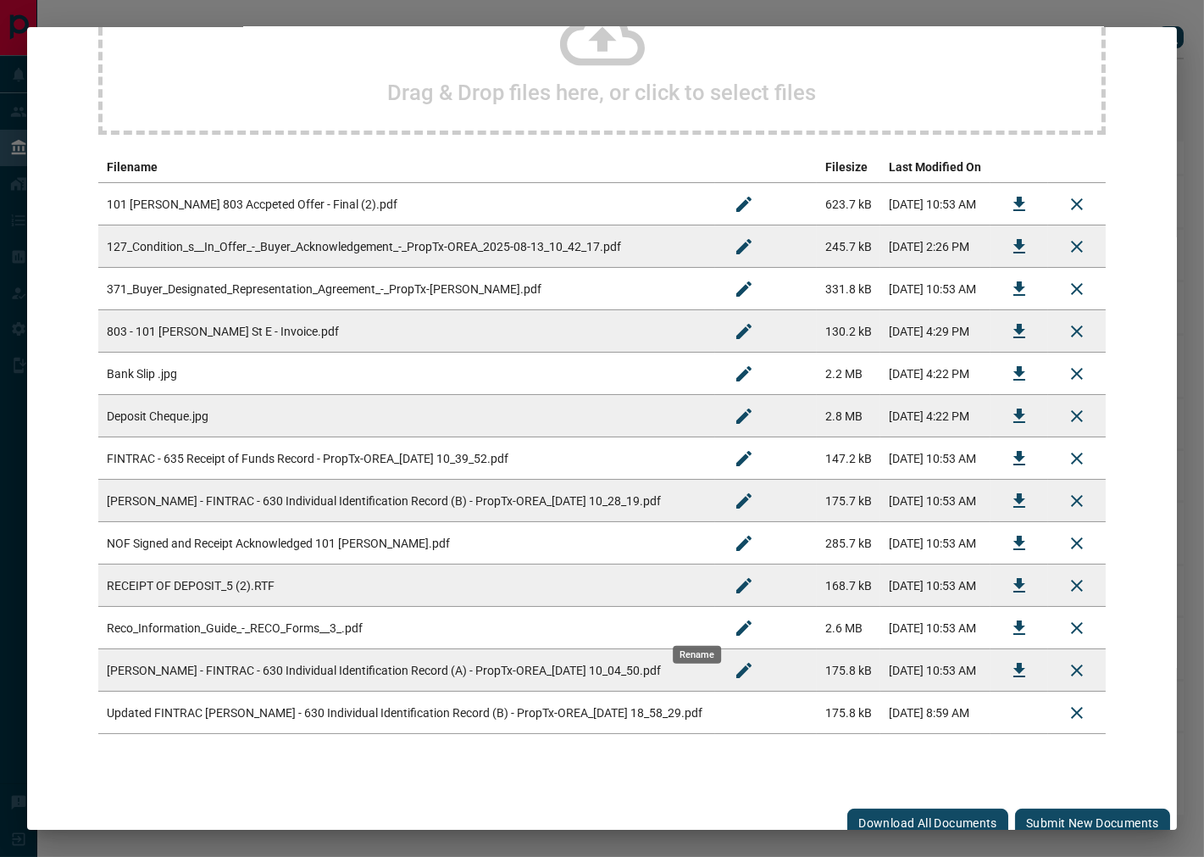
scroll to position [235, 0]
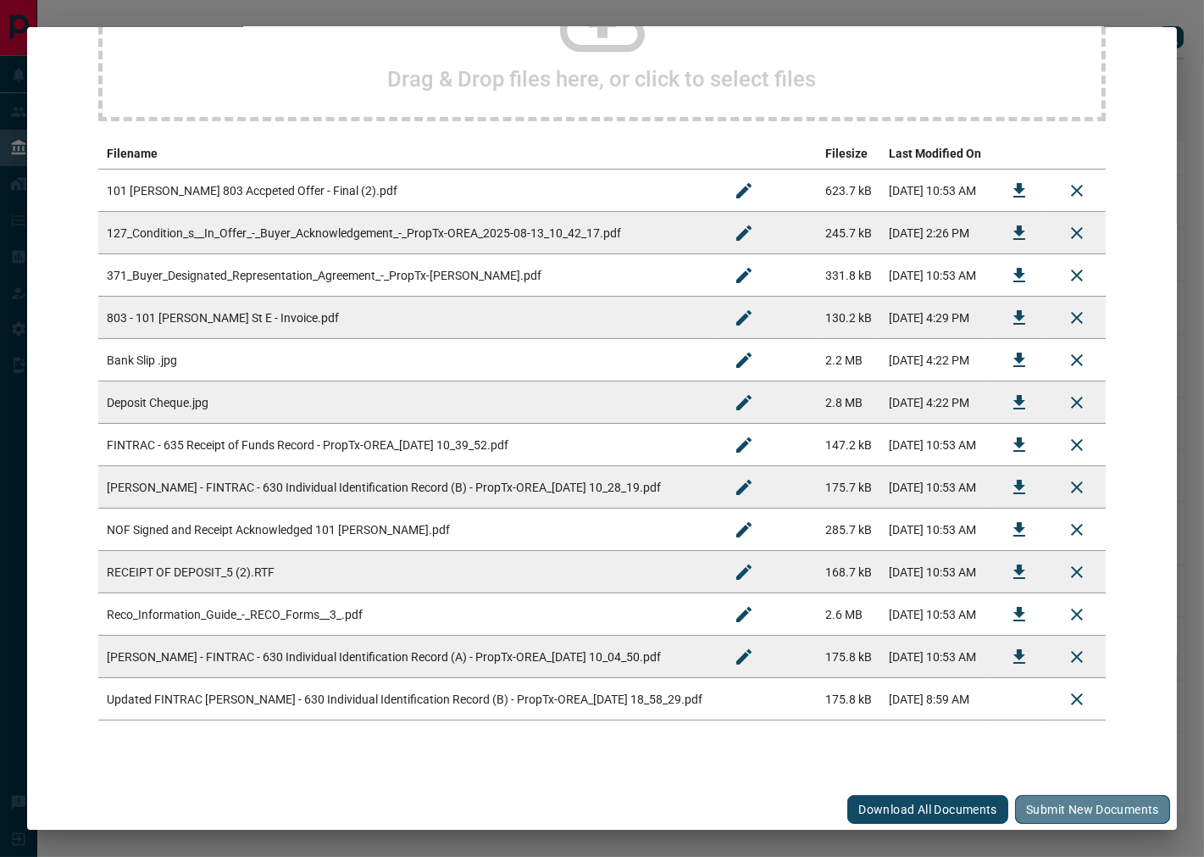
click at [1036, 795] on button "Submit new documents" at bounding box center [1092, 809] width 155 height 29
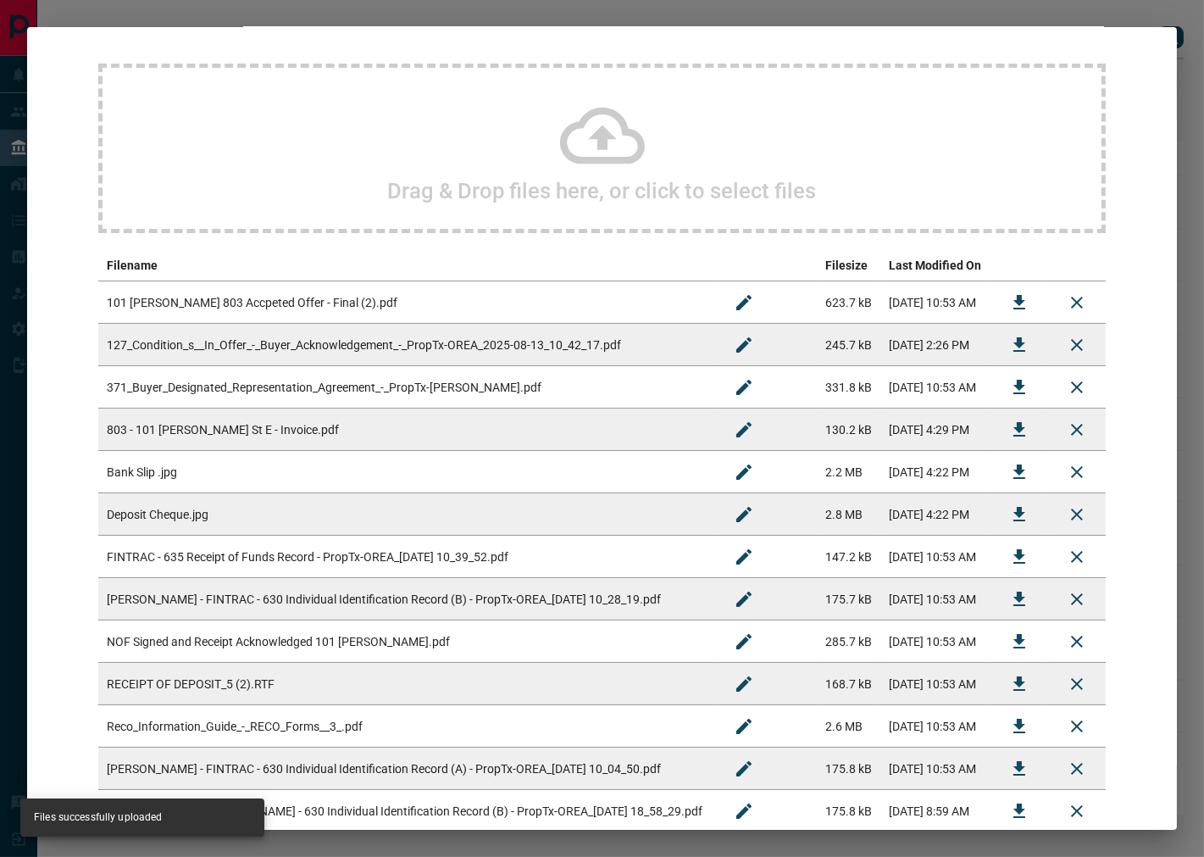
scroll to position [0, 0]
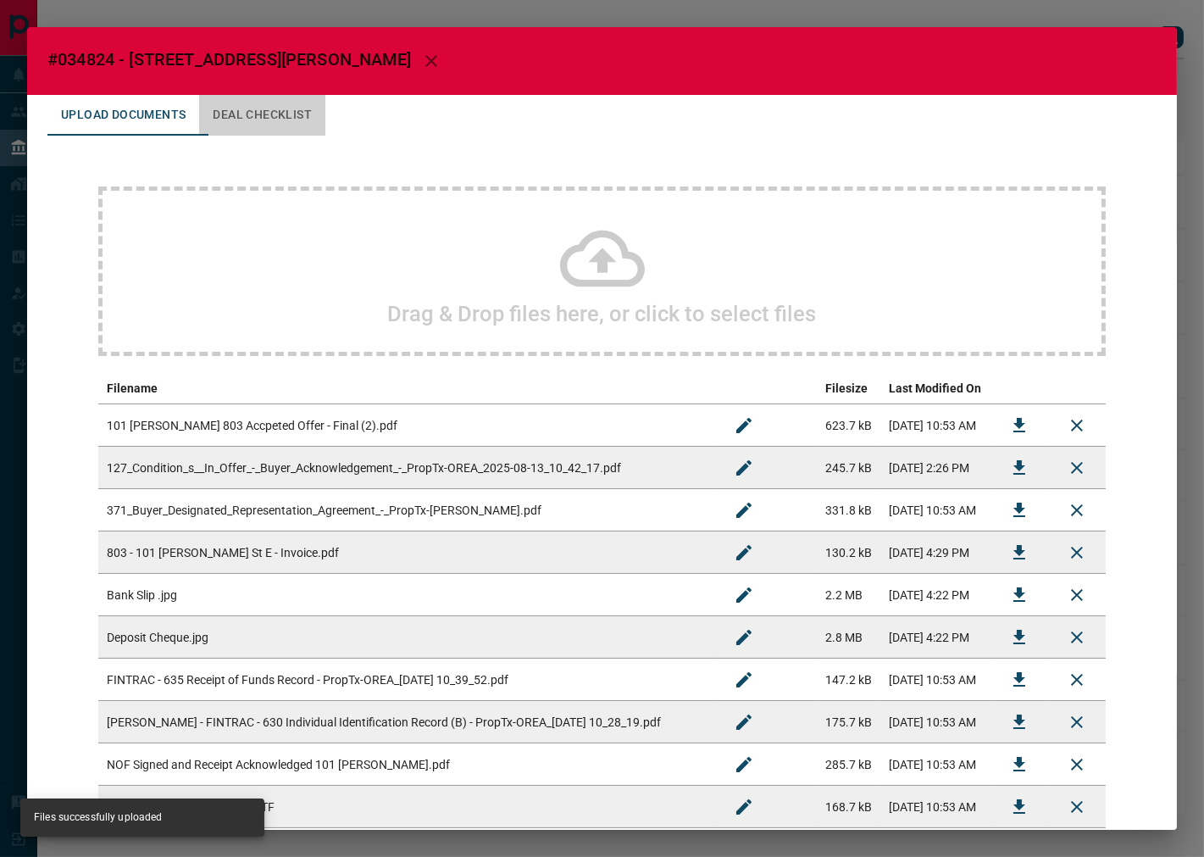
click at [319, 104] on button "Deal Checklist" at bounding box center [262, 115] width 126 height 41
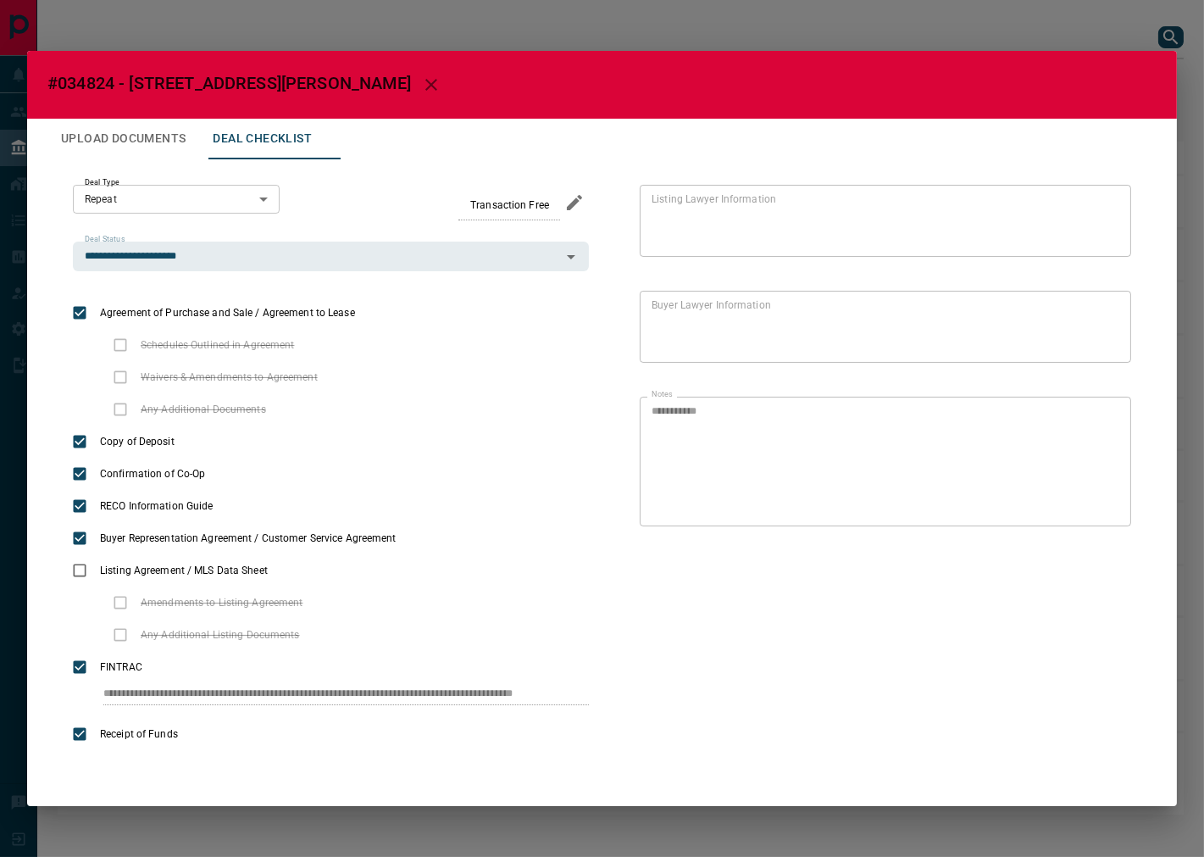
click at [425, 86] on icon "button" at bounding box center [431, 85] width 12 height 12
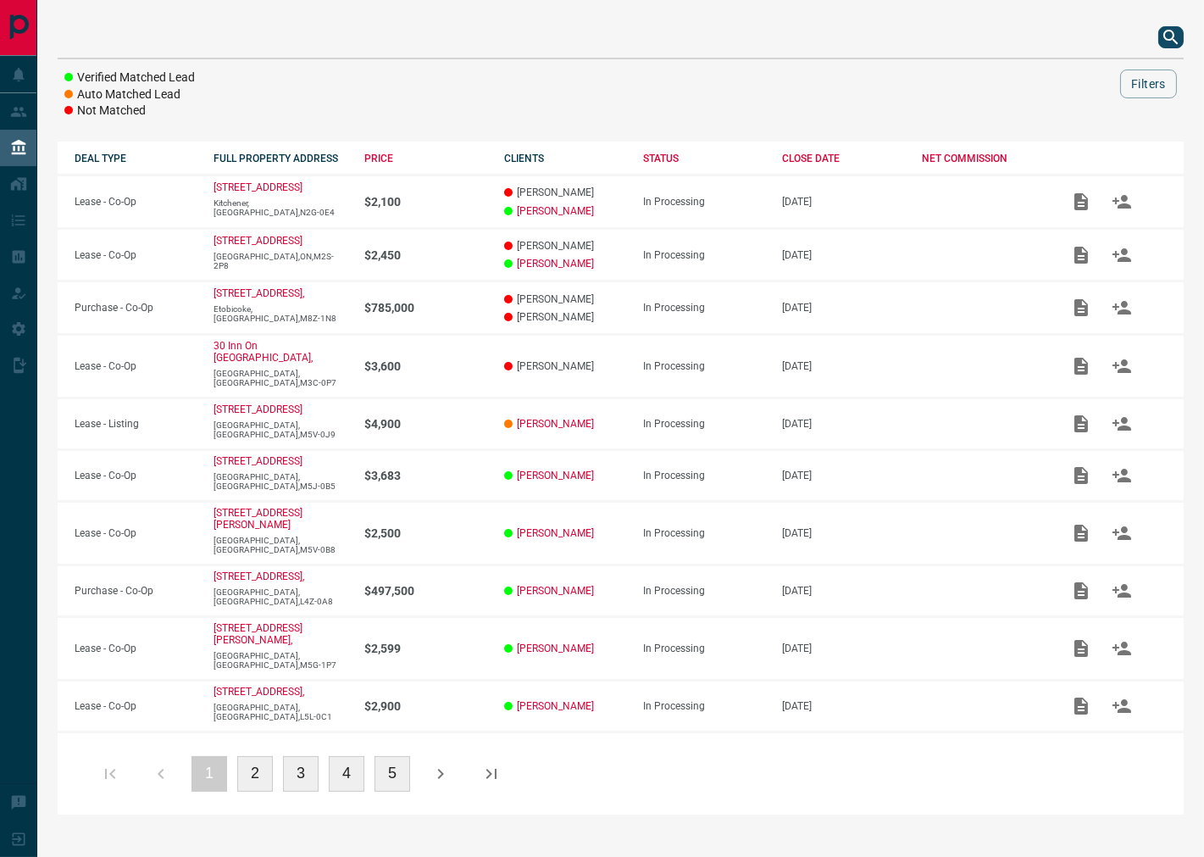
click at [1162, 38] on icon "search button" at bounding box center [1171, 37] width 20 height 20
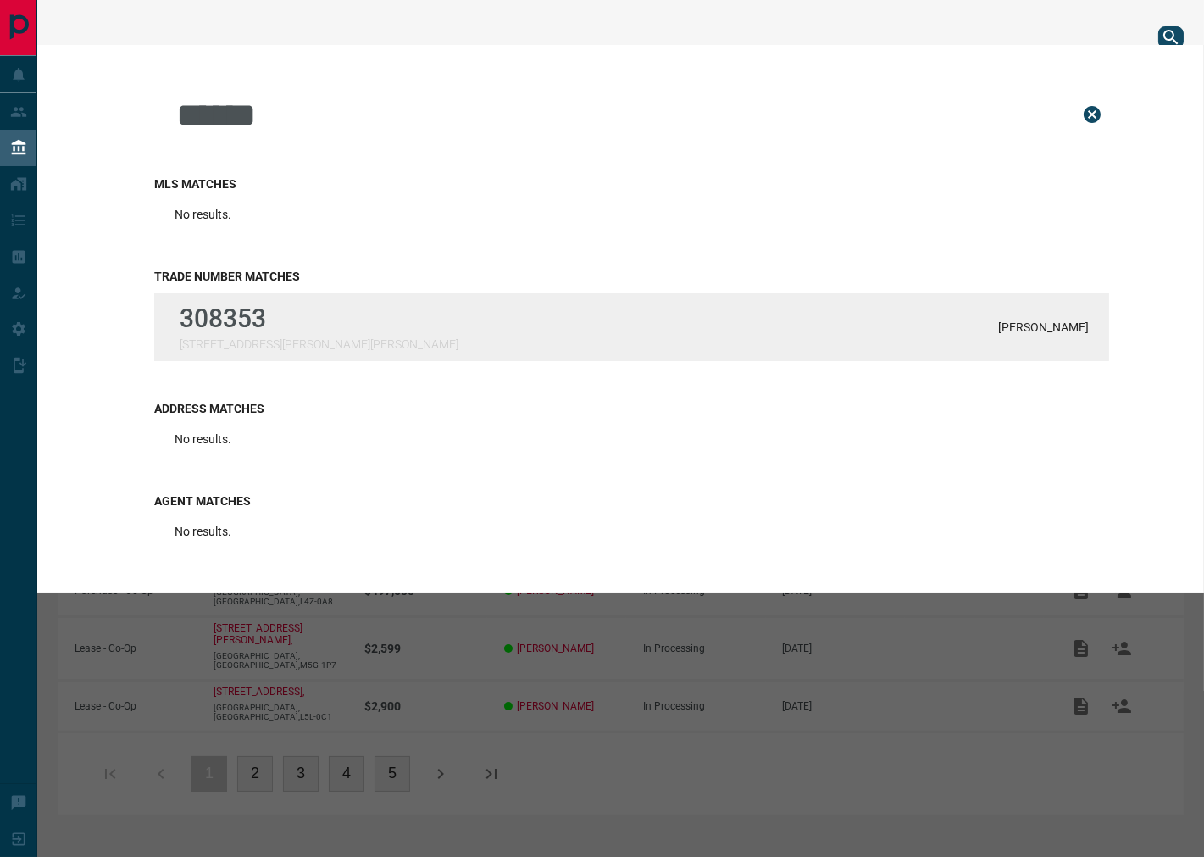
type input "******"
click at [437, 337] on div "308353 [STREET_ADDRESS][PERSON_NAME][PERSON_NAME] [PERSON_NAME]" at bounding box center [631, 327] width 955 height 68
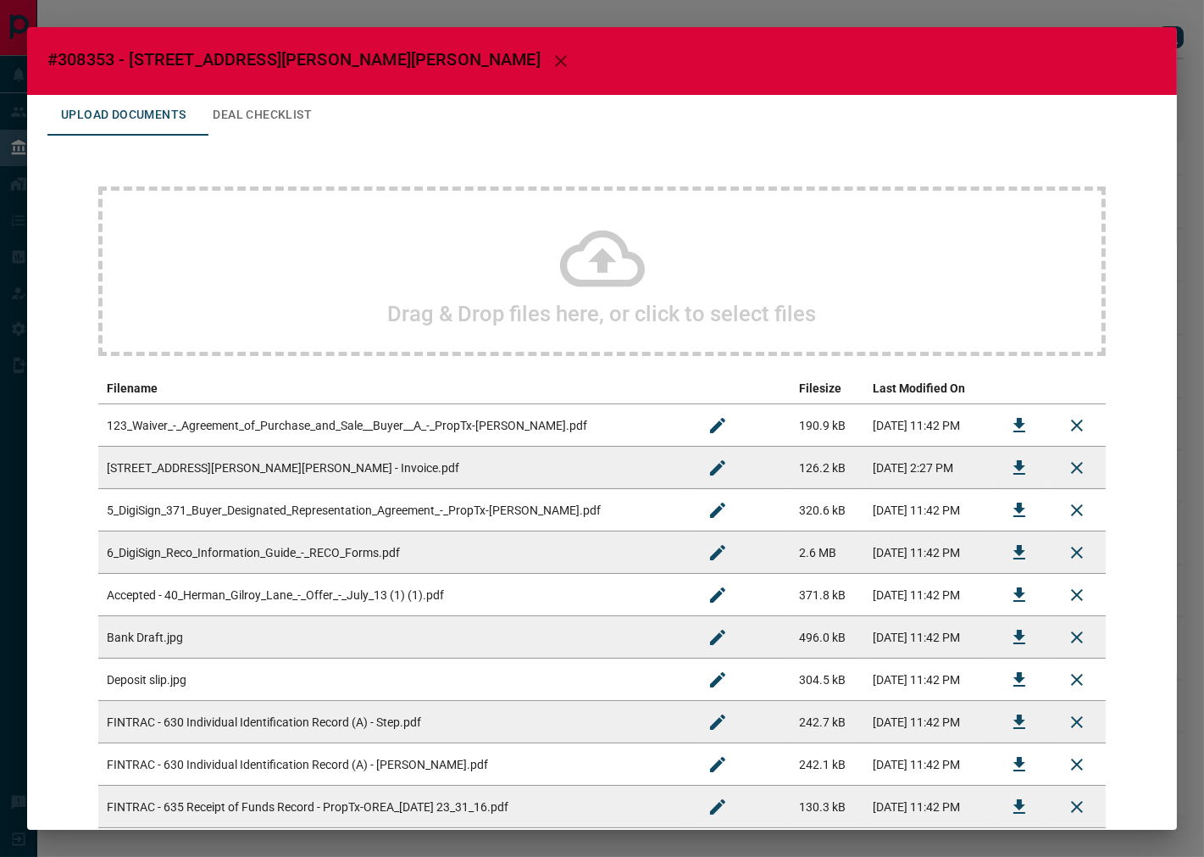
click at [240, 114] on button "Deal Checklist" at bounding box center [262, 115] width 126 height 41
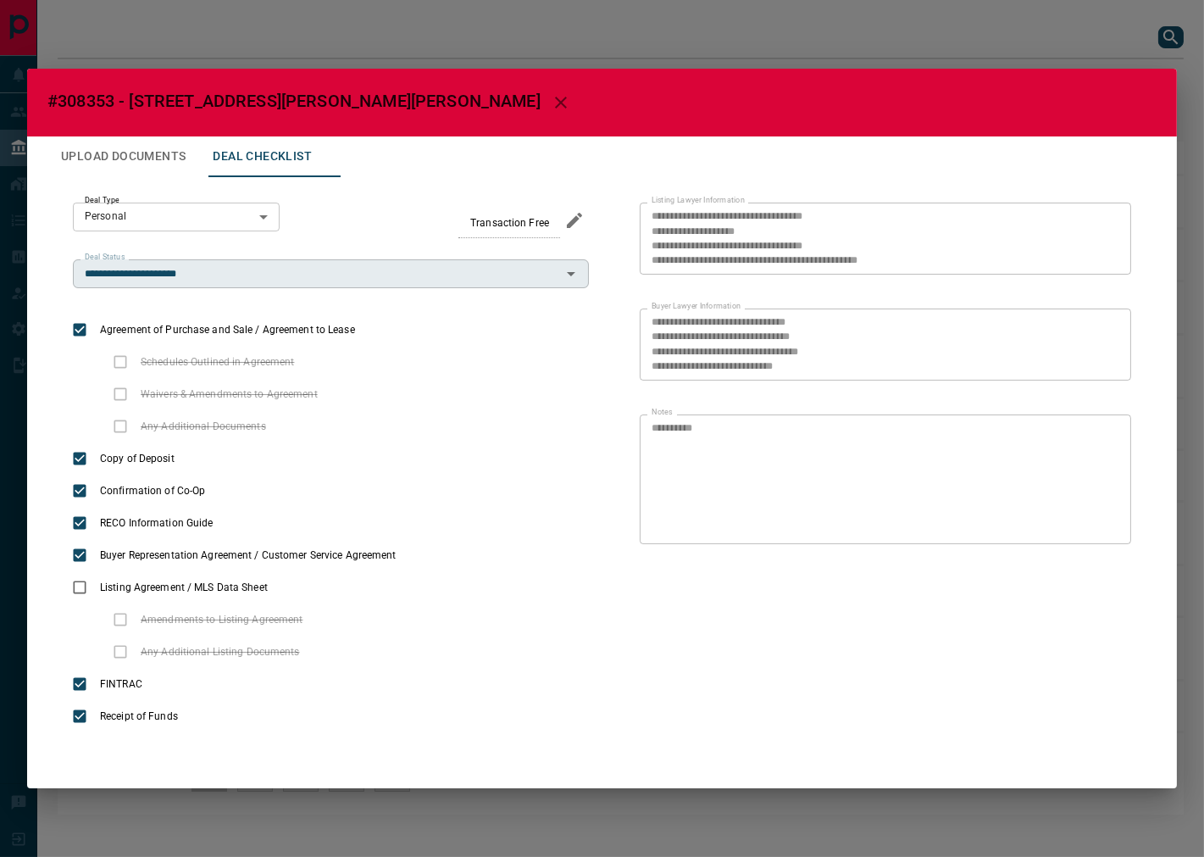
click at [158, 284] on div "**********" at bounding box center [331, 273] width 516 height 29
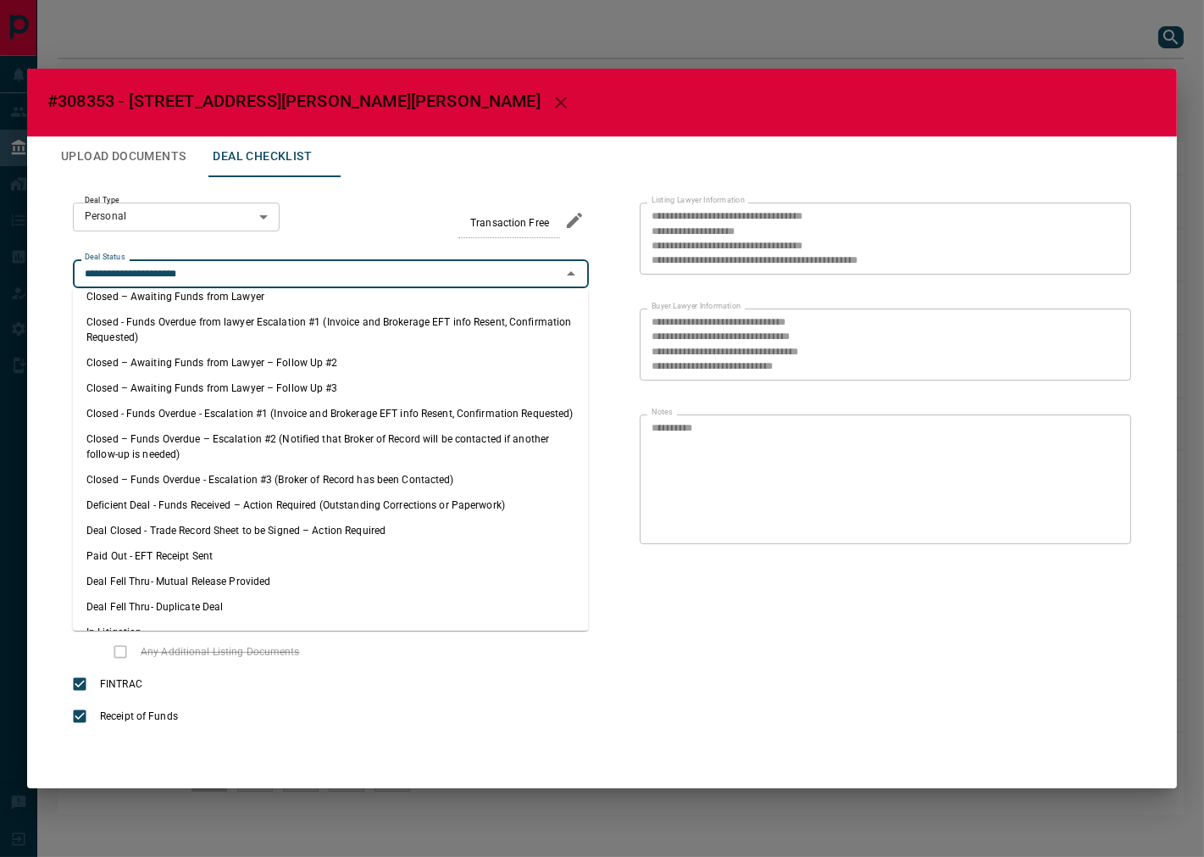
scroll to position [249, 0]
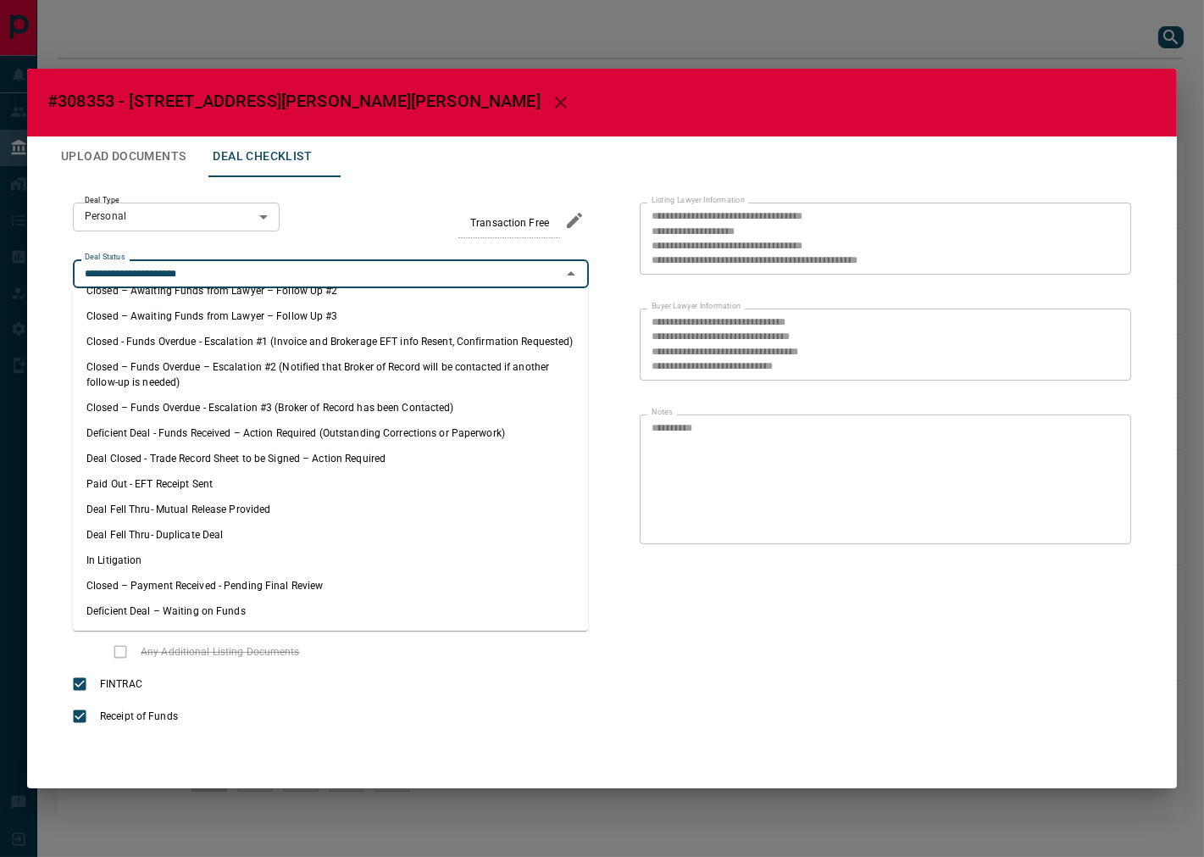
click at [230, 512] on li "Deal Fell Thru- Mutual Release Provided" at bounding box center [331, 508] width 516 height 25
type input "**********"
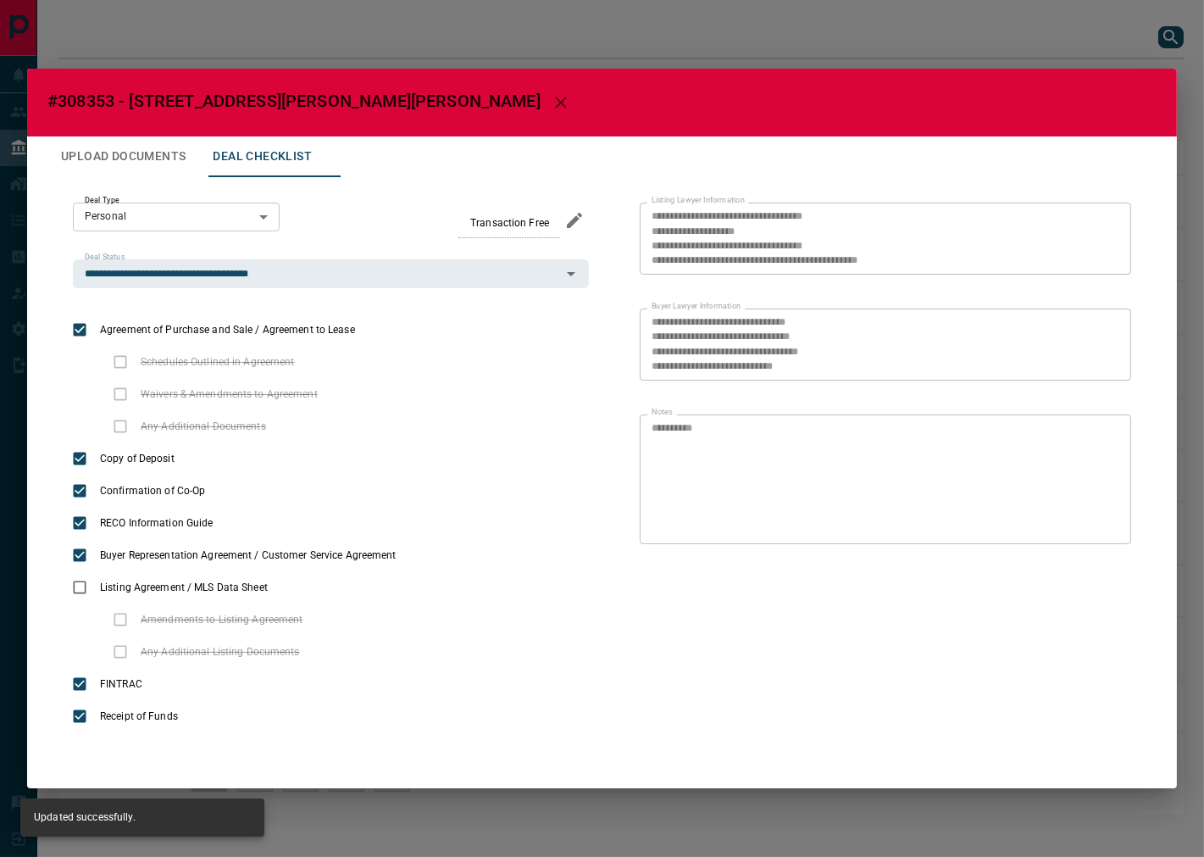
click at [142, 158] on button "Upload Documents" at bounding box center [123, 156] width 152 height 41
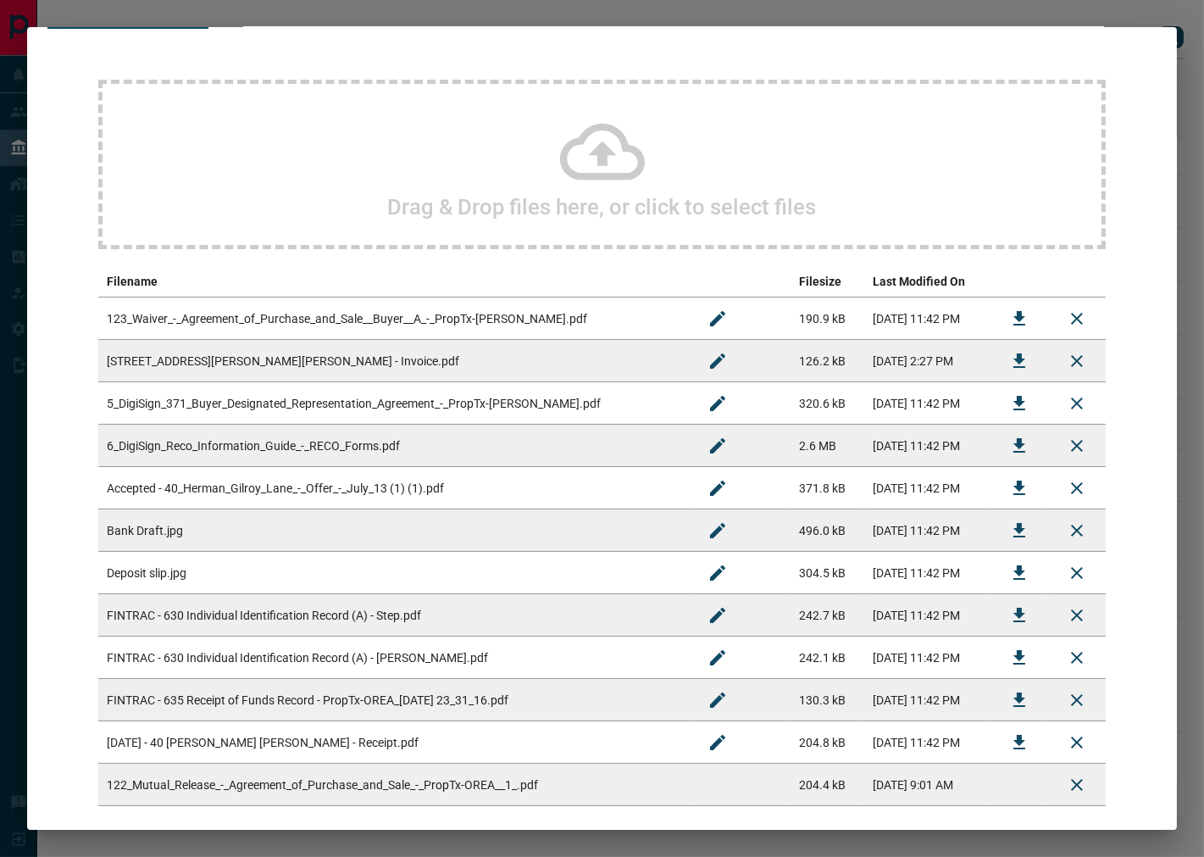
scroll to position [192, 0]
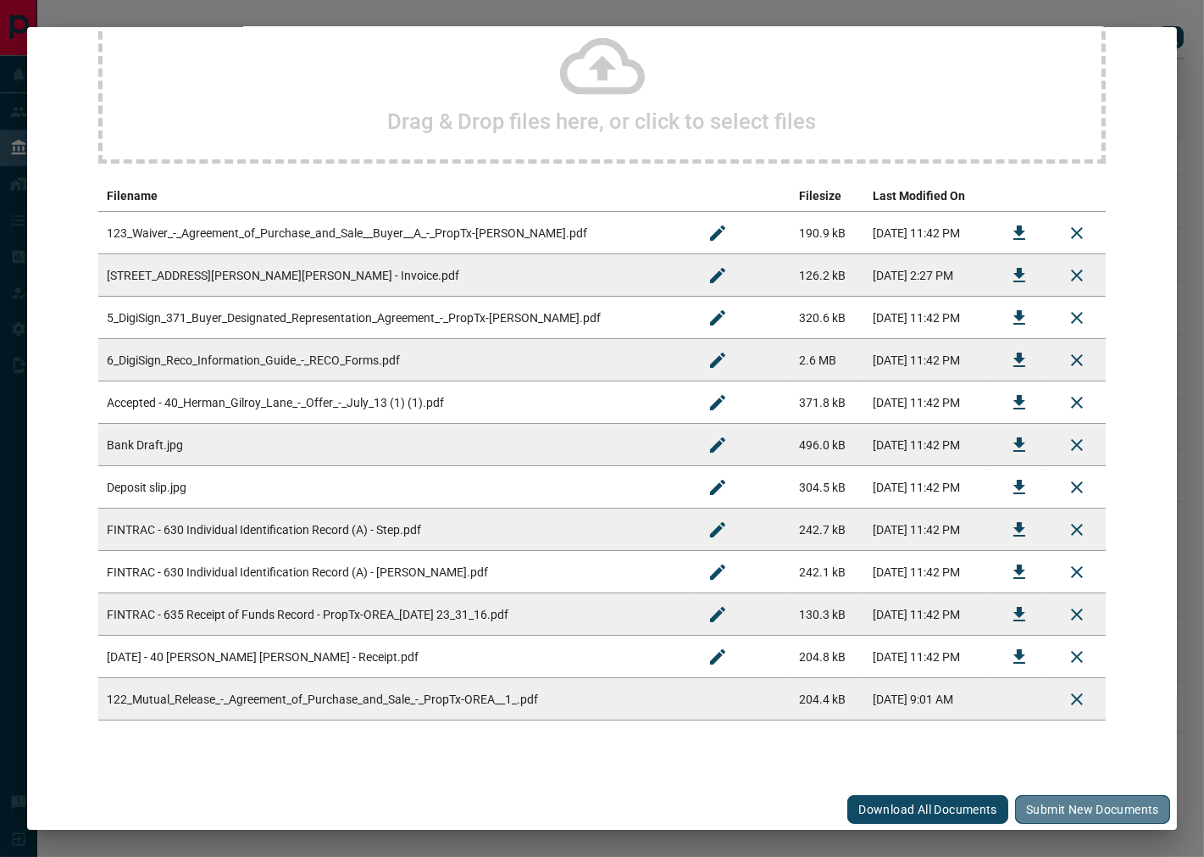
click at [1078, 814] on button "Submit new documents" at bounding box center [1092, 809] width 155 height 29
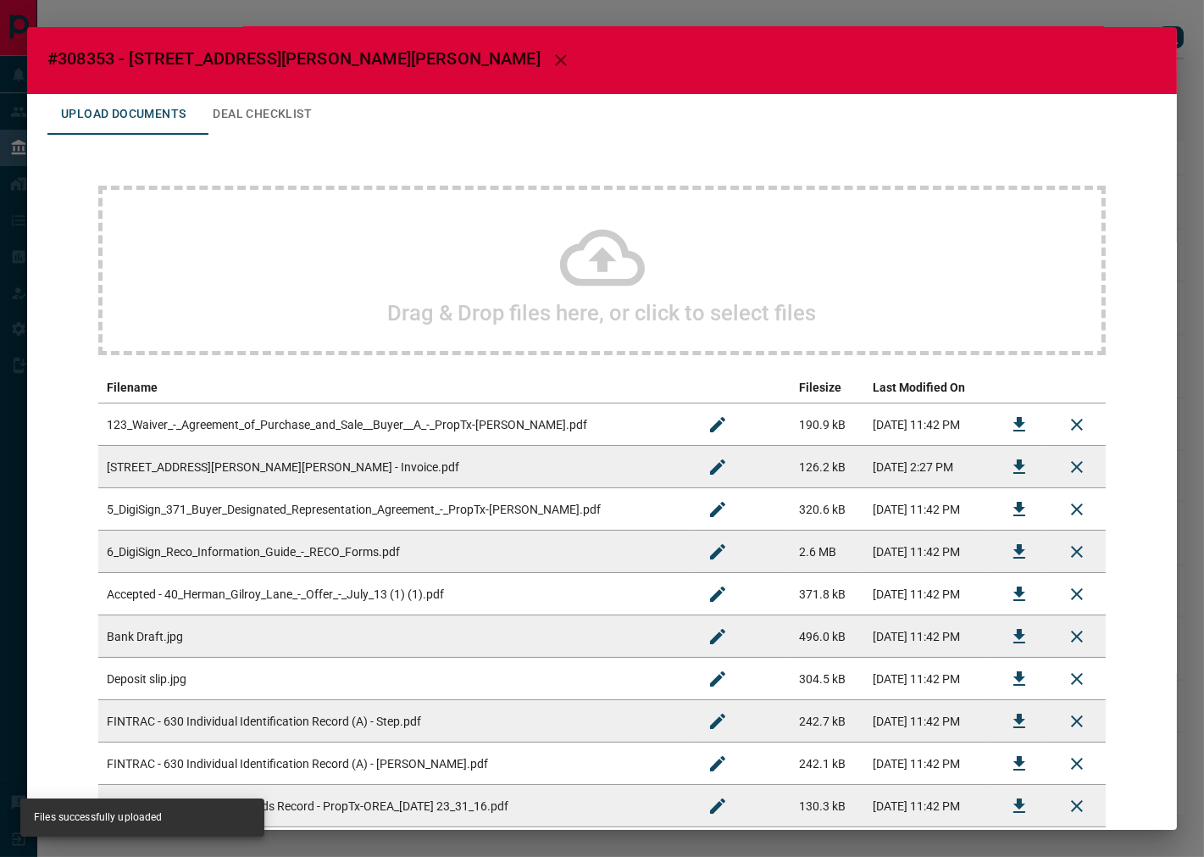
scroll to position [0, 0]
click at [256, 113] on button "Deal Checklist" at bounding box center [262, 115] width 126 height 41
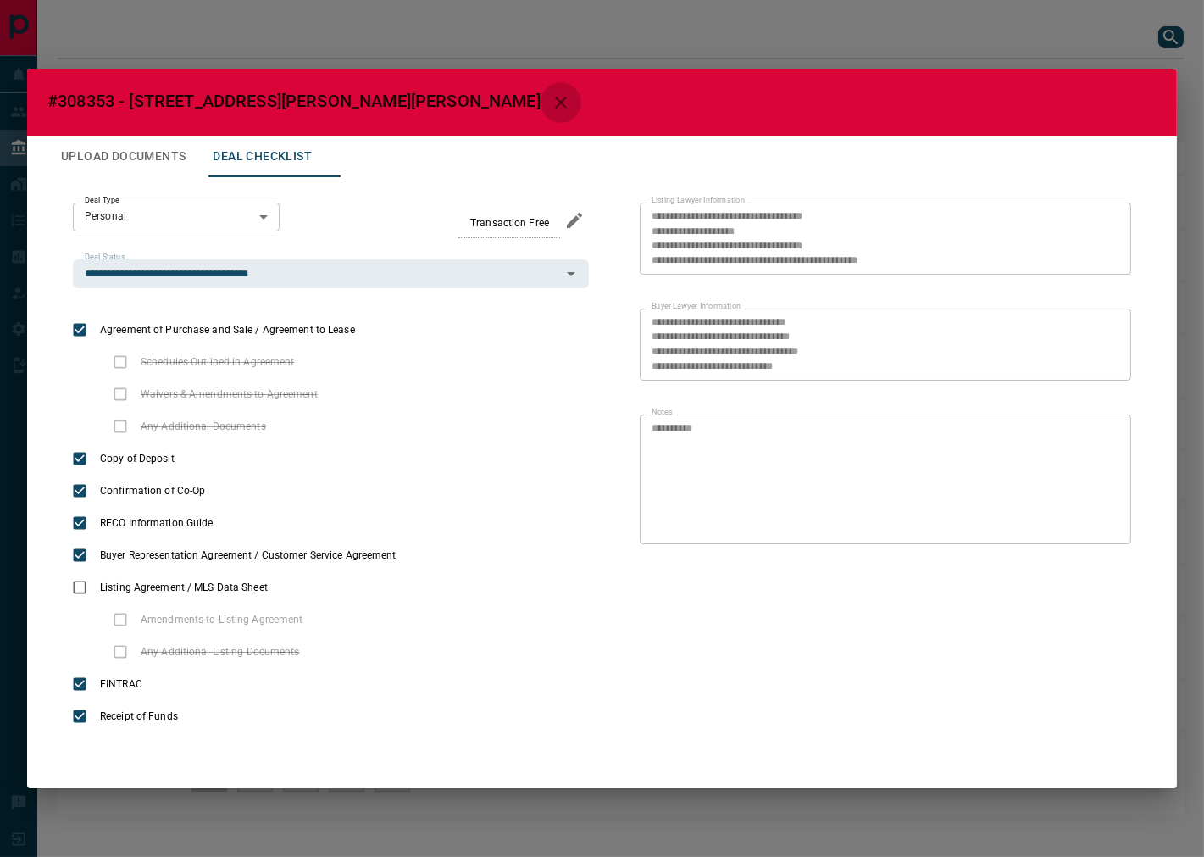
click at [551, 98] on icon "button" at bounding box center [561, 102] width 20 height 20
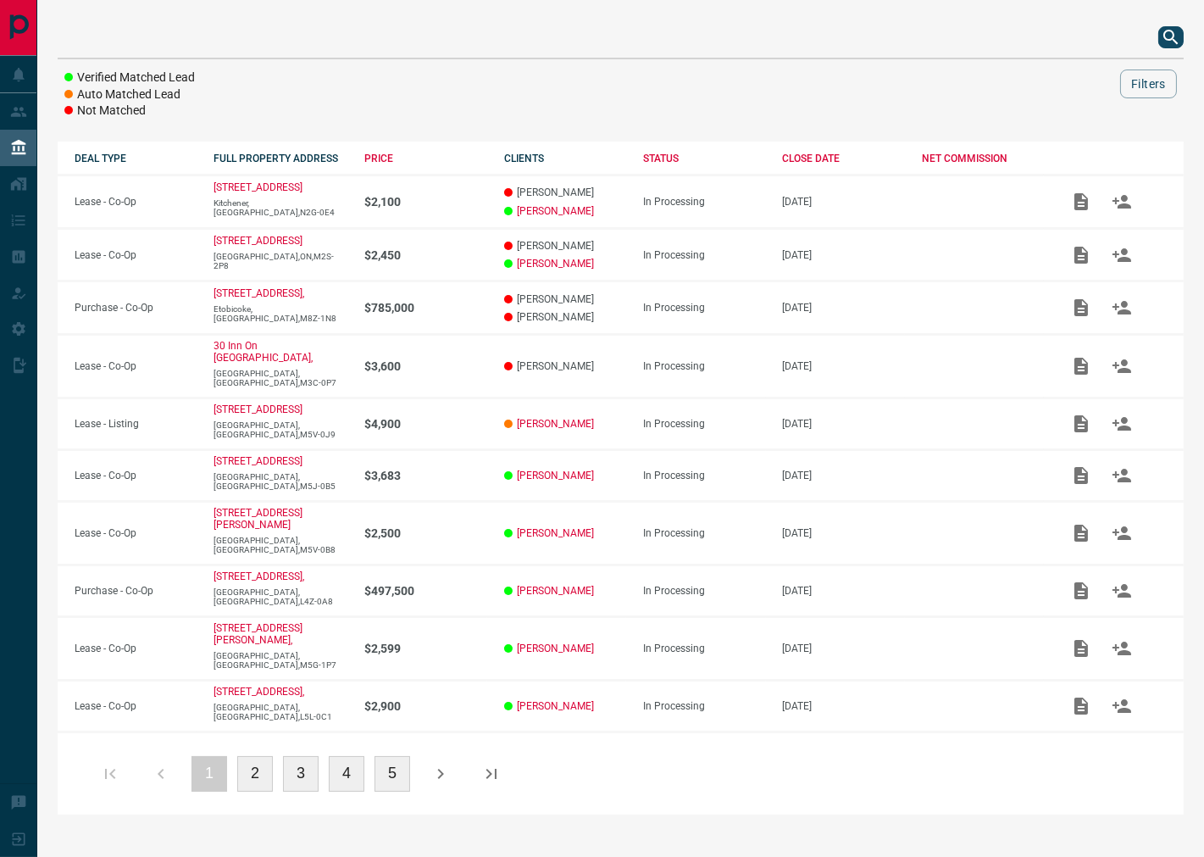
click at [1167, 43] on icon "search button" at bounding box center [1171, 37] width 20 height 20
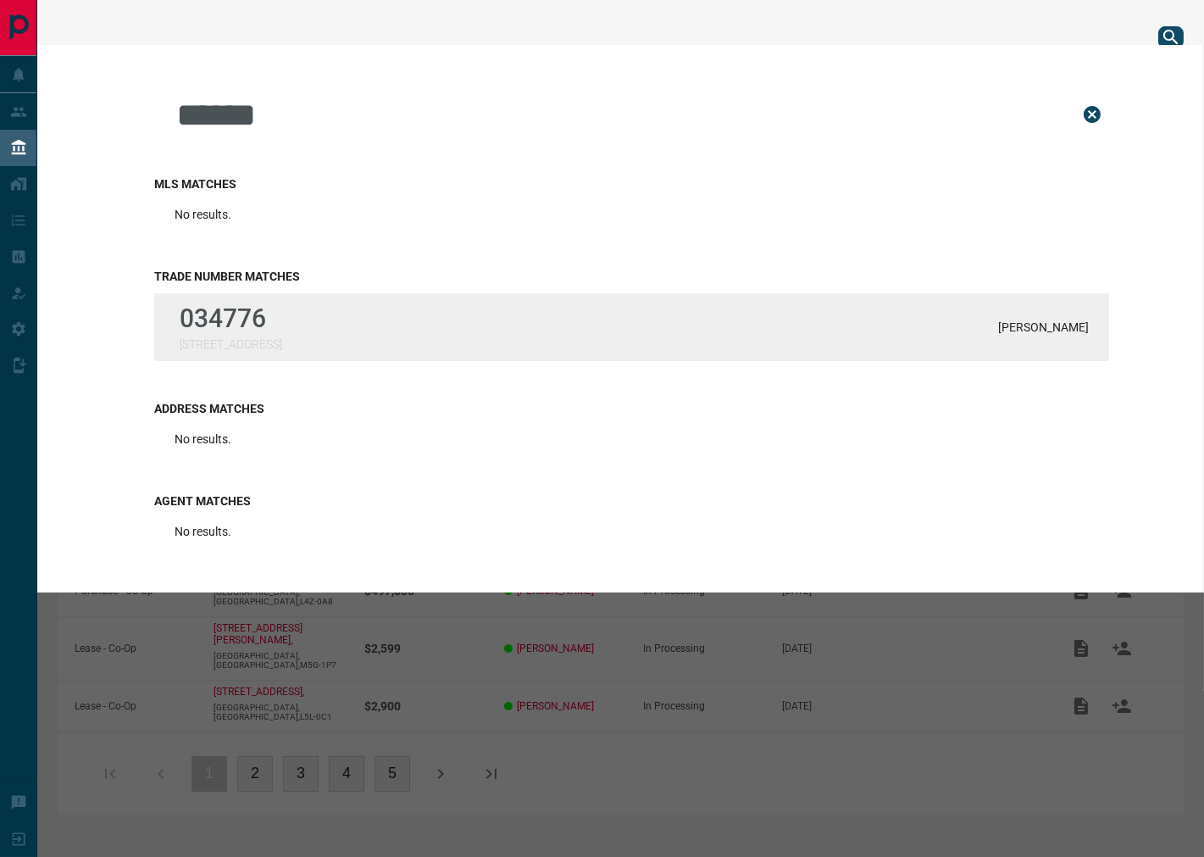
type input "******"
click at [247, 317] on p "034776" at bounding box center [231, 318] width 103 height 30
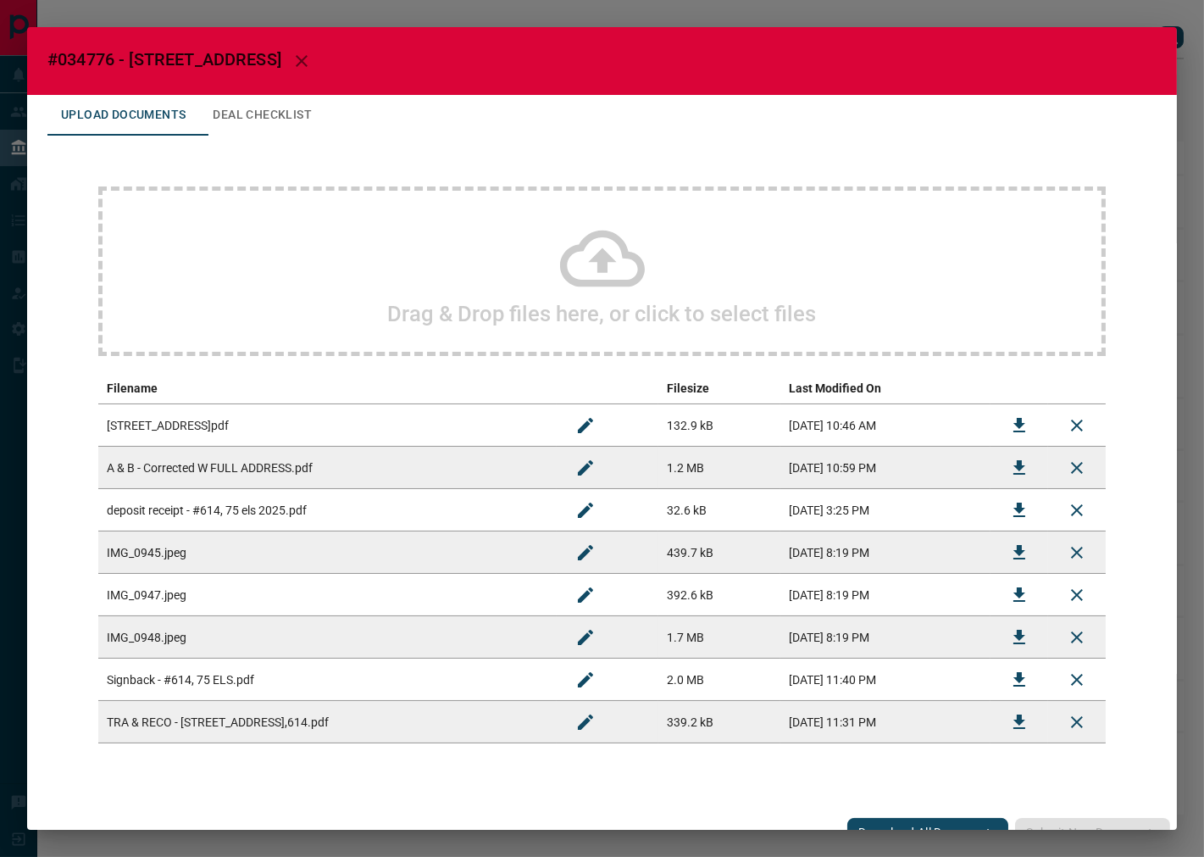
click at [268, 97] on button "Deal Checklist" at bounding box center [262, 115] width 126 height 41
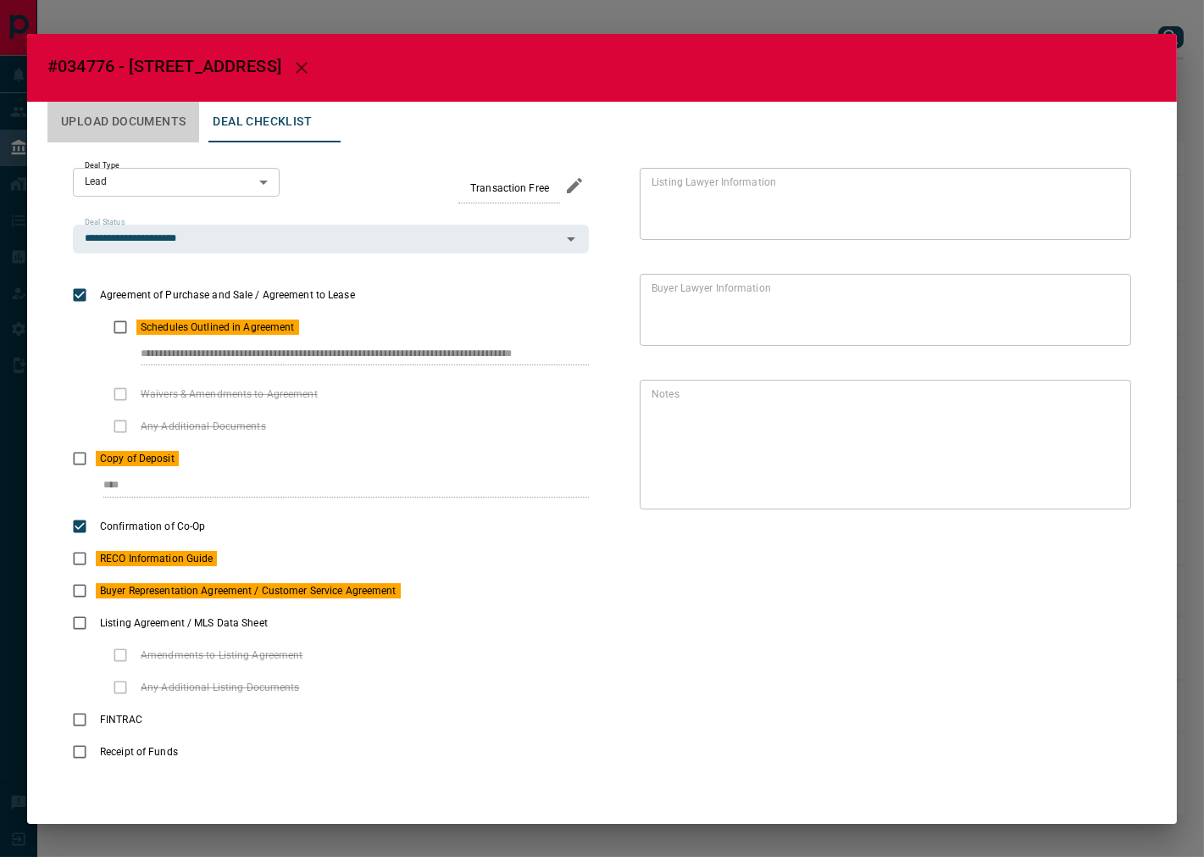
click at [110, 117] on button "Upload Documents" at bounding box center [123, 122] width 152 height 41
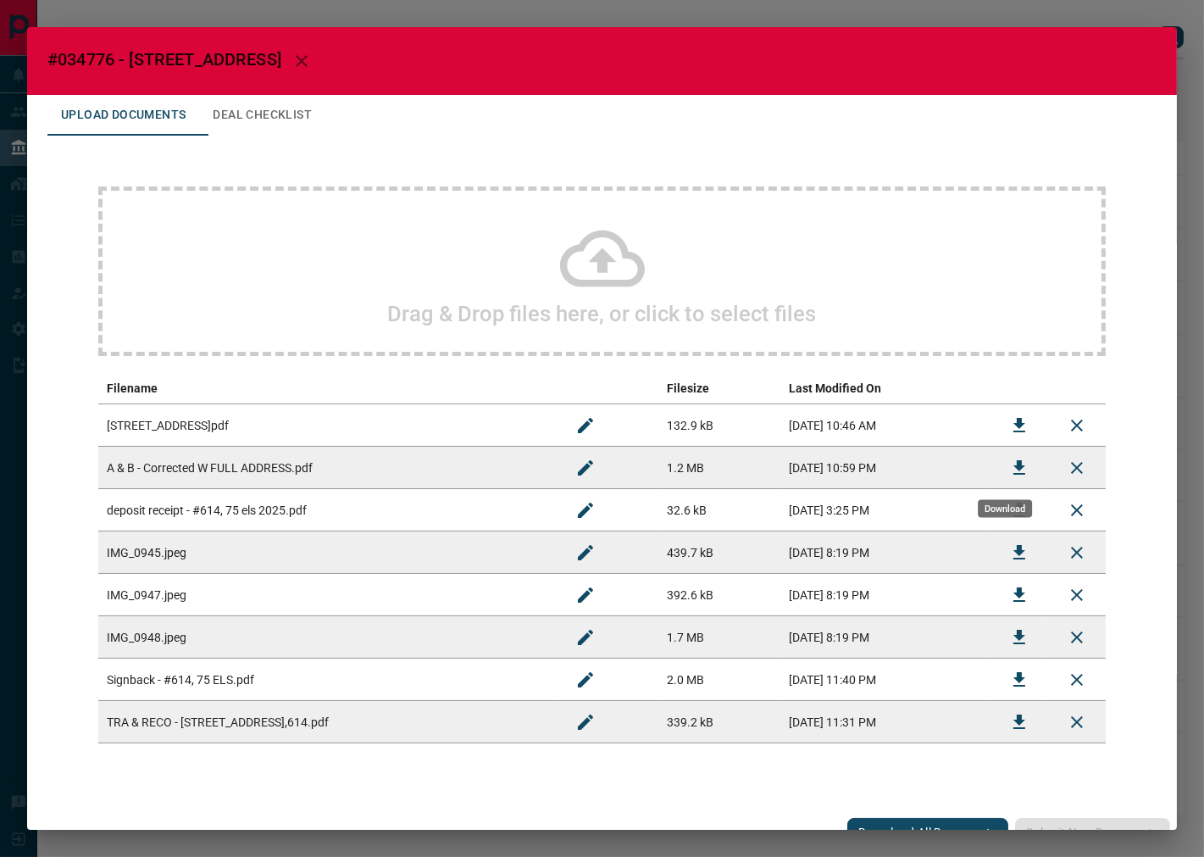
click at [1013, 467] on icon "Download" at bounding box center [1019, 467] width 12 height 14
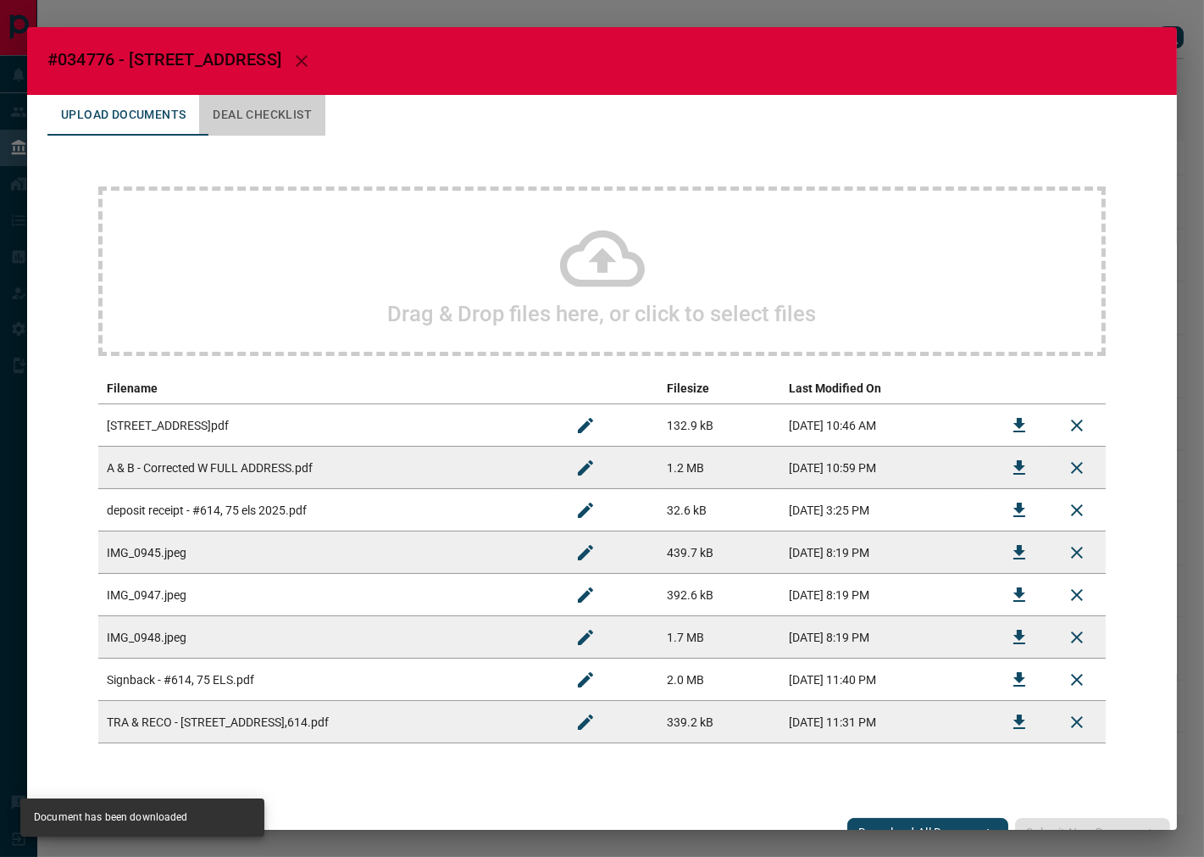
click at [251, 122] on button "Deal Checklist" at bounding box center [262, 115] width 126 height 41
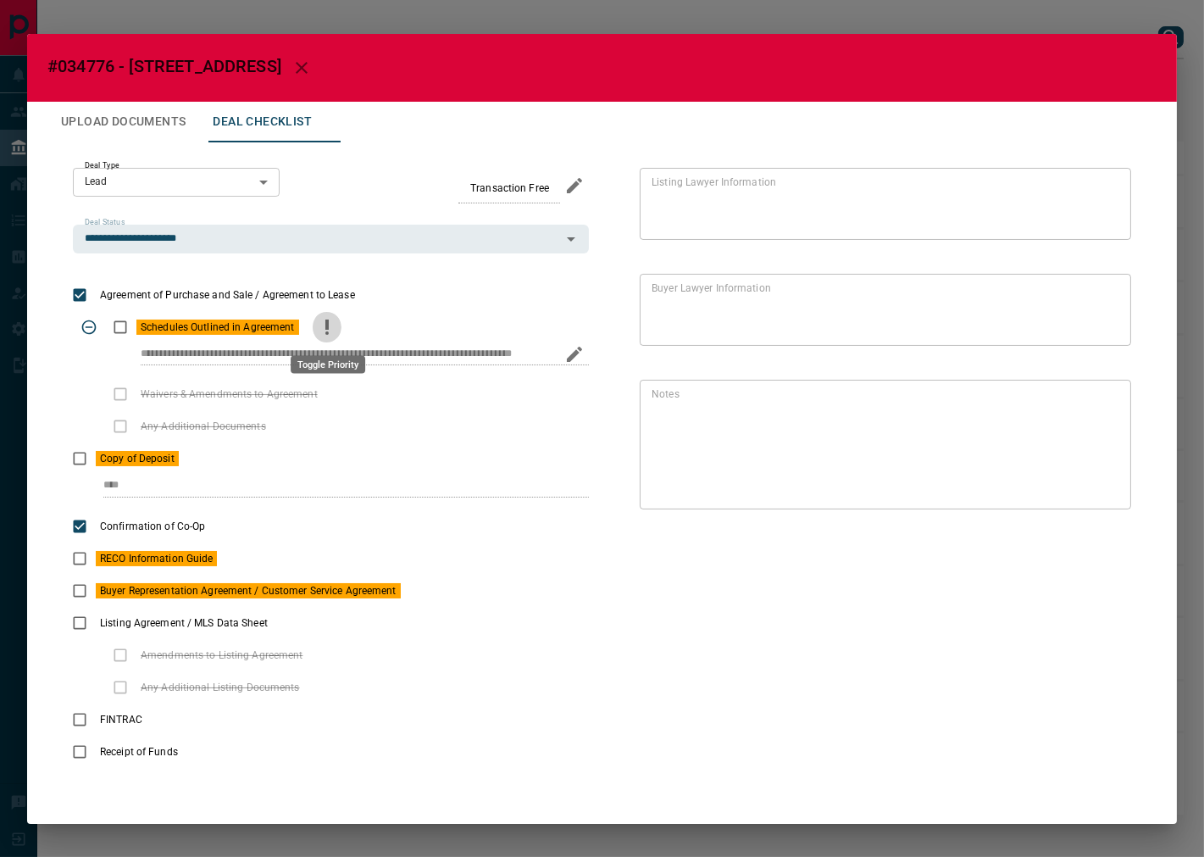
click at [320, 323] on icon "priority" at bounding box center [327, 327] width 20 height 20
drag, startPoint x: 172, startPoint y: 94, endPoint x: 148, endPoint y: 115, distance: 31.8
click at [163, 104] on div "**********" at bounding box center [602, 429] width 1150 height 790
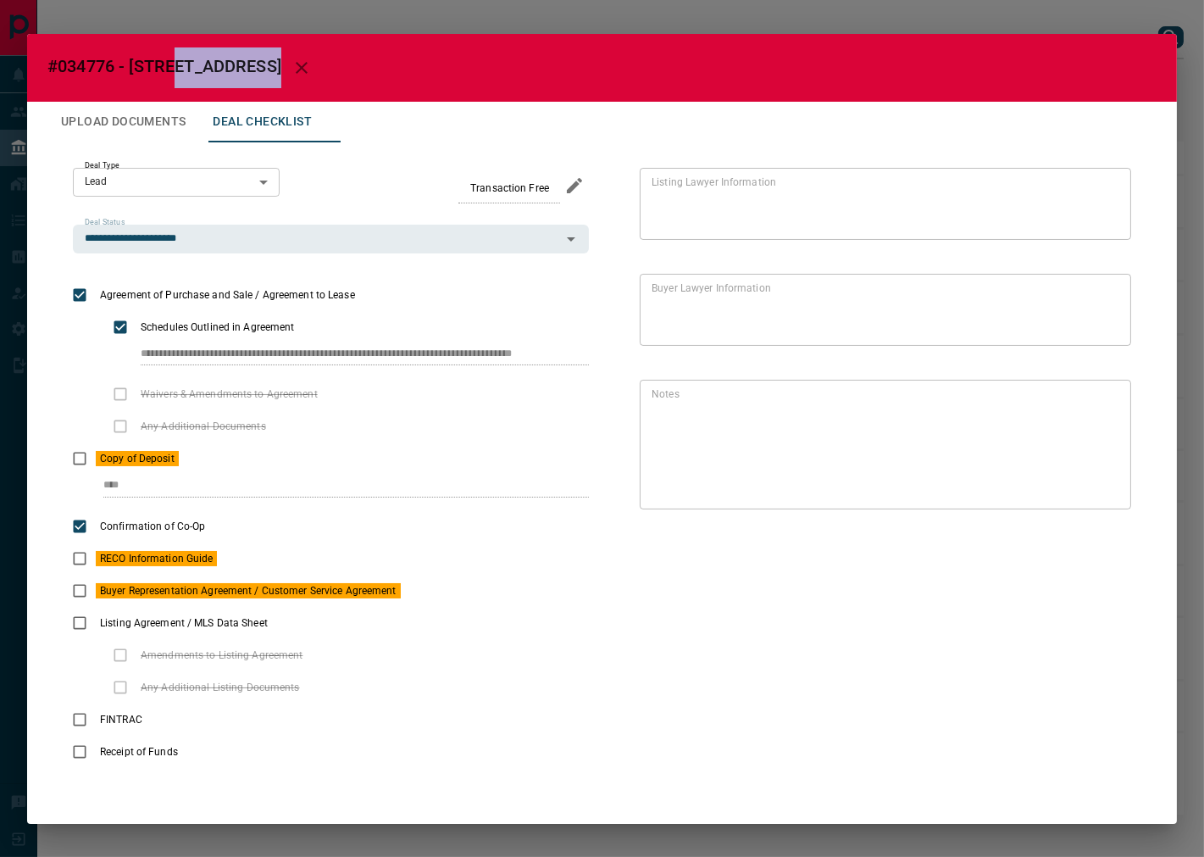
click at [148, 115] on button "Upload Documents" at bounding box center [123, 122] width 152 height 41
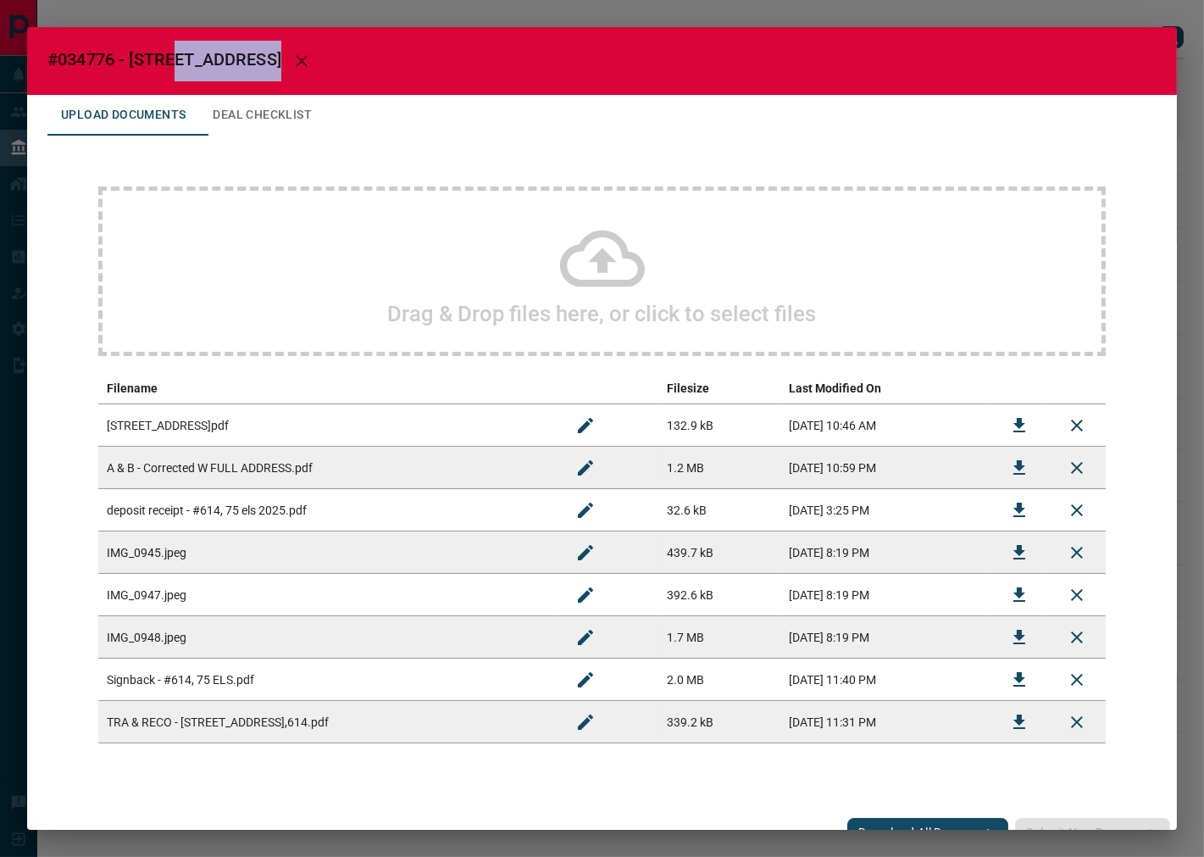
click at [1009, 512] on icon "Download" at bounding box center [1019, 510] width 20 height 20
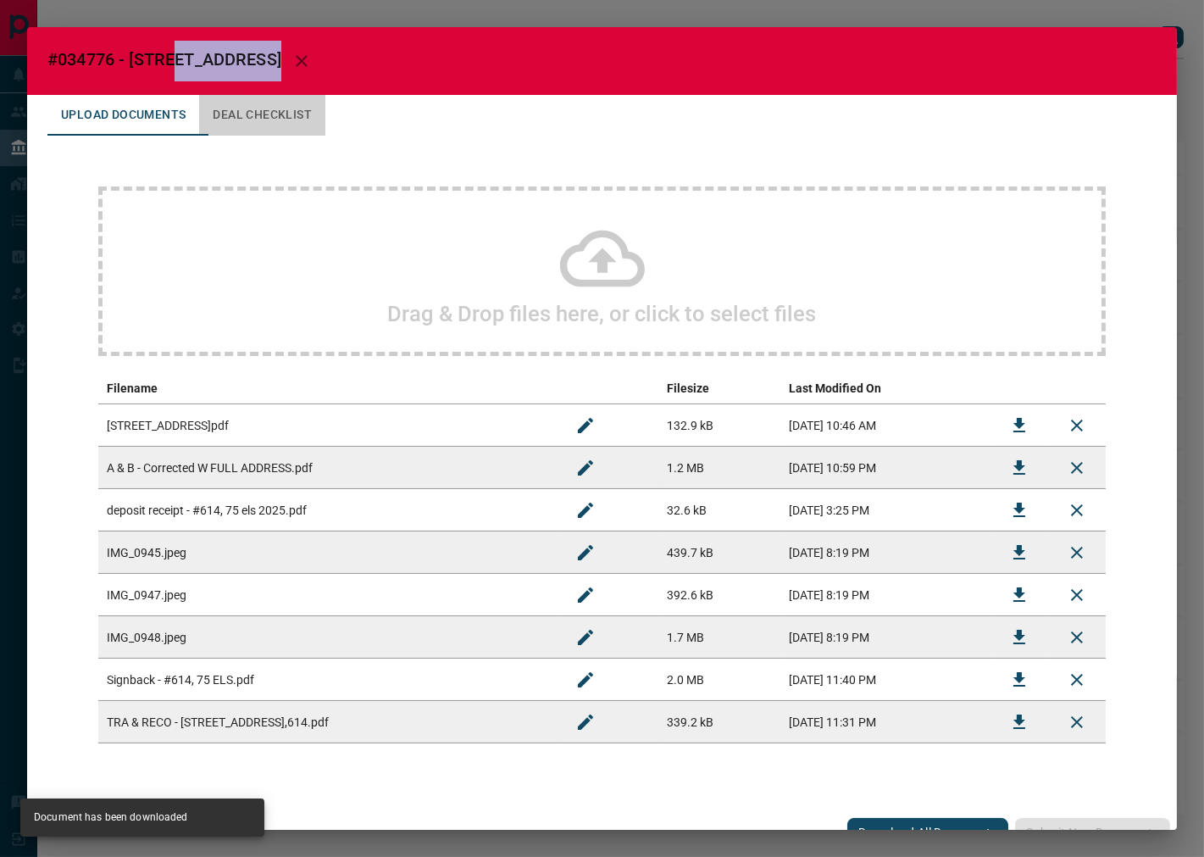
click at [308, 103] on button "Deal Checklist" at bounding box center [262, 115] width 126 height 41
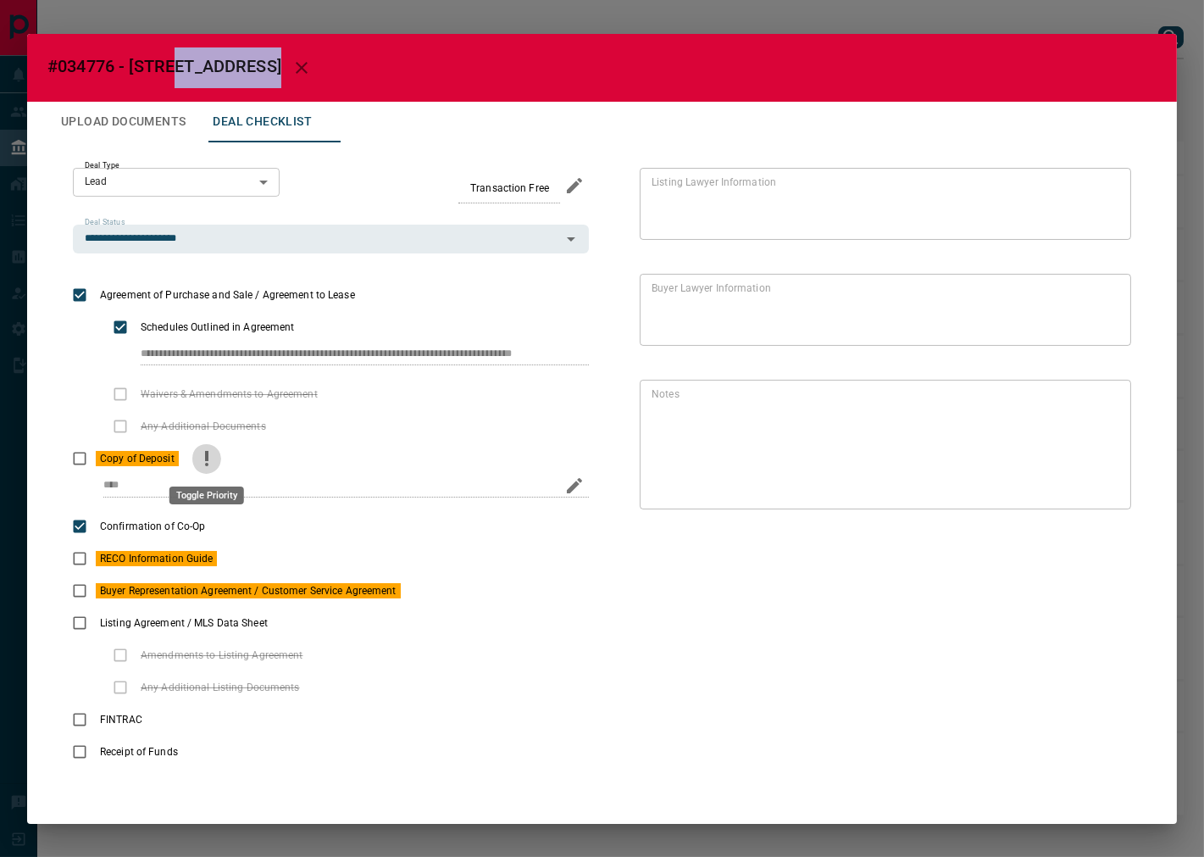
click at [199, 460] on icon "priority" at bounding box center [207, 458] width 20 height 20
click at [157, 113] on button "Upload Documents" at bounding box center [123, 122] width 152 height 41
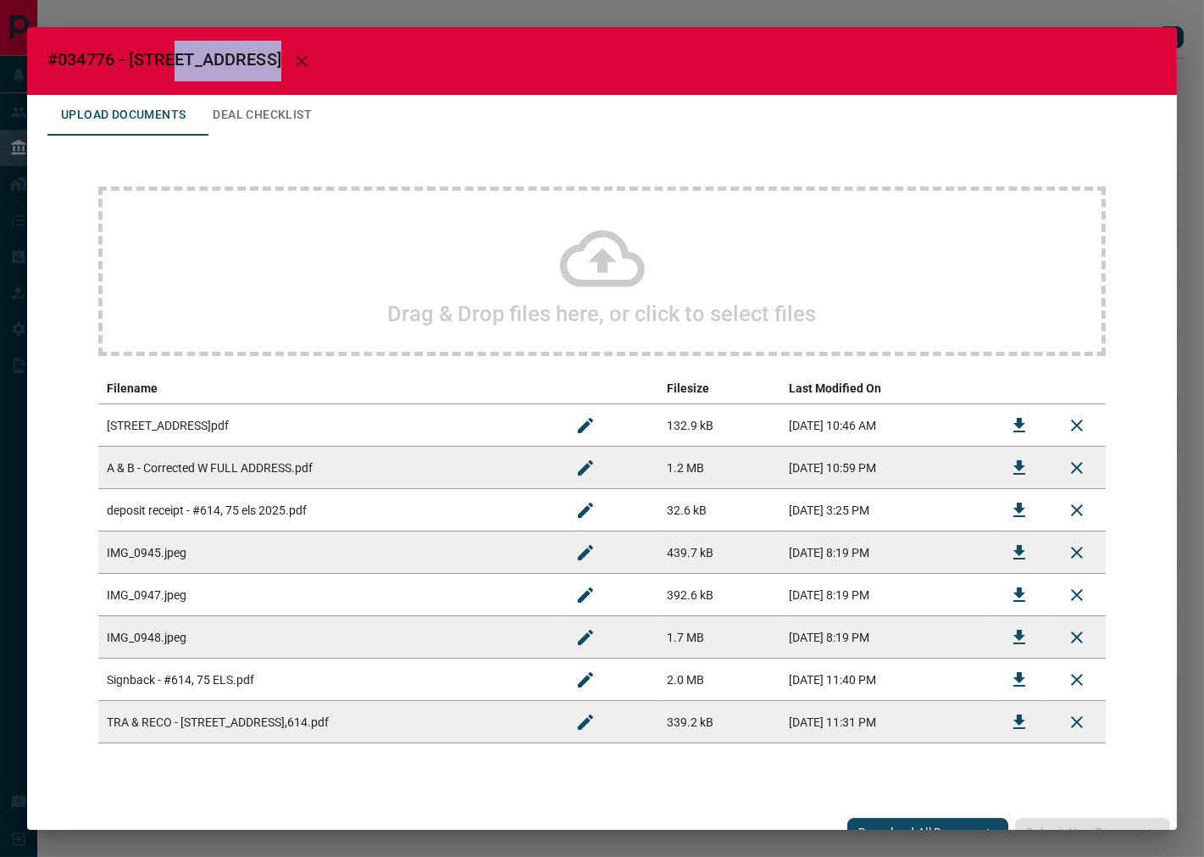
click at [999, 724] on button "Download" at bounding box center [1019, 721] width 41 height 41
click at [280, 131] on button "Deal Checklist" at bounding box center [262, 115] width 126 height 41
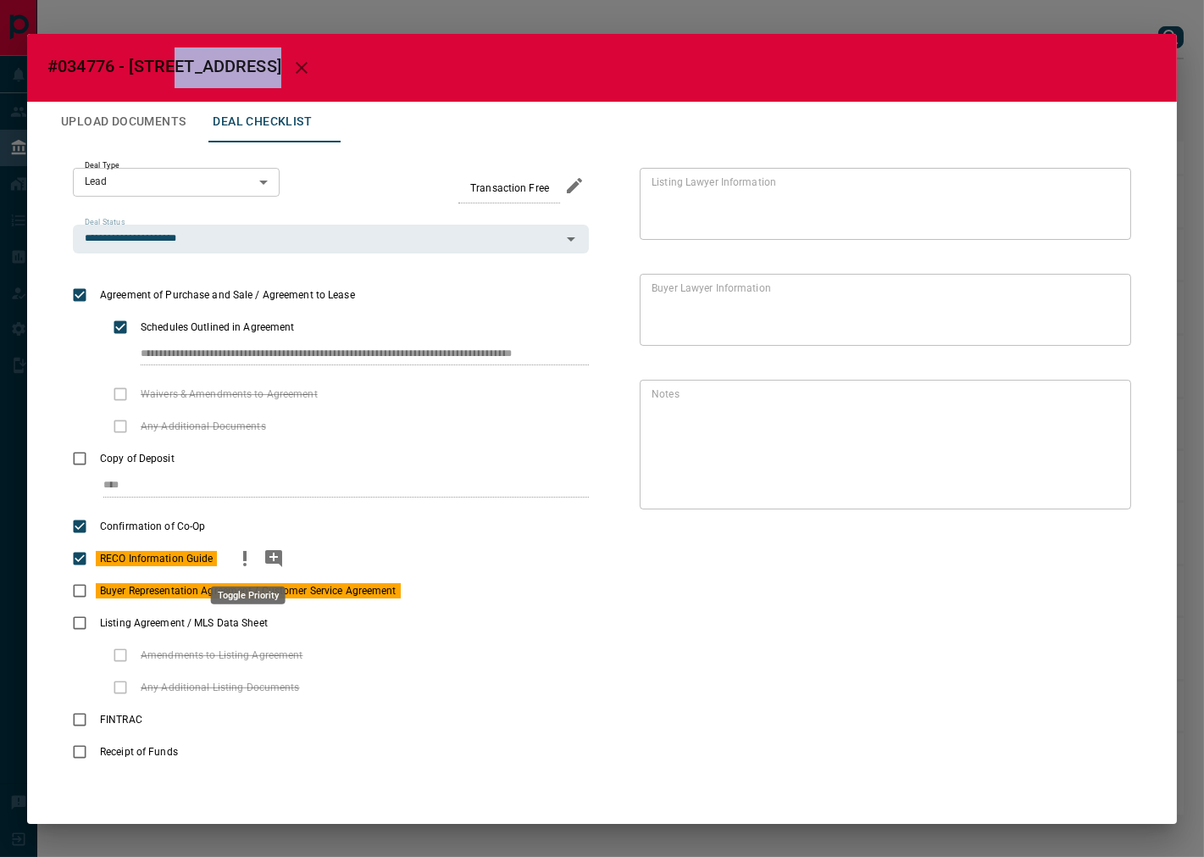
click at [241, 553] on icon "priority" at bounding box center [245, 558] width 20 height 20
click at [457, 590] on icon "add note" at bounding box center [457, 590] width 20 height 20
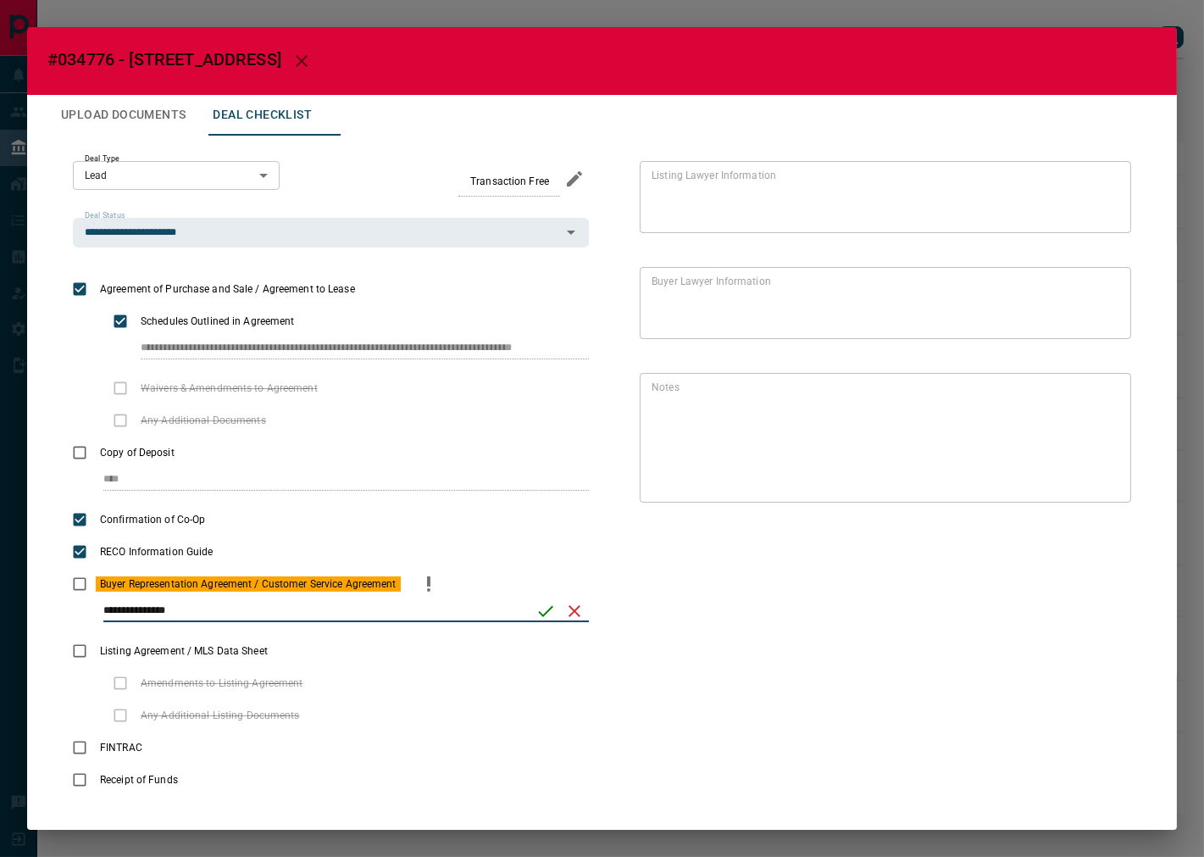
type input "**********"
click at [535, 606] on icon "save" at bounding box center [545, 611] width 20 height 20
